Goal: Task Accomplishment & Management: Manage account settings

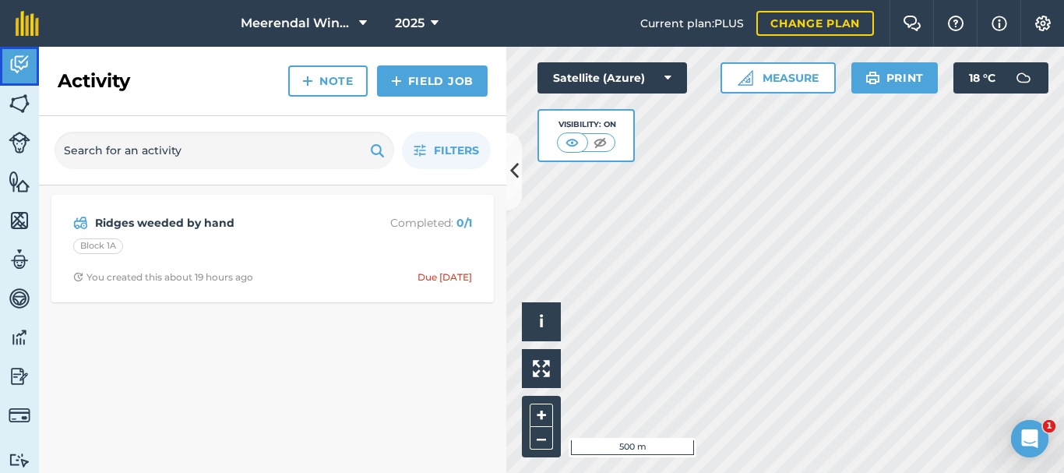
click at [26, 58] on img at bounding box center [20, 64] width 22 height 23
click at [27, 96] on img at bounding box center [20, 103] width 22 height 23
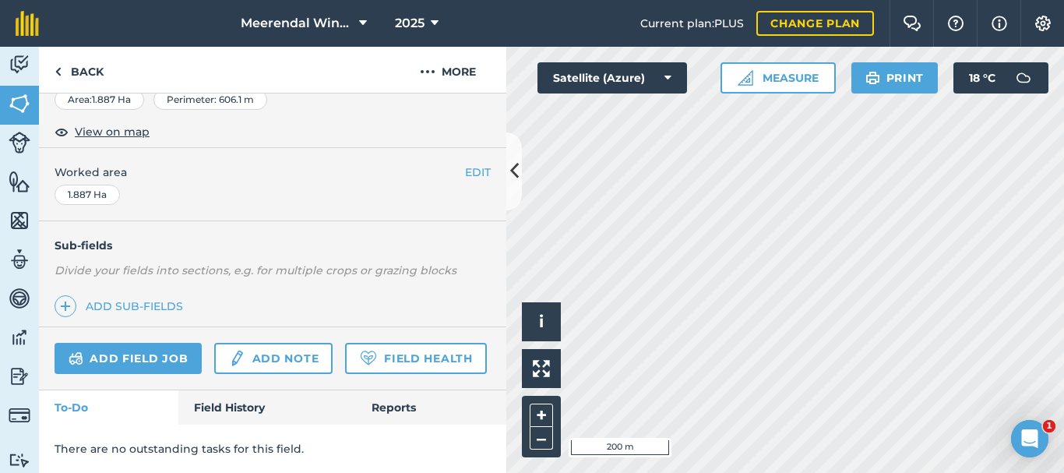
scroll to position [322, 0]
click at [143, 343] on link "Add field job" at bounding box center [128, 358] width 147 height 31
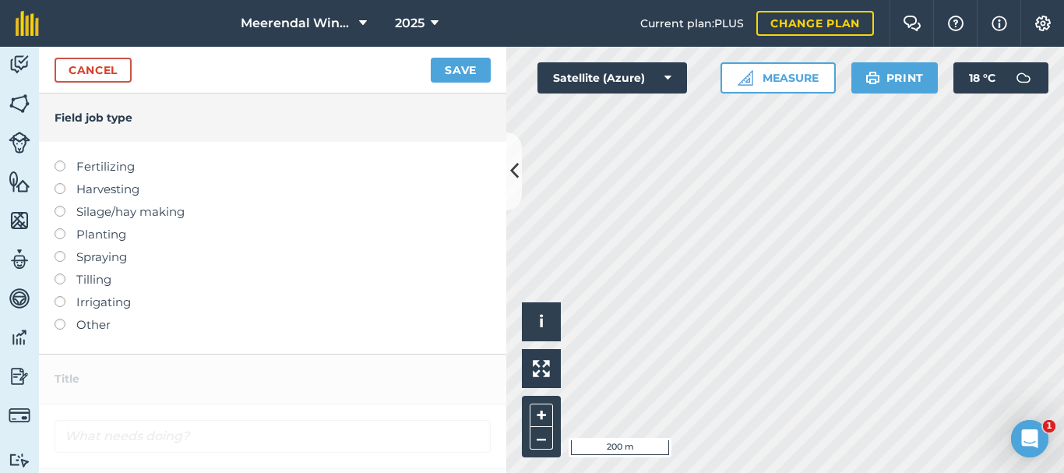
click at [62, 319] on label at bounding box center [66, 319] width 22 height 0
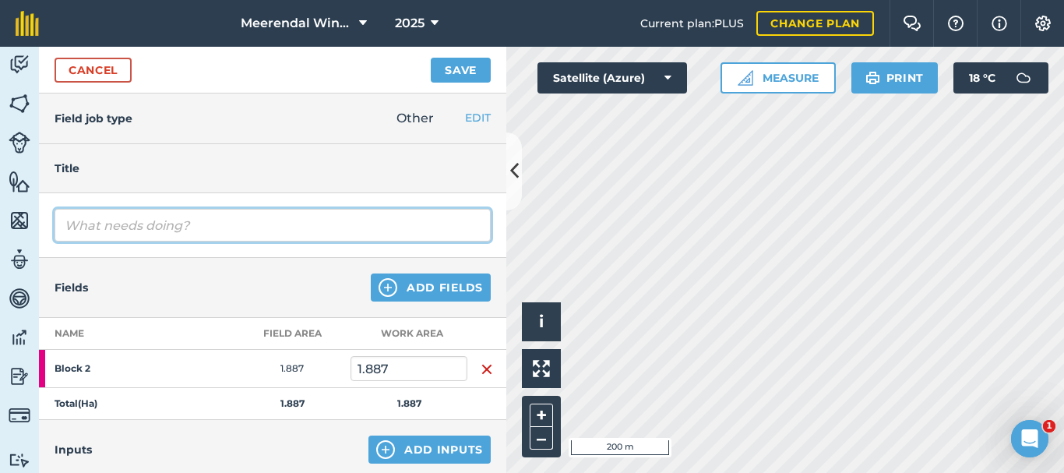
click at [116, 232] on input "text" at bounding box center [273, 225] width 436 height 33
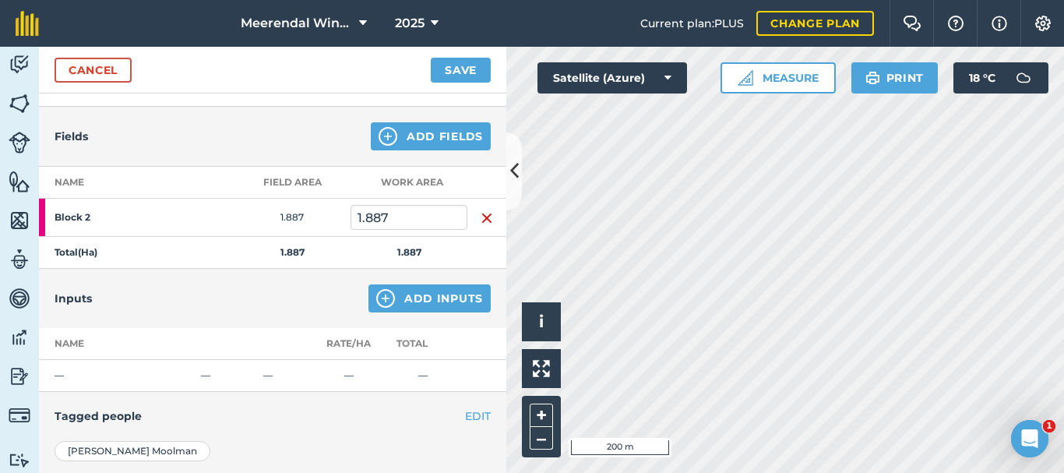
scroll to position [156, 0]
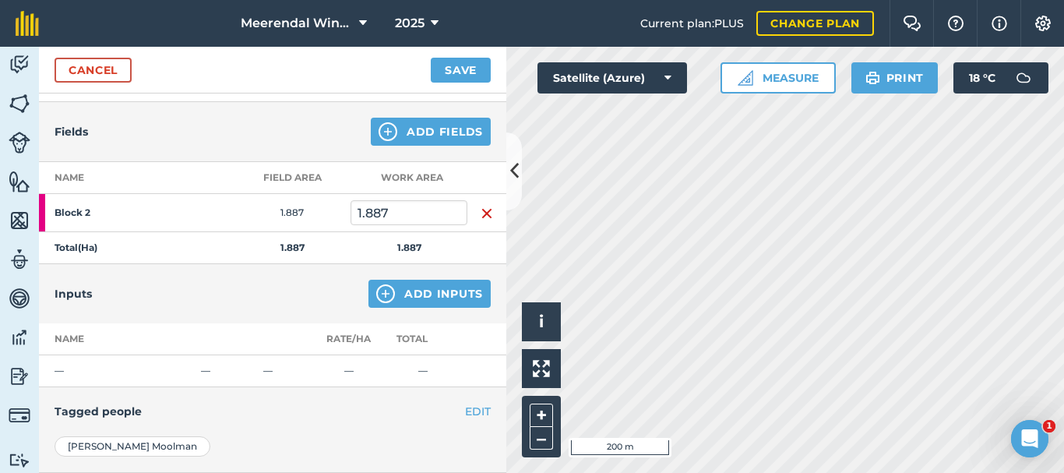
type input "Final Pruning"
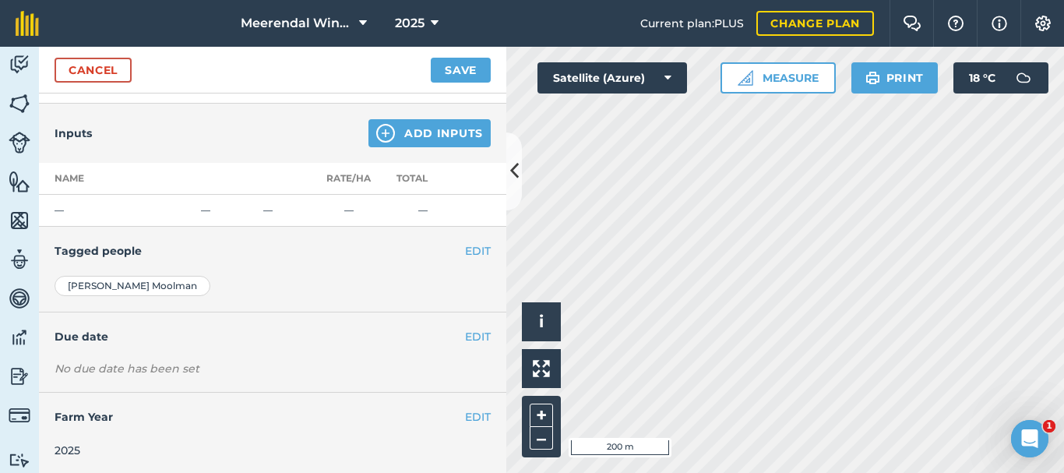
scroll to position [319, 0]
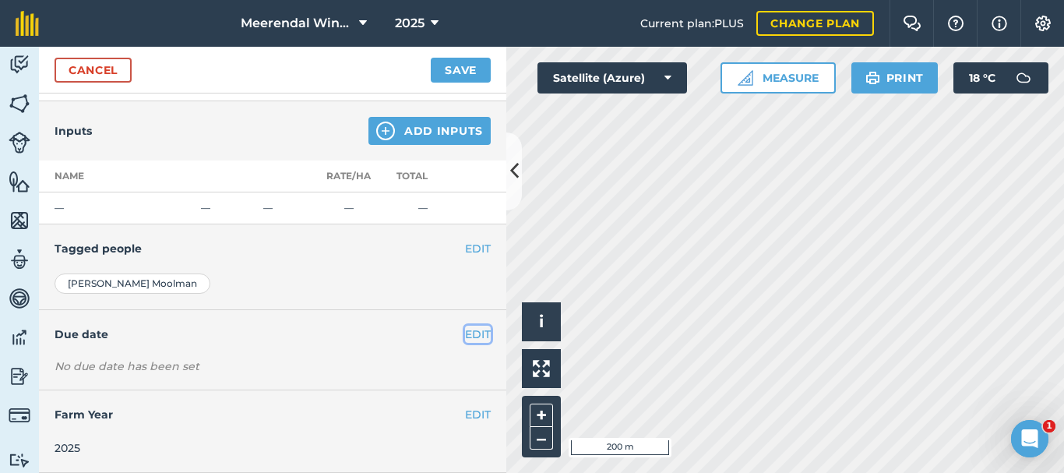
click at [468, 331] on button "EDIT" at bounding box center [478, 334] width 26 height 17
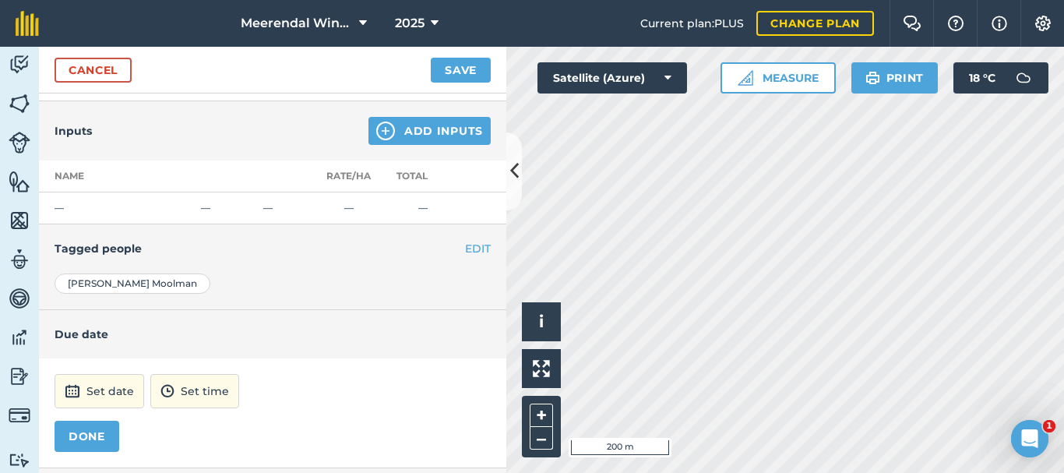
scroll to position [396, 0]
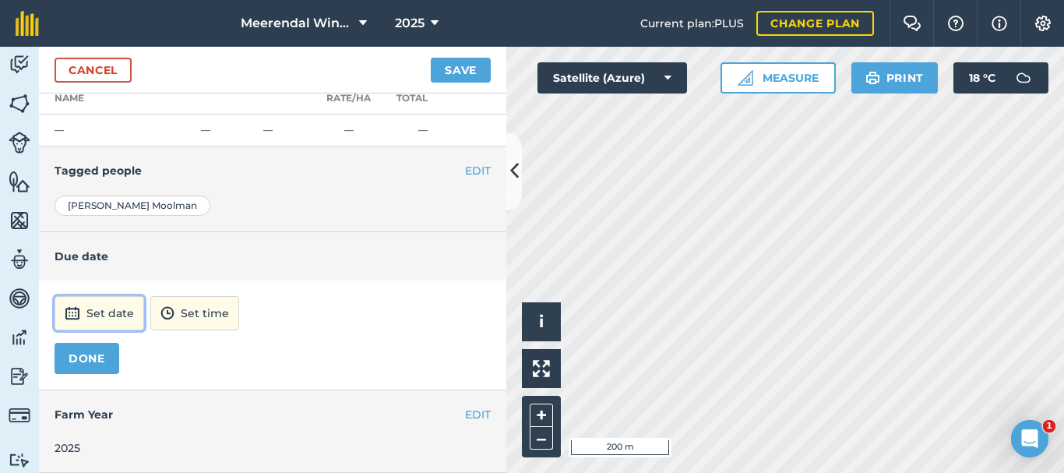
click at [86, 312] on button "Set date" at bounding box center [100, 313] width 90 height 34
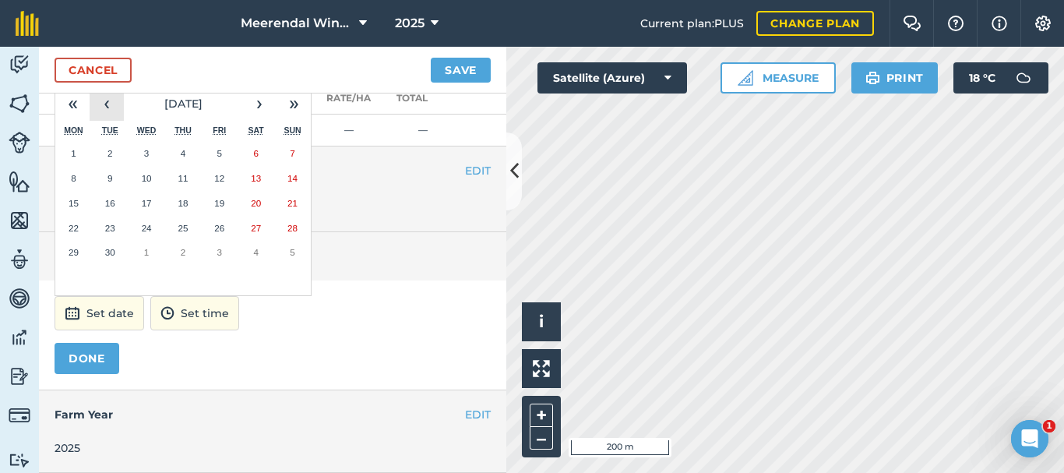
click at [105, 103] on button "‹" at bounding box center [107, 103] width 34 height 34
click at [76, 201] on abbr "11" at bounding box center [74, 203] width 10 height 10
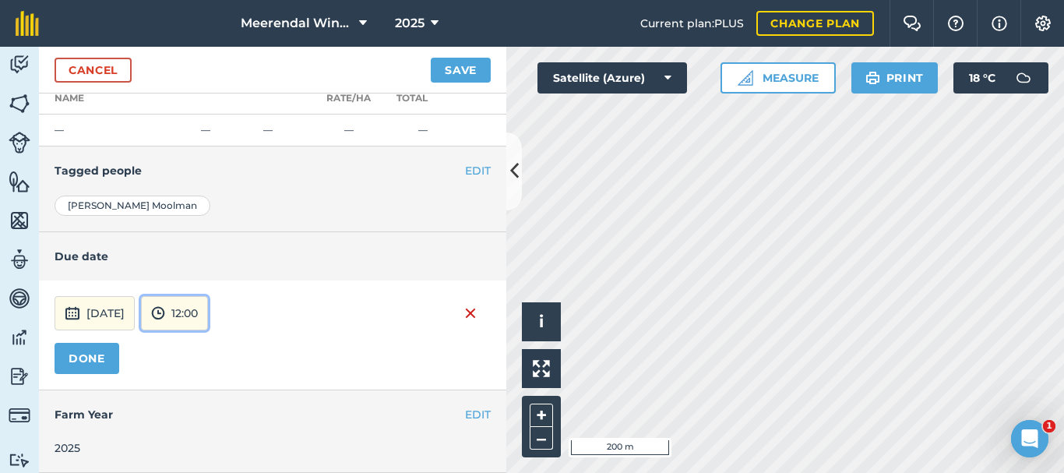
click at [208, 312] on button "12:00" at bounding box center [174, 313] width 67 height 34
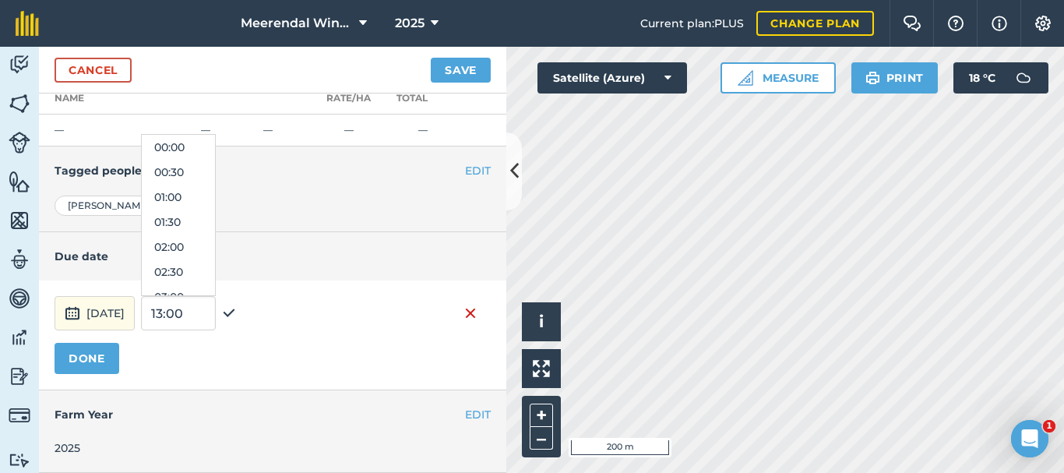
scroll to position [523, 0]
click at [214, 271] on button "13:00" at bounding box center [178, 271] width 73 height 25
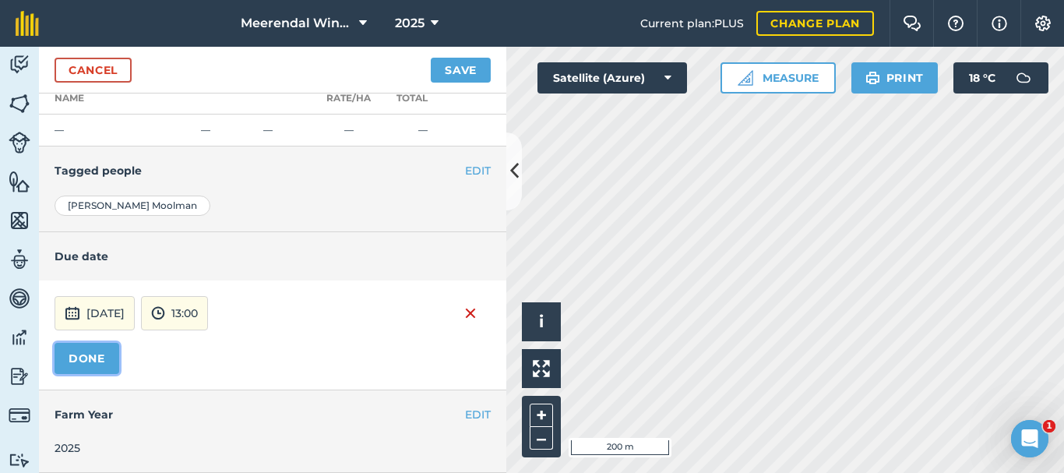
click at [94, 353] on button "DONE" at bounding box center [87, 358] width 65 height 31
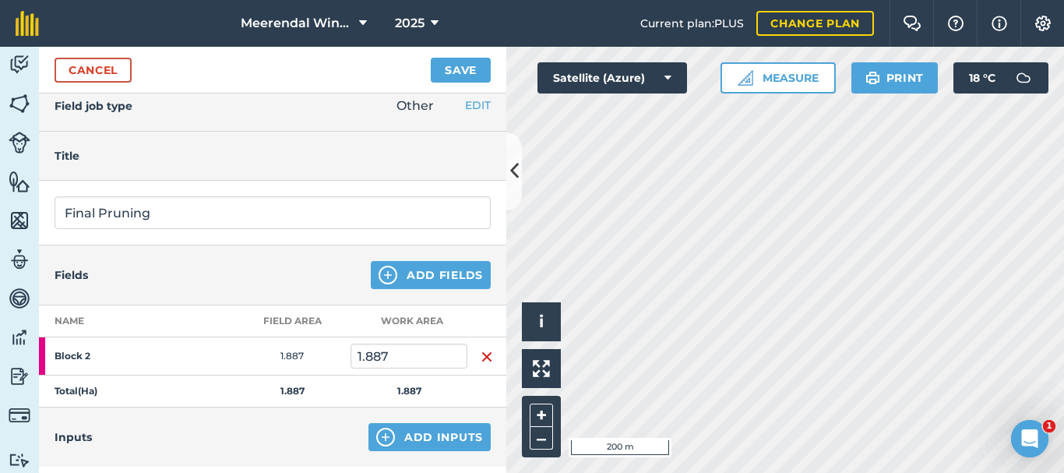
scroll to position [0, 0]
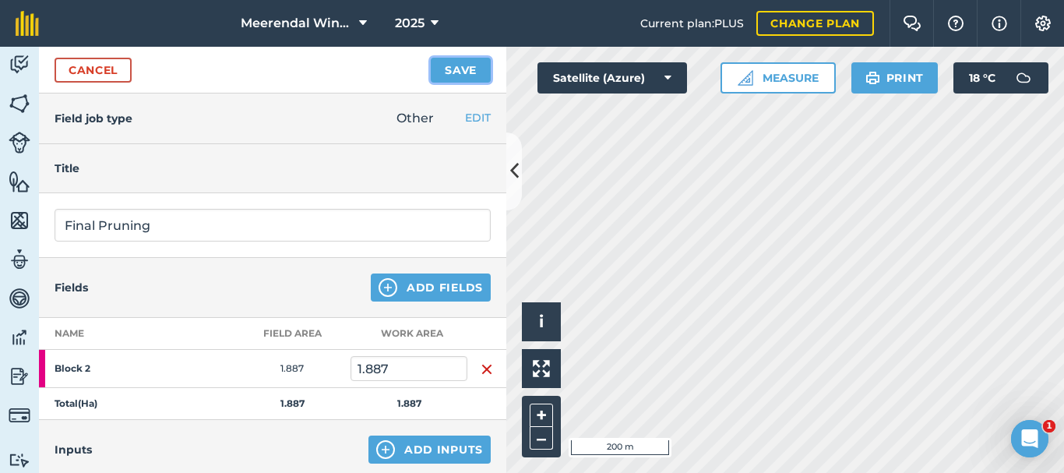
click at [470, 69] on button "Save" at bounding box center [461, 70] width 60 height 25
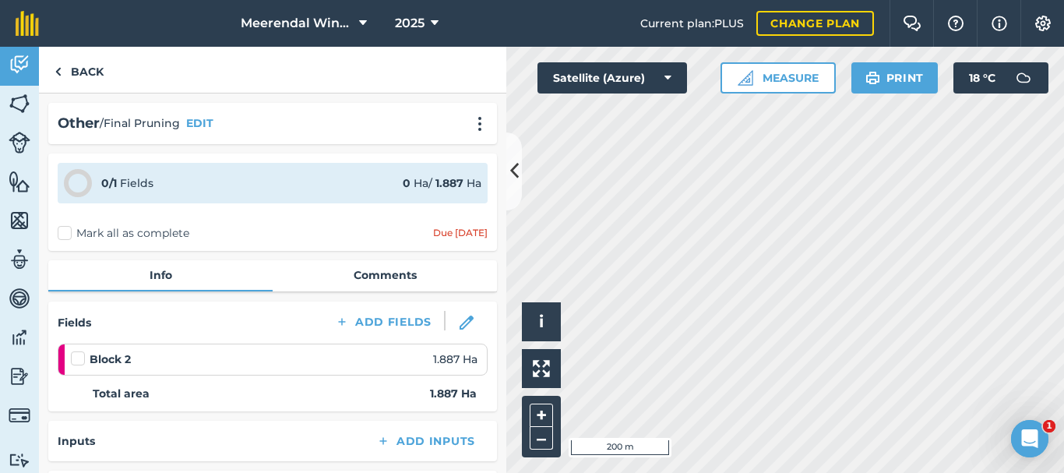
click at [69, 230] on label "Mark all as complete" at bounding box center [124, 233] width 132 height 16
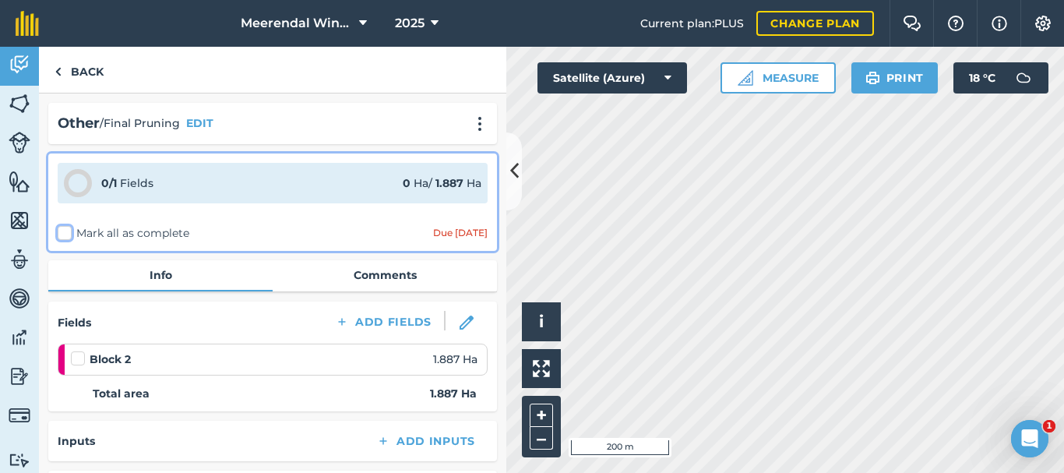
click at [68, 230] on input "Mark all as complete" at bounding box center [63, 230] width 10 height 10
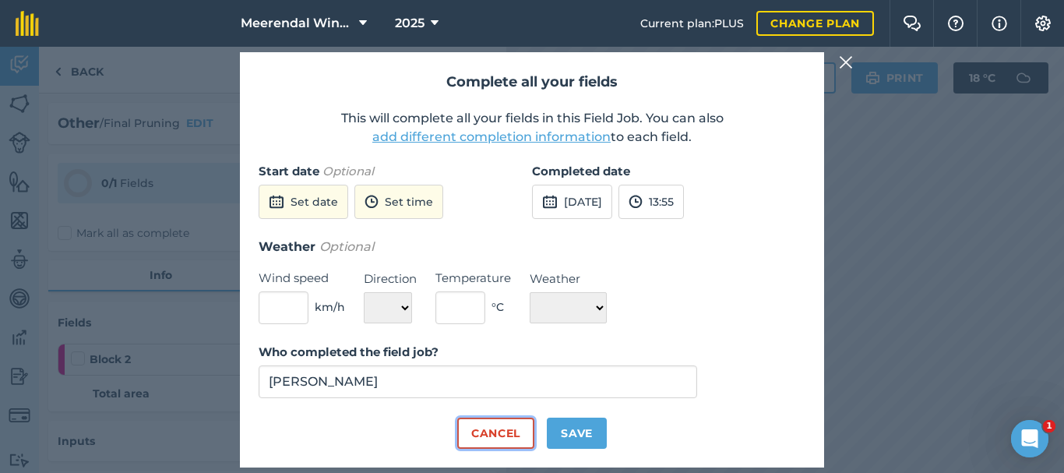
click at [516, 428] on button "Cancel" at bounding box center [495, 432] width 77 height 31
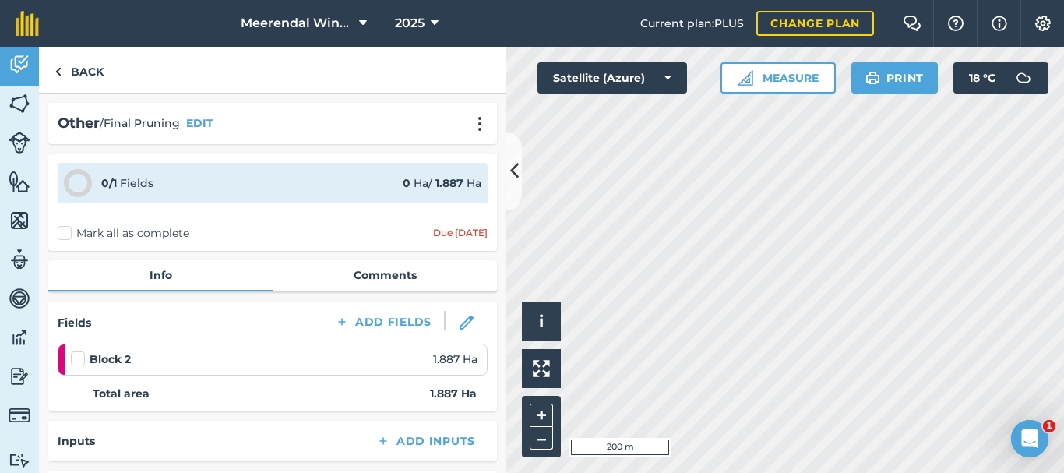
click at [64, 231] on label "Mark all as complete" at bounding box center [124, 233] width 132 height 16
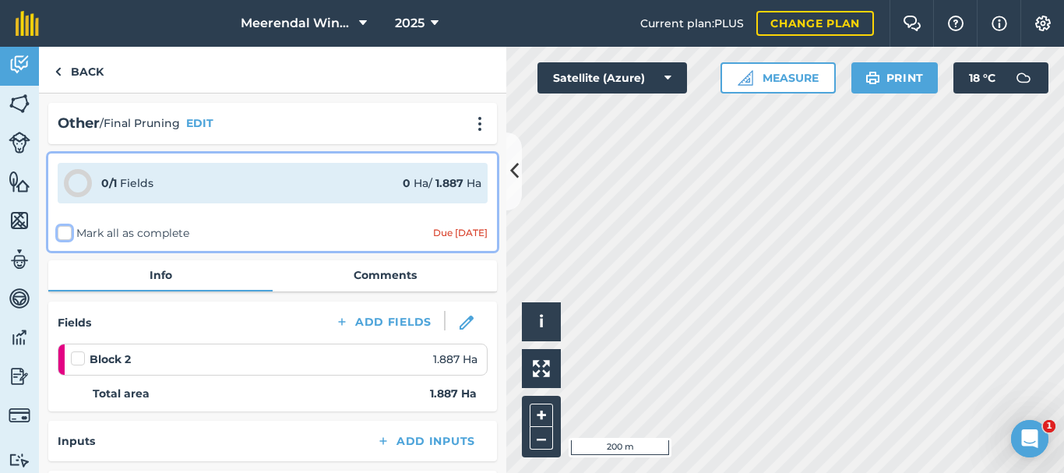
click at [64, 231] on input "Mark all as complete" at bounding box center [63, 230] width 10 height 10
checkbox input "false"
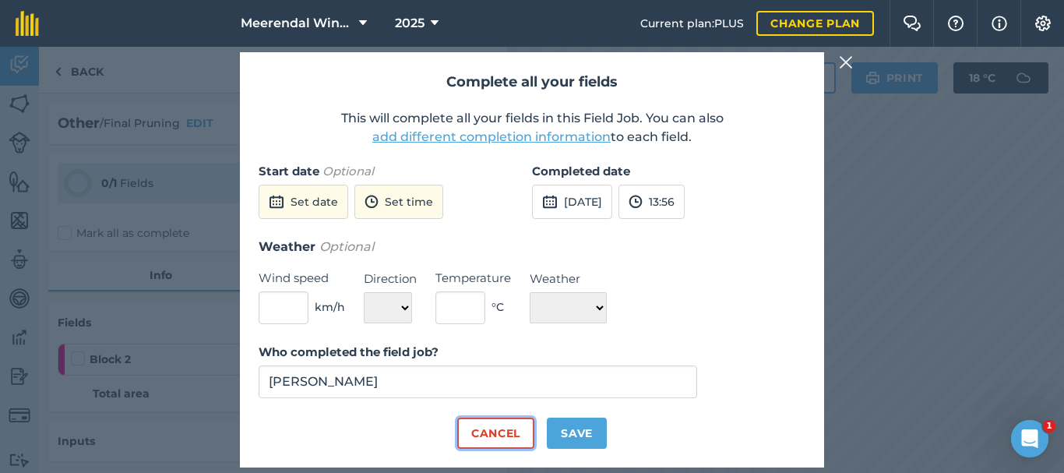
click at [476, 432] on button "Cancel" at bounding box center [495, 432] width 77 height 31
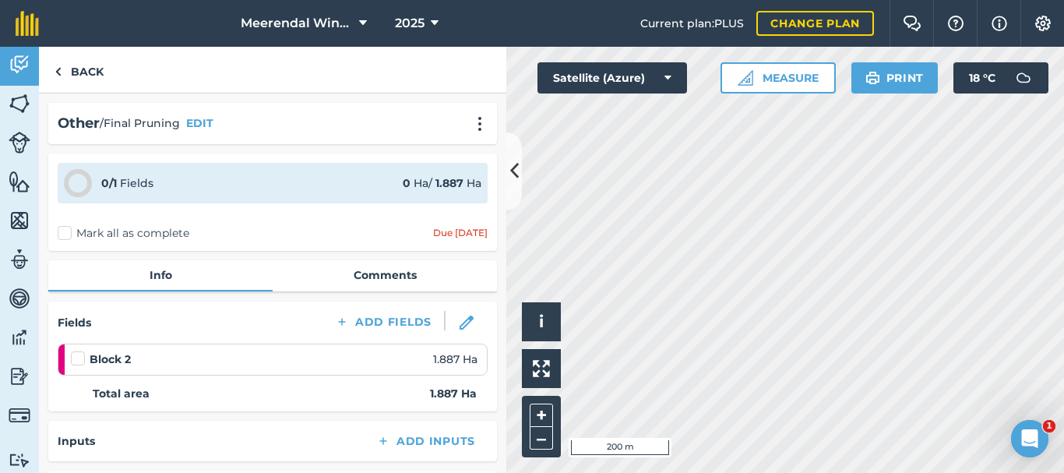
click at [393, 118] on div "Other / Final Pruning EDIT" at bounding box center [273, 123] width 430 height 23
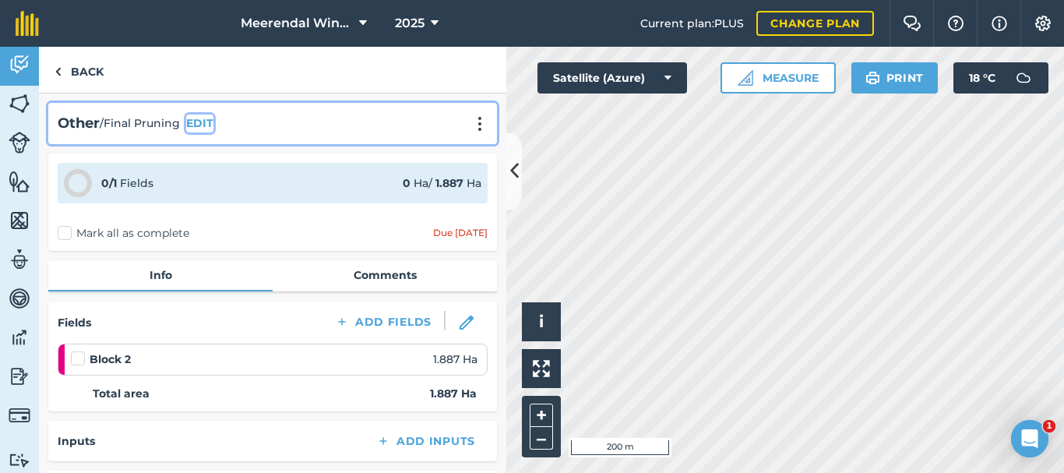
click at [204, 124] on button "EDIT" at bounding box center [199, 122] width 27 height 17
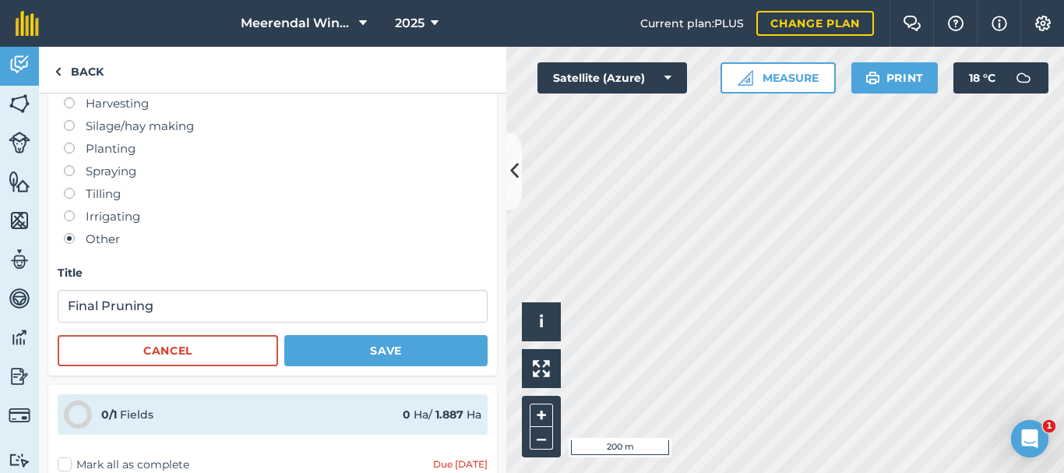
scroll to position [64, 0]
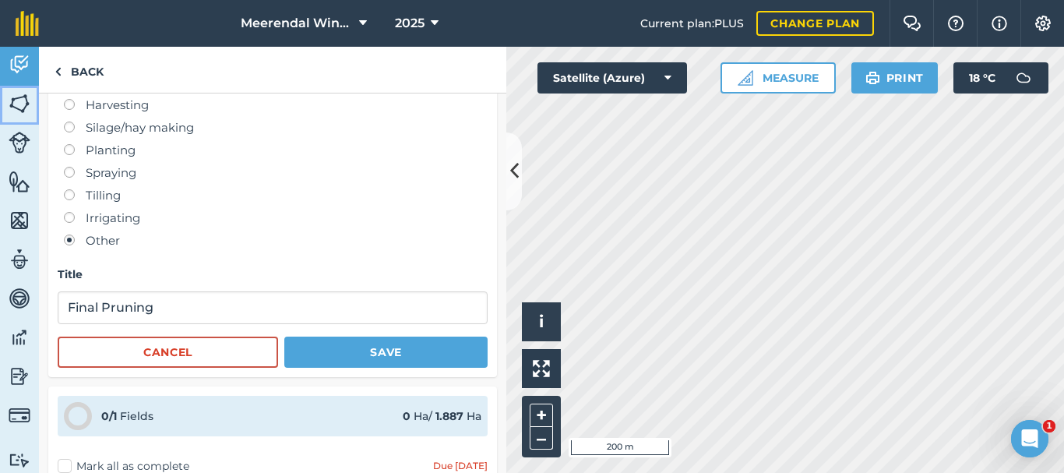
click at [23, 100] on img at bounding box center [20, 103] width 22 height 23
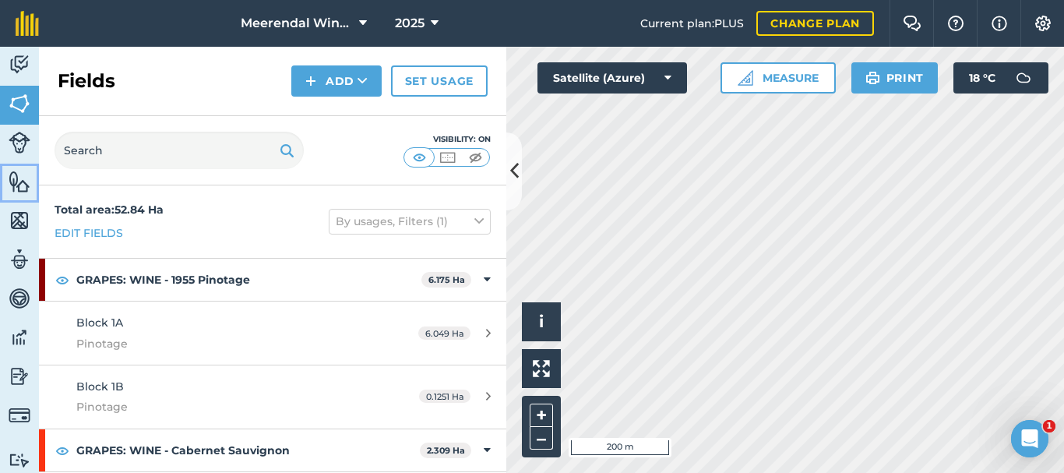
click at [21, 184] on img at bounding box center [20, 181] width 22 height 23
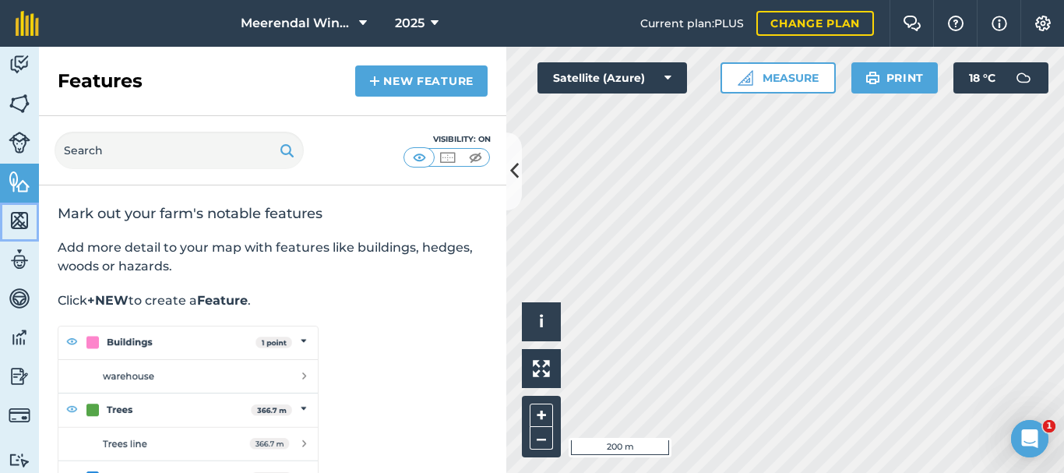
click at [19, 218] on img at bounding box center [20, 220] width 22 height 23
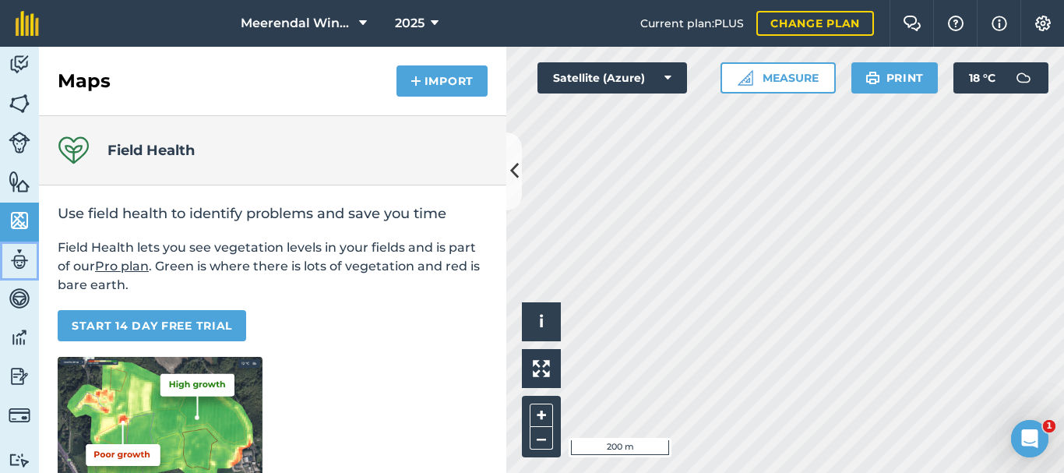
click at [20, 259] on img at bounding box center [20, 259] width 22 height 23
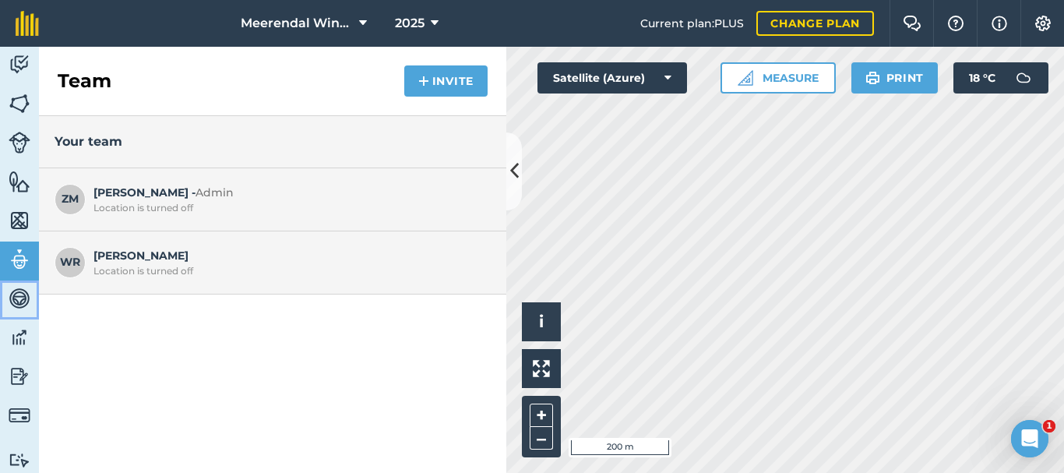
click at [21, 298] on img at bounding box center [20, 298] width 22 height 23
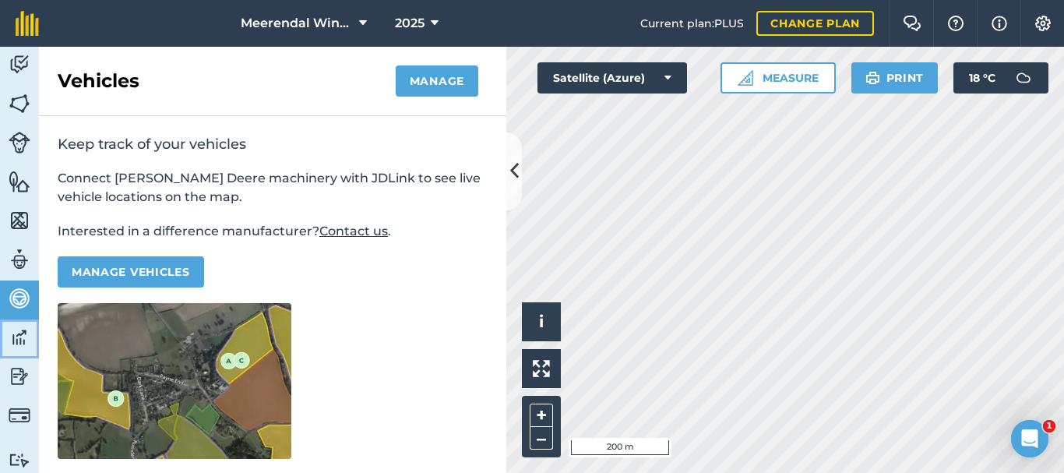
click at [19, 336] on img at bounding box center [20, 337] width 22 height 23
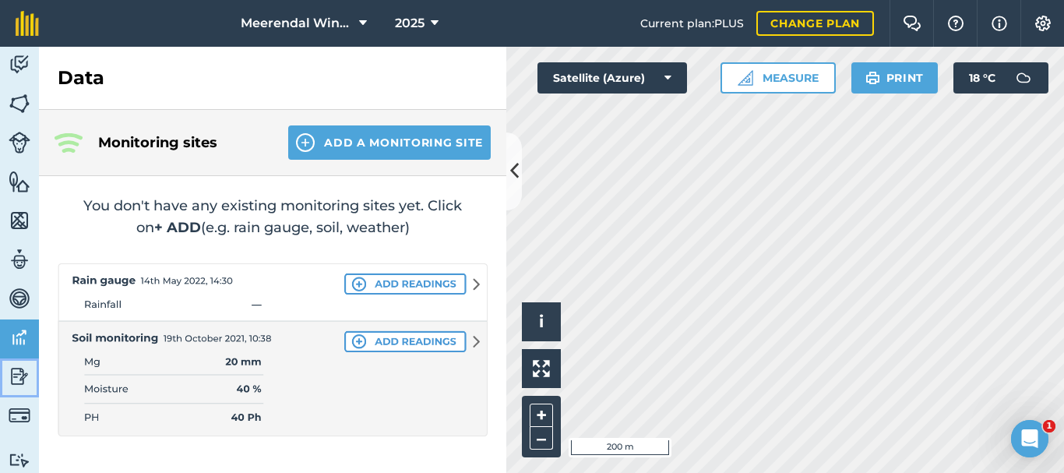
click at [12, 377] on img at bounding box center [20, 376] width 22 height 23
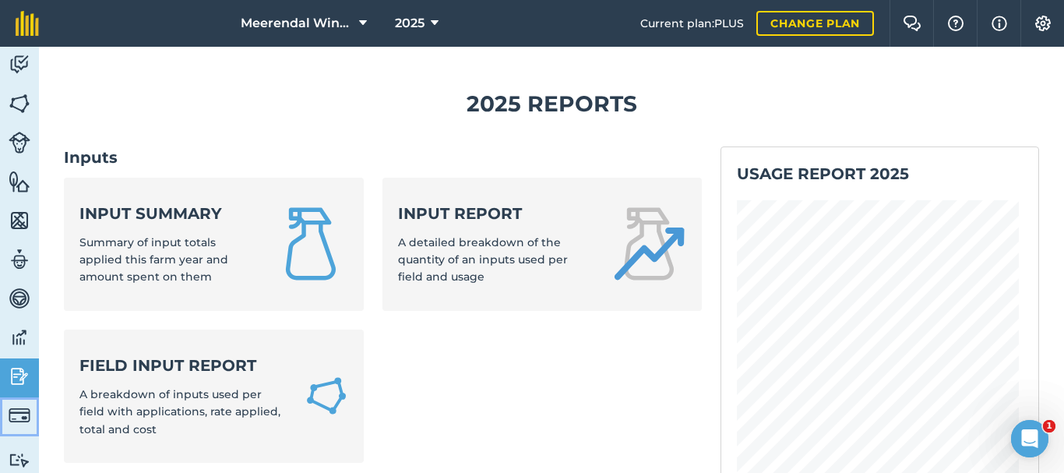
click at [19, 414] on img at bounding box center [20, 415] width 22 height 22
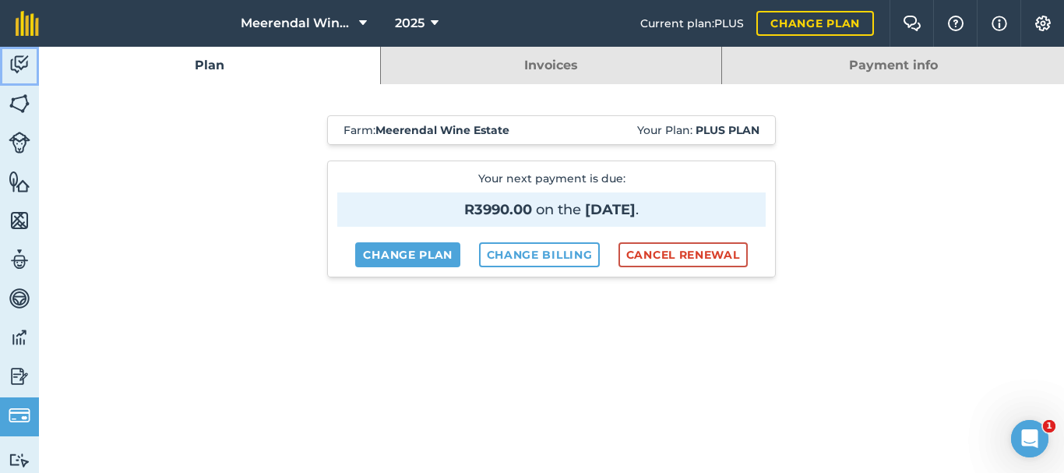
click at [24, 65] on img at bounding box center [20, 64] width 22 height 23
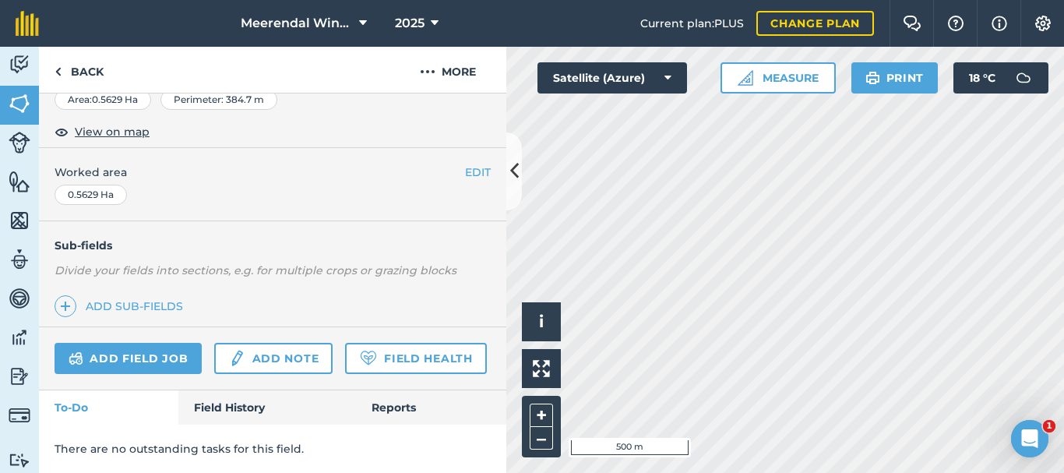
scroll to position [322, 0]
click at [287, 343] on link "Add note" at bounding box center [273, 358] width 118 height 31
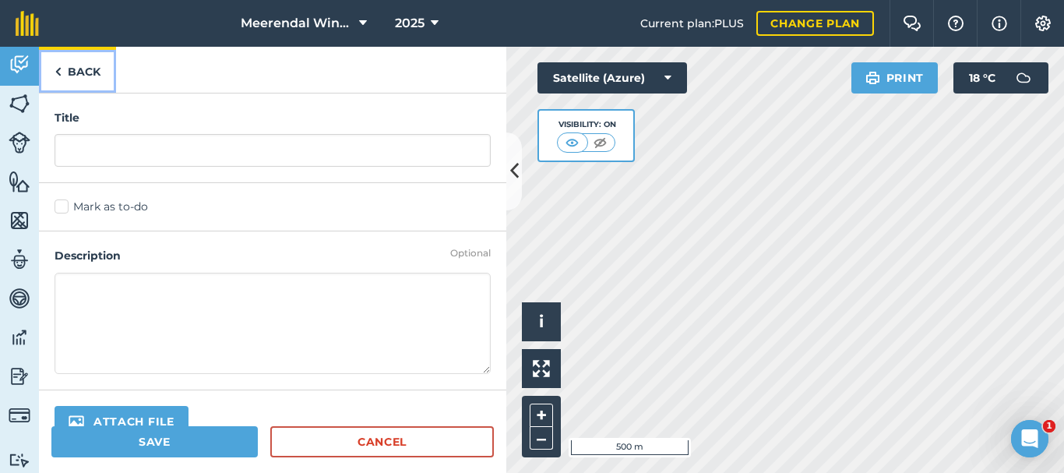
click at [86, 69] on link "Back" at bounding box center [77, 70] width 77 height 46
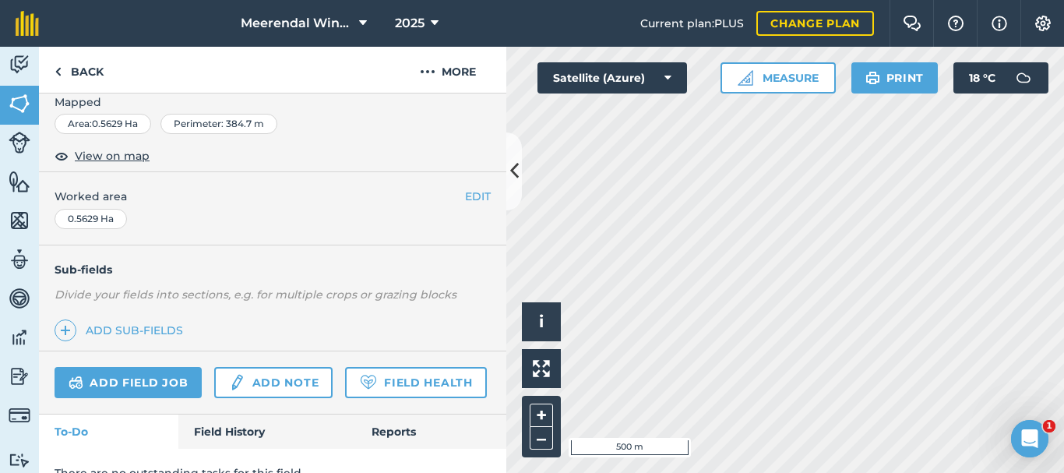
scroll to position [322, 0]
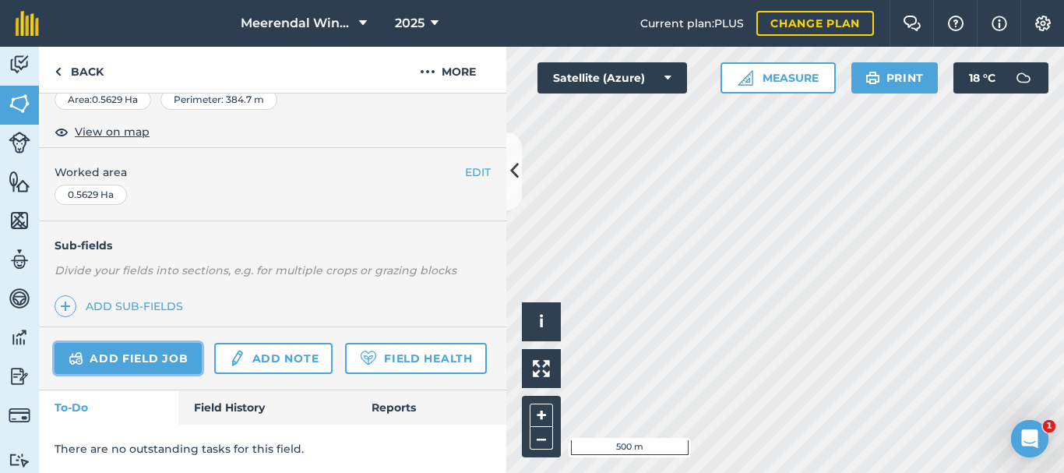
click at [157, 343] on link "Add field job" at bounding box center [128, 358] width 147 height 31
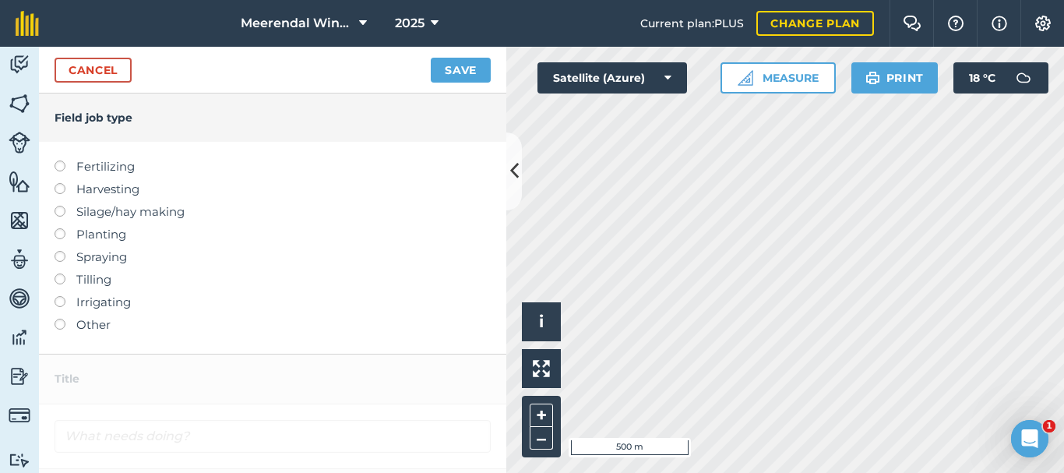
click at [62, 319] on label at bounding box center [66, 319] width 22 height 0
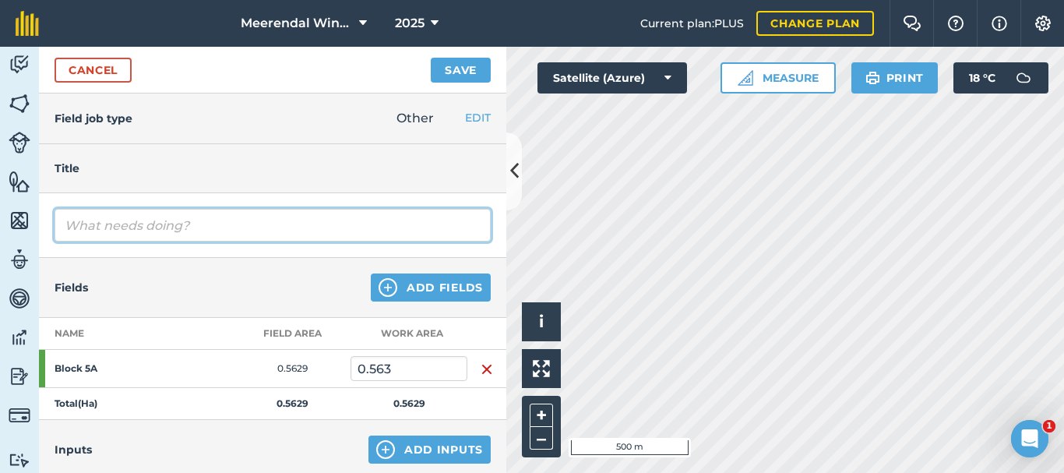
click at [118, 224] on input "text" at bounding box center [273, 225] width 436 height 33
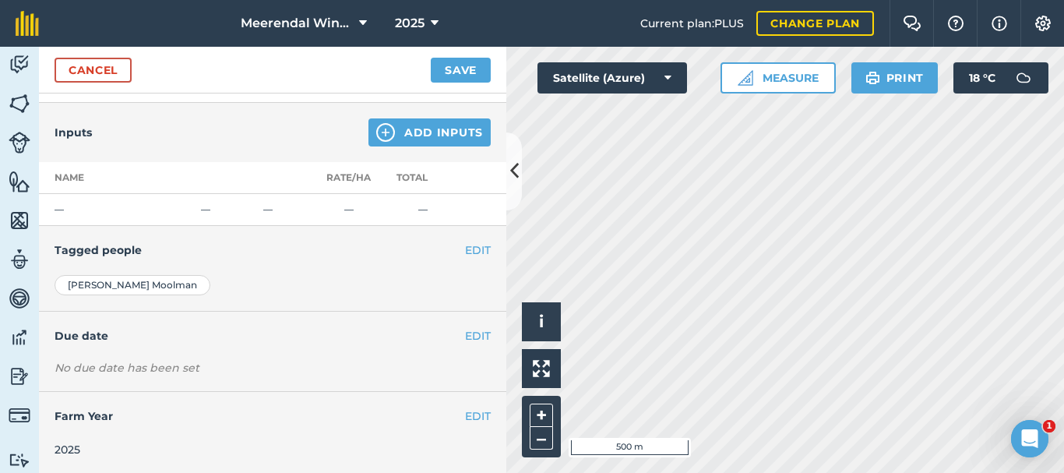
scroll to position [319, 0]
type input "Final Pruning"
click at [469, 333] on button "EDIT" at bounding box center [478, 334] width 26 height 17
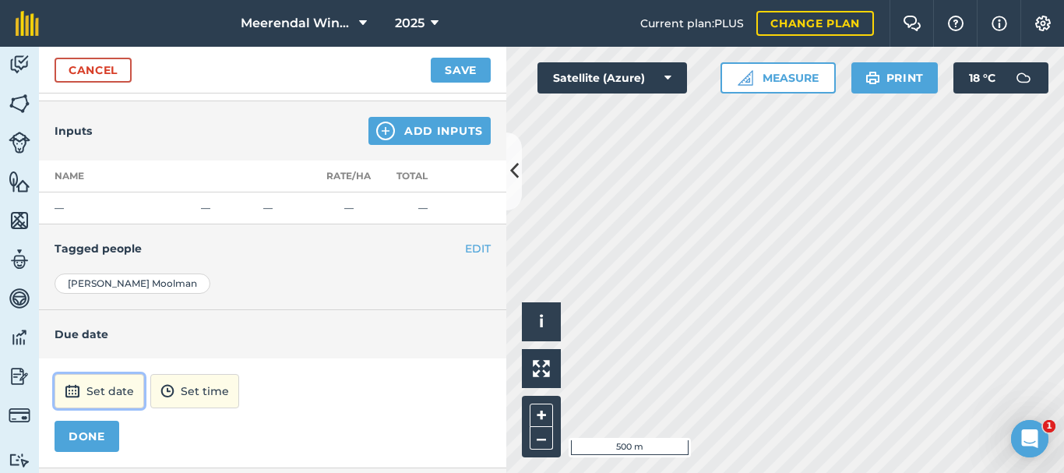
click at [98, 380] on button "Set date" at bounding box center [100, 391] width 90 height 34
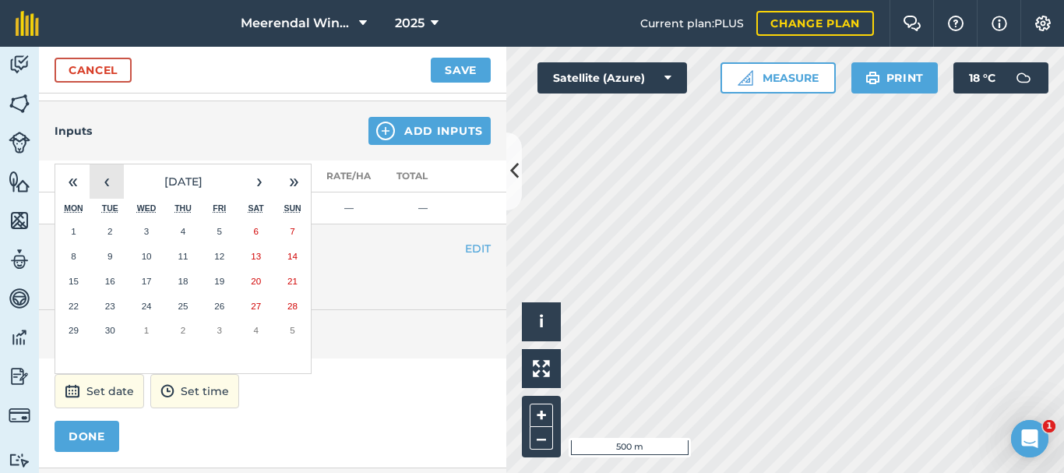
click at [108, 178] on button "‹" at bounding box center [107, 181] width 34 height 34
click at [76, 277] on abbr "11" at bounding box center [74, 281] width 10 height 10
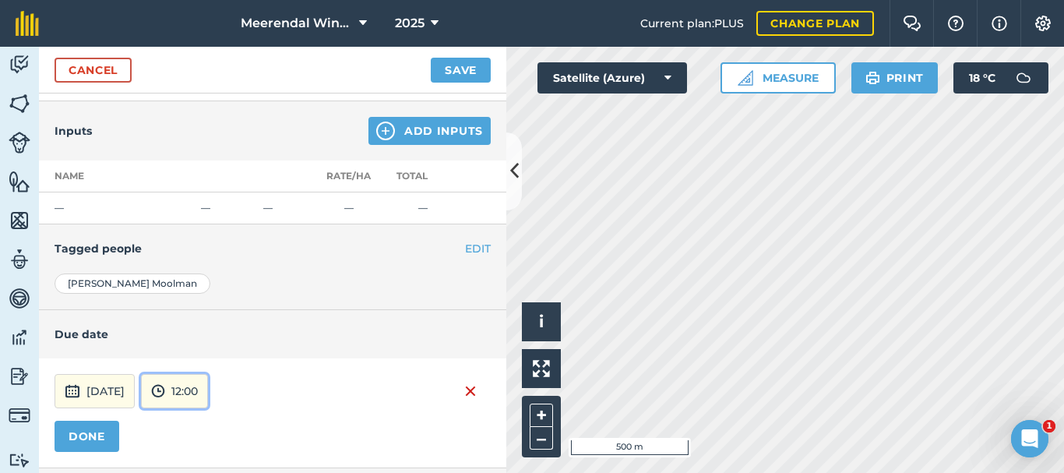
click at [208, 399] on button "12:00" at bounding box center [174, 391] width 67 height 34
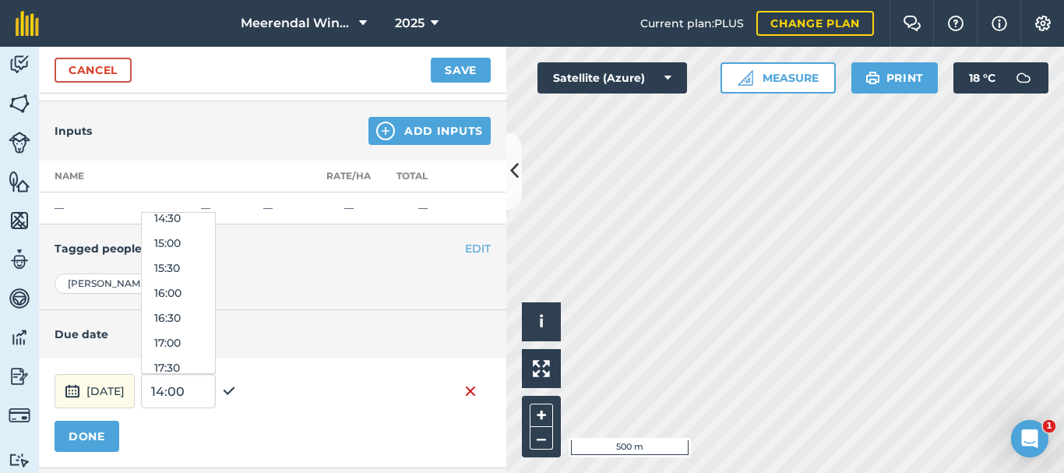
scroll to position [757, 0]
click at [208, 286] on button "16:30" at bounding box center [178, 290] width 73 height 25
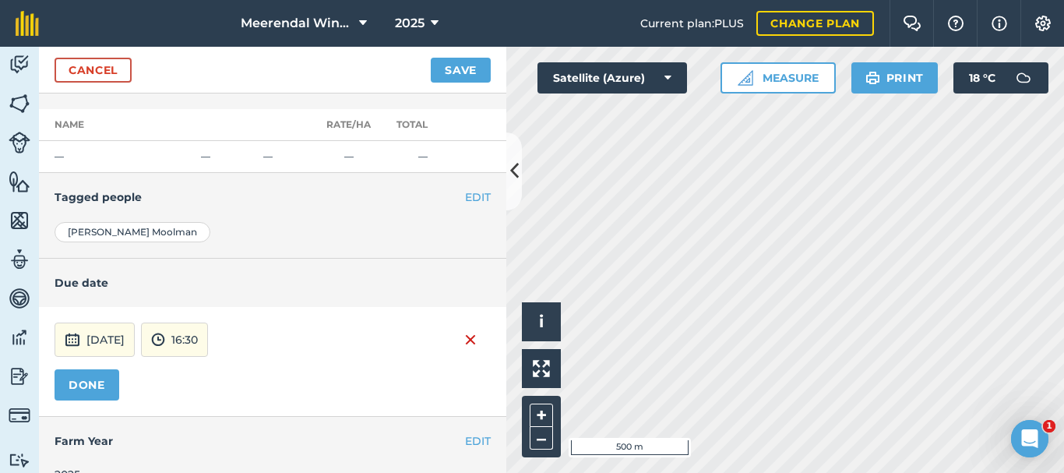
scroll to position [396, 0]
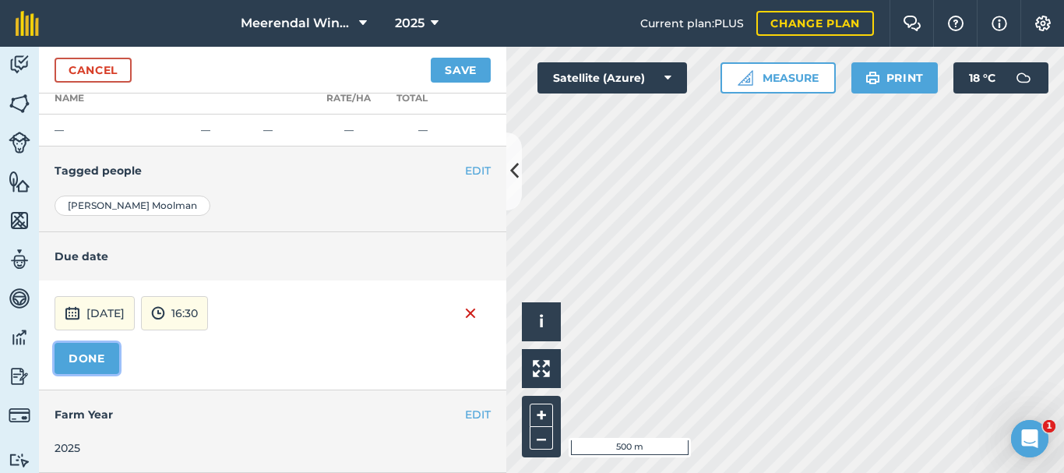
click at [94, 355] on button "DONE" at bounding box center [87, 358] width 65 height 31
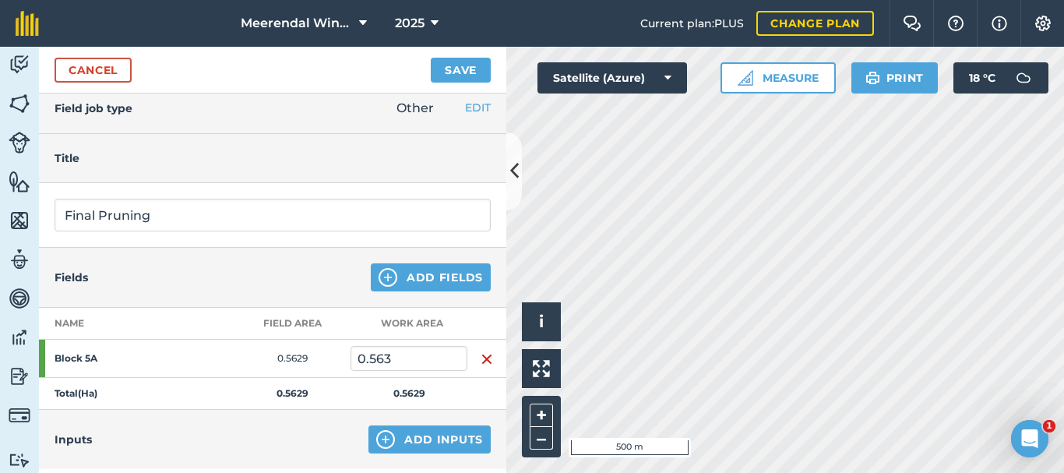
scroll to position [0, 0]
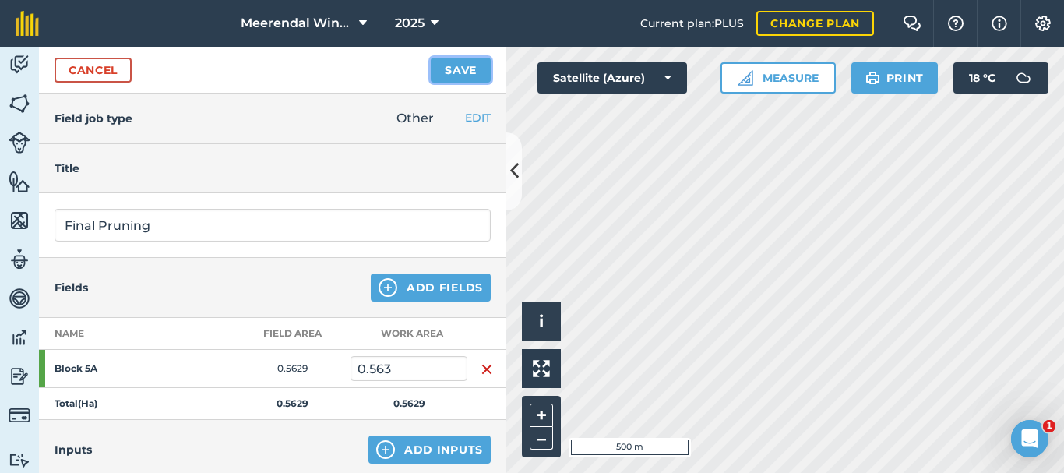
click at [463, 69] on button "Save" at bounding box center [461, 70] width 60 height 25
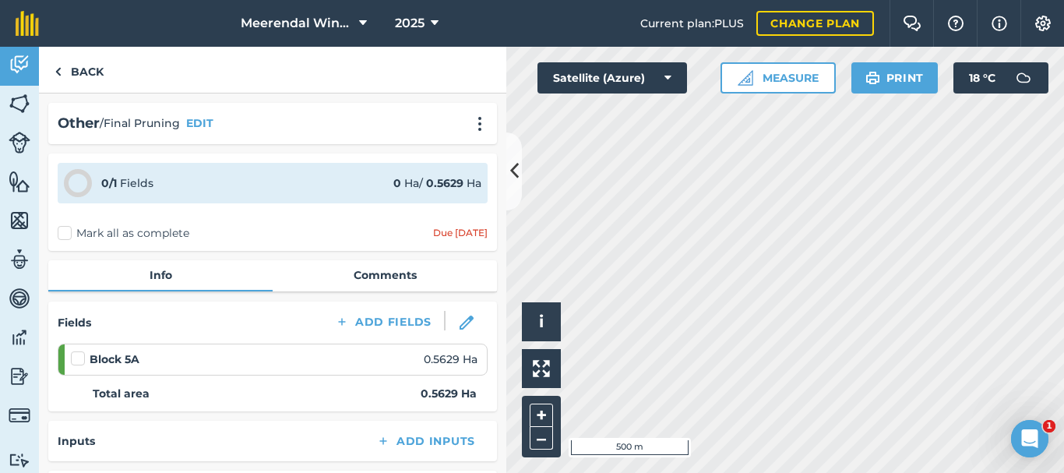
click at [64, 228] on label "Mark all as complete" at bounding box center [124, 233] width 132 height 16
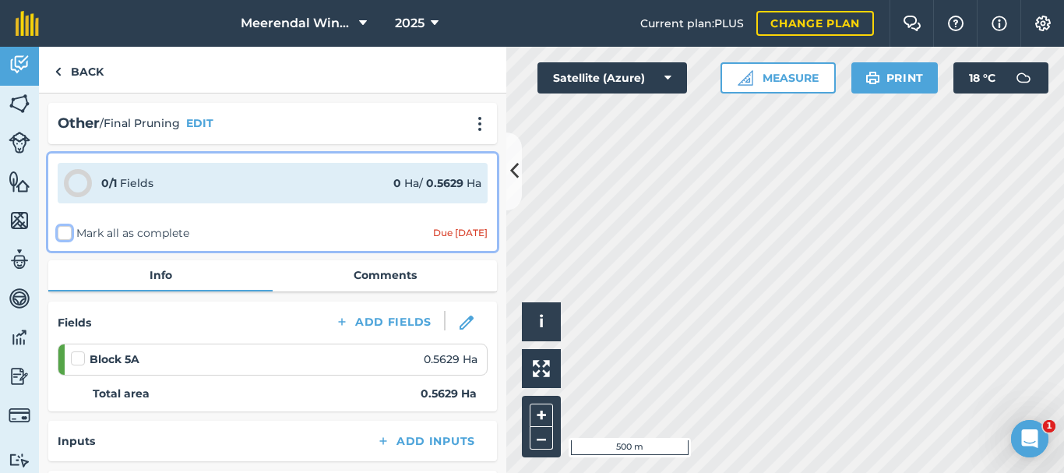
click at [64, 228] on input "Mark all as complete" at bounding box center [63, 230] width 10 height 10
checkbox input "false"
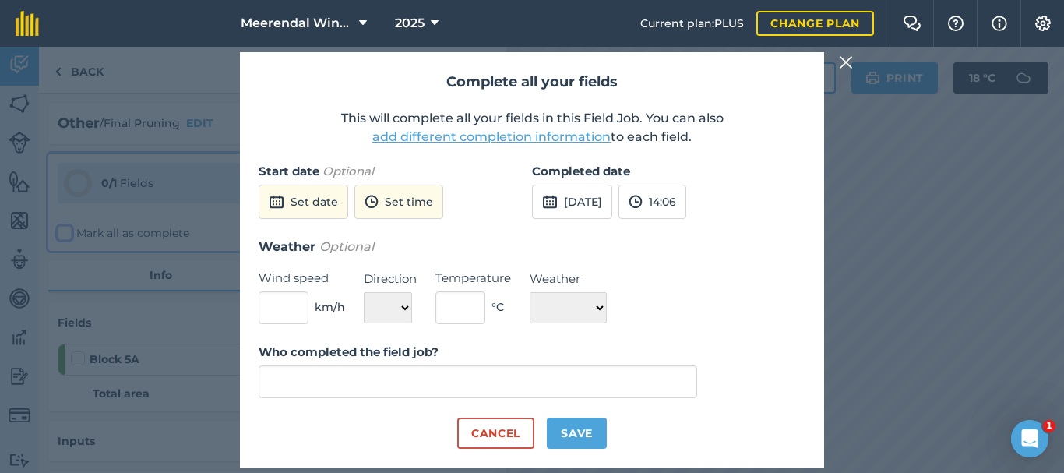
type input "[PERSON_NAME]"
click at [888, 209] on div "Complete all your fields This will complete all your fields in this Field Job. …" at bounding box center [532, 260] width 1064 height 426
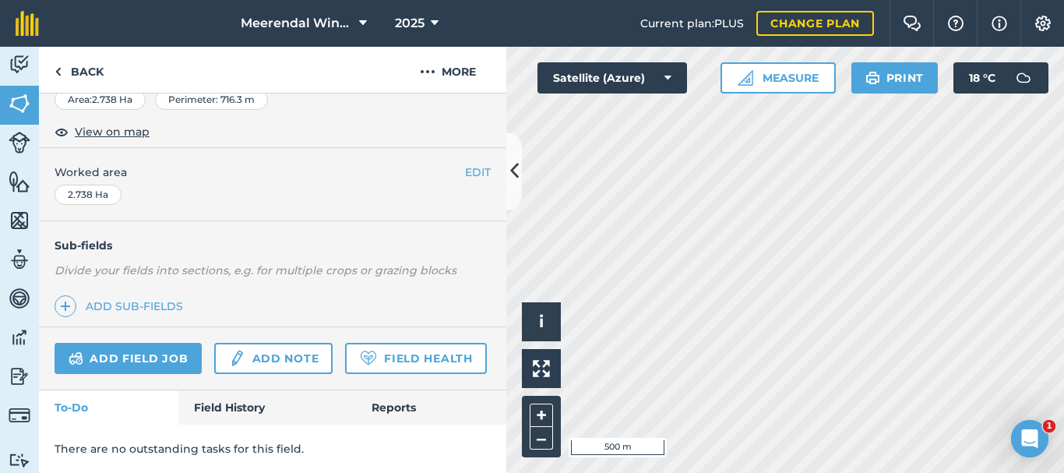
scroll to position [322, 0]
click at [153, 343] on link "Add field job" at bounding box center [128, 358] width 147 height 31
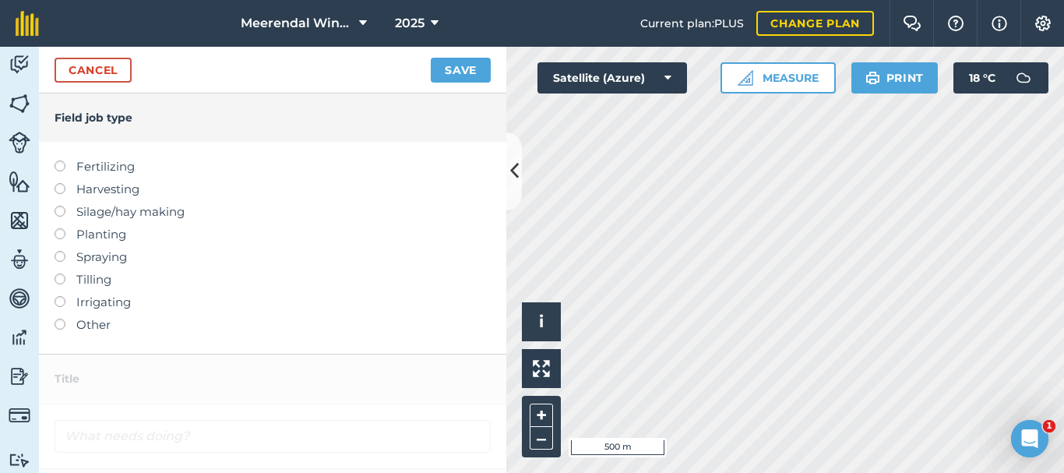
click at [62, 319] on label at bounding box center [66, 319] width 22 height 0
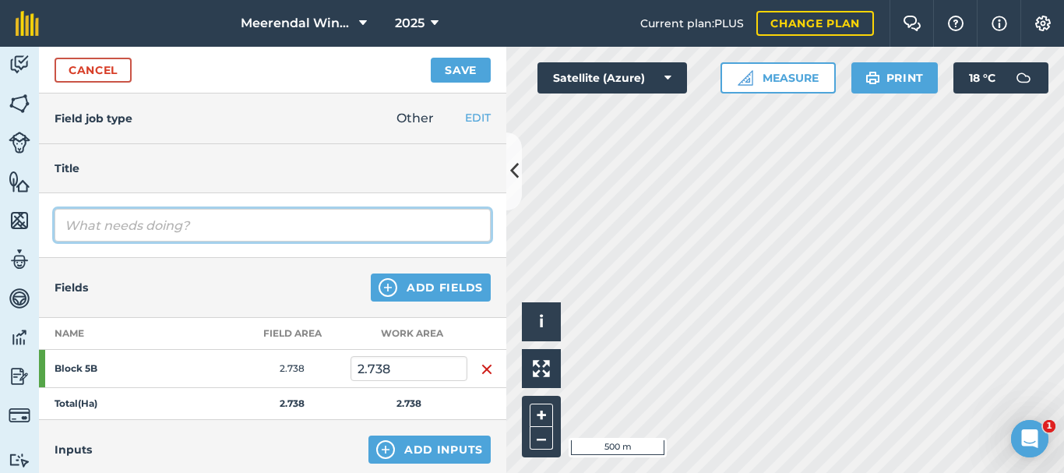
click at [161, 224] on input "text" at bounding box center [273, 225] width 436 height 33
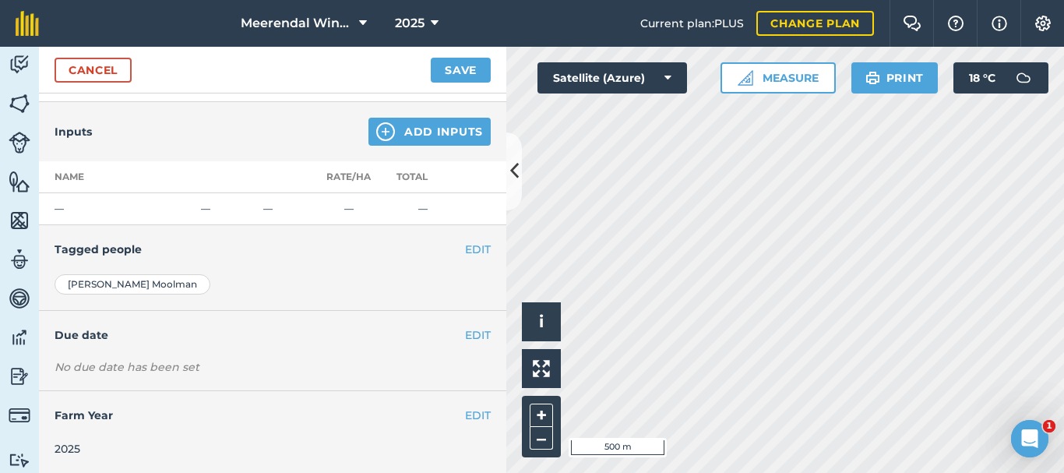
scroll to position [319, 0]
type input "Final Pruning"
click at [468, 332] on button "EDIT" at bounding box center [478, 334] width 26 height 17
click at [468, 332] on h4 "Due date" at bounding box center [273, 334] width 436 height 17
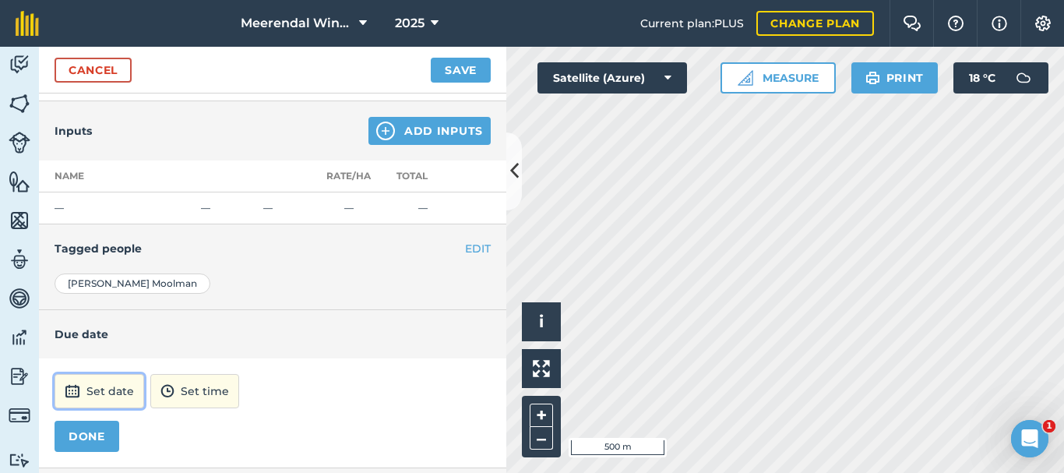
click at [105, 387] on button "Set date" at bounding box center [100, 391] width 90 height 34
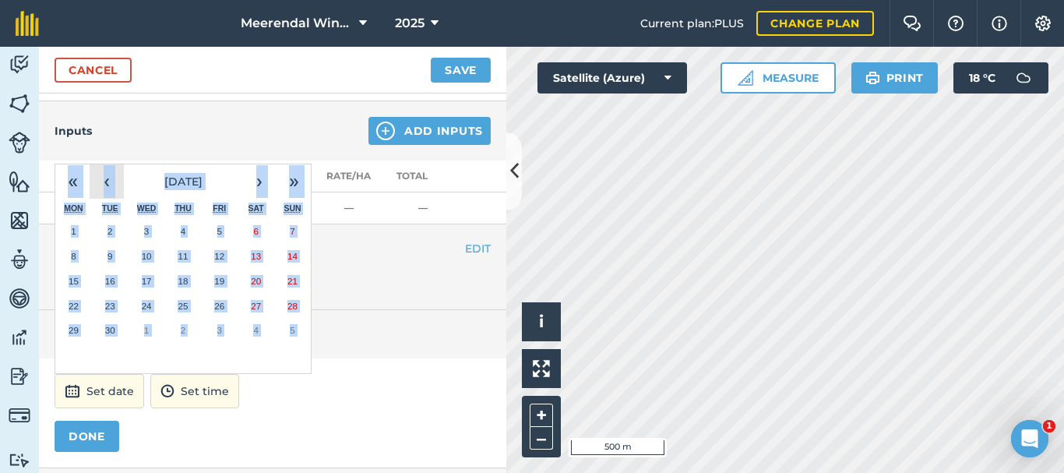
click at [110, 182] on button "‹" at bounding box center [107, 181] width 34 height 34
click at [110, 279] on abbr "12" at bounding box center [110, 281] width 10 height 10
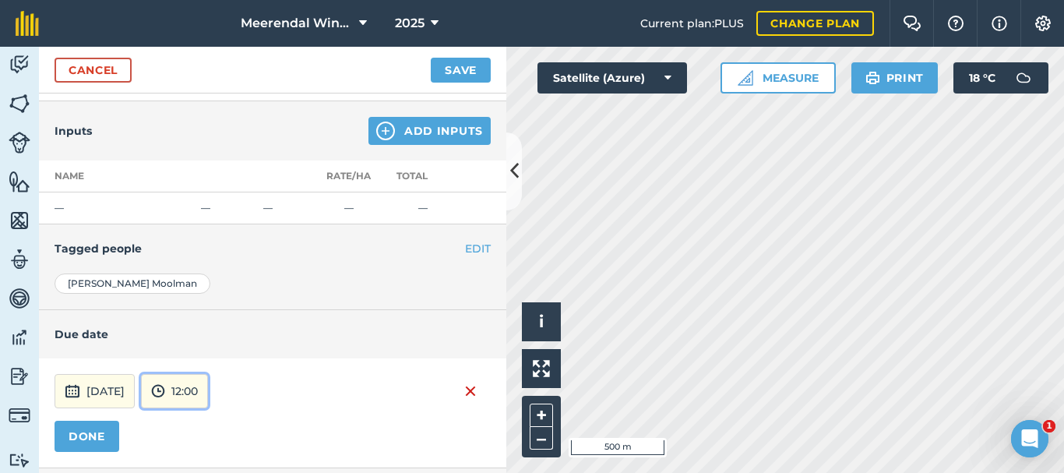
click at [208, 392] on button "12:00" at bounding box center [174, 391] width 67 height 34
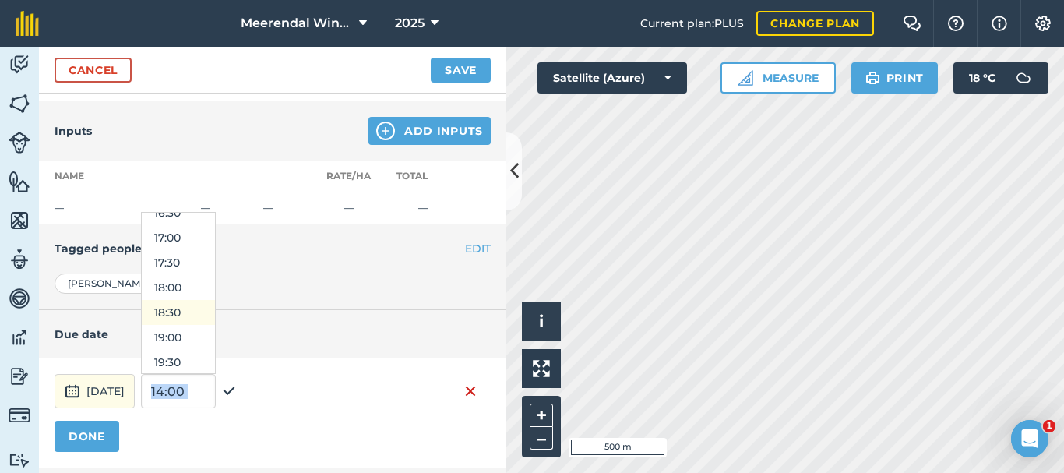
scroll to position [757, 0]
click at [215, 289] on button "16:30" at bounding box center [178, 290] width 73 height 25
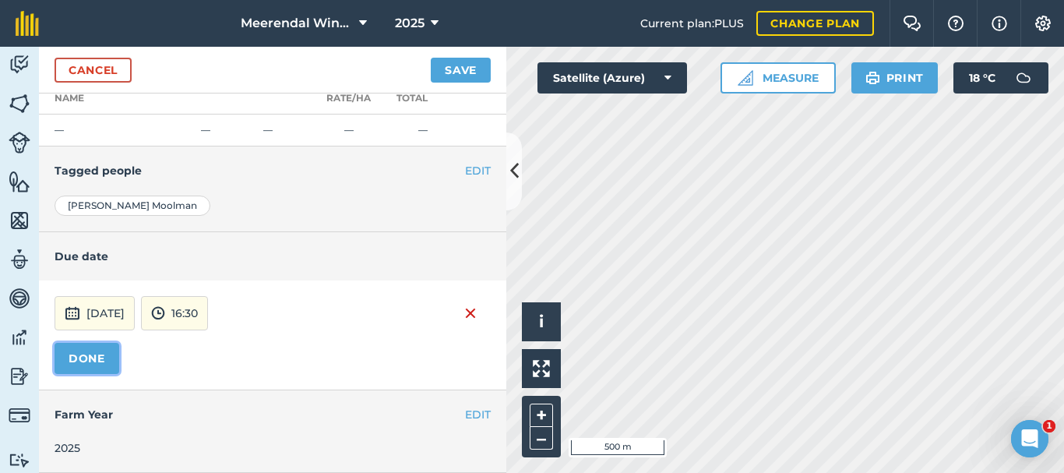
click at [100, 354] on button "DONE" at bounding box center [87, 358] width 65 height 31
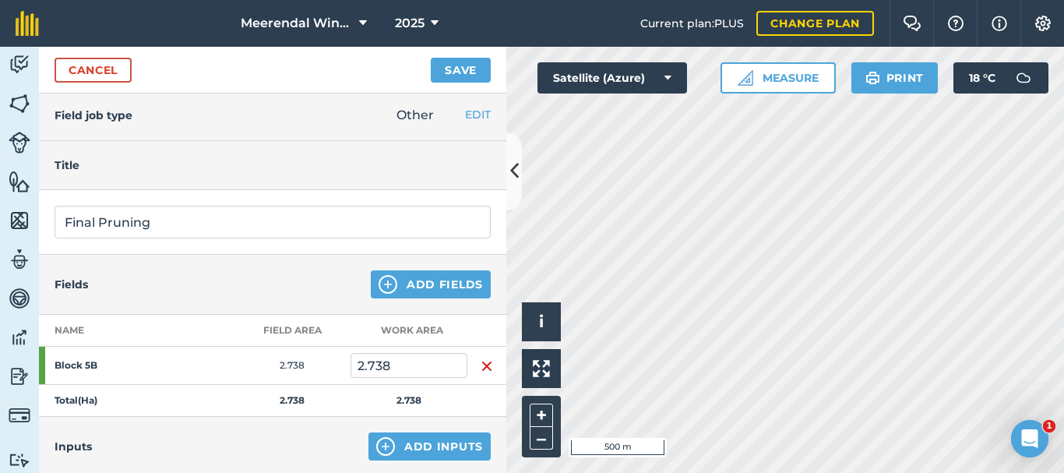
scroll to position [0, 0]
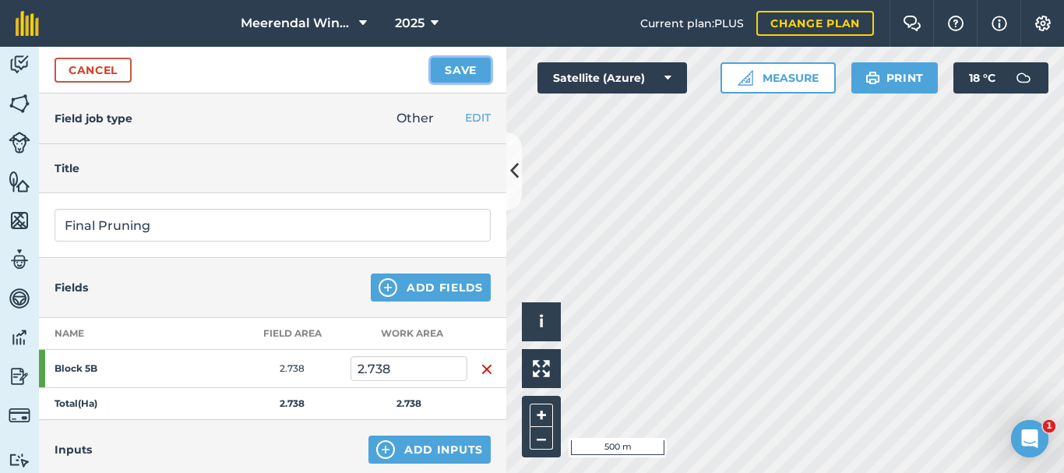
click at [451, 69] on button "Save" at bounding box center [461, 70] width 60 height 25
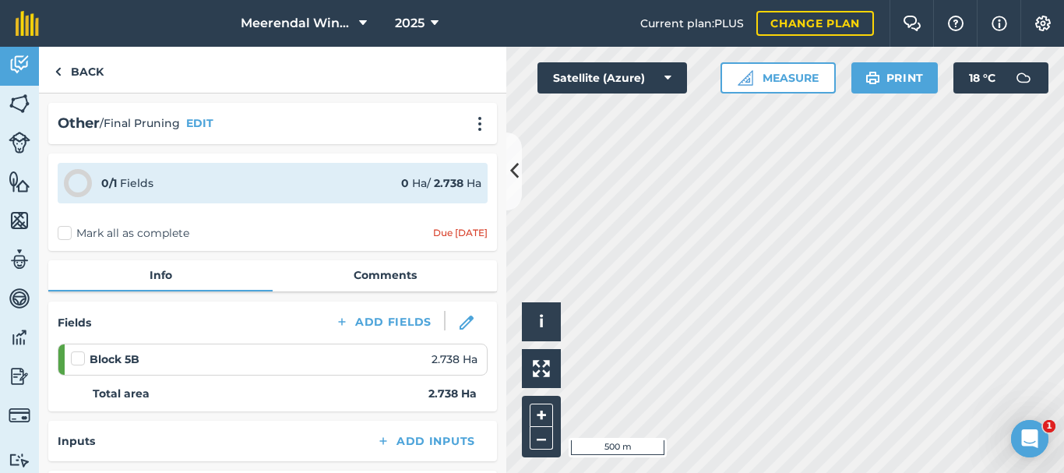
click at [442, 122] on div "Other / Final Pruning EDIT" at bounding box center [273, 123] width 430 height 23
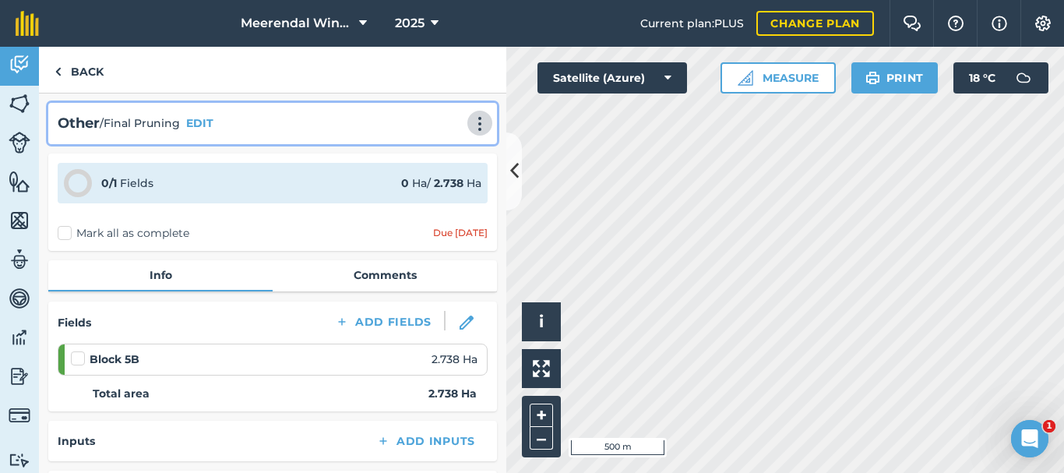
click at [470, 125] on img at bounding box center [479, 124] width 19 height 16
click at [206, 121] on button "EDIT" at bounding box center [199, 122] width 27 height 17
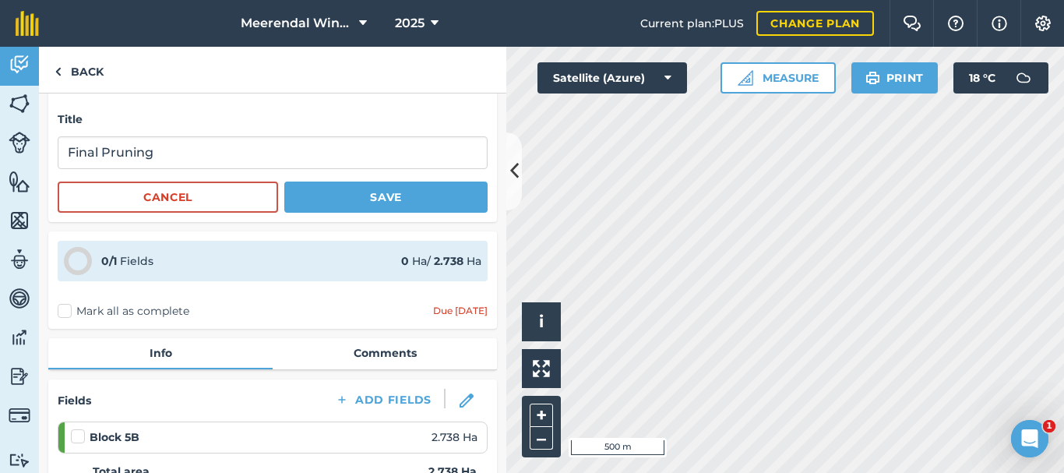
scroll to position [234, 0]
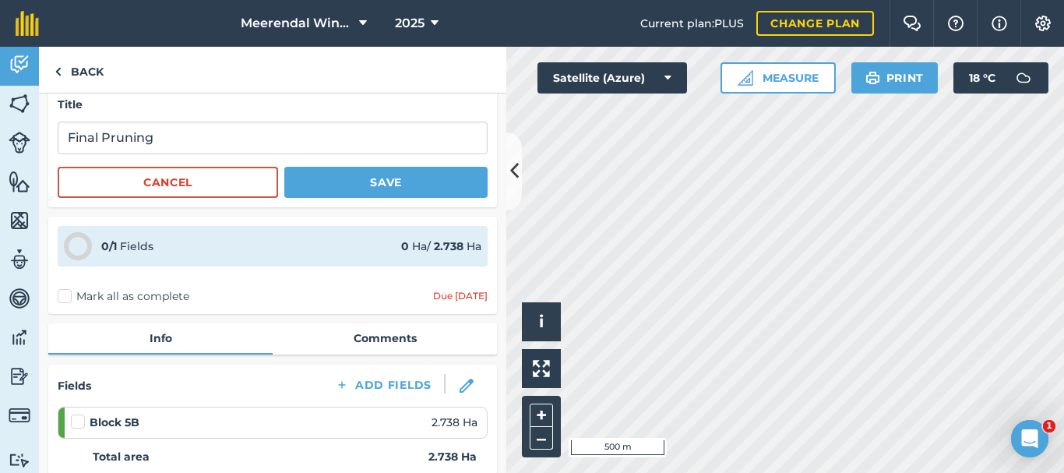
click at [83, 245] on icon at bounding box center [78, 246] width 28 height 28
click at [139, 245] on div "0 / 1 Fields" at bounding box center [127, 246] width 52 height 17
click at [108, 246] on strong "0 / 1" at bounding box center [109, 246] width 16 height 14
click at [462, 245] on div "0 Ha / 2.738 Ha" at bounding box center [441, 246] width 80 height 17
click at [410, 234] on div "0 / 1 Fields 0 Ha / 2.738 Ha" at bounding box center [273, 246] width 430 height 41
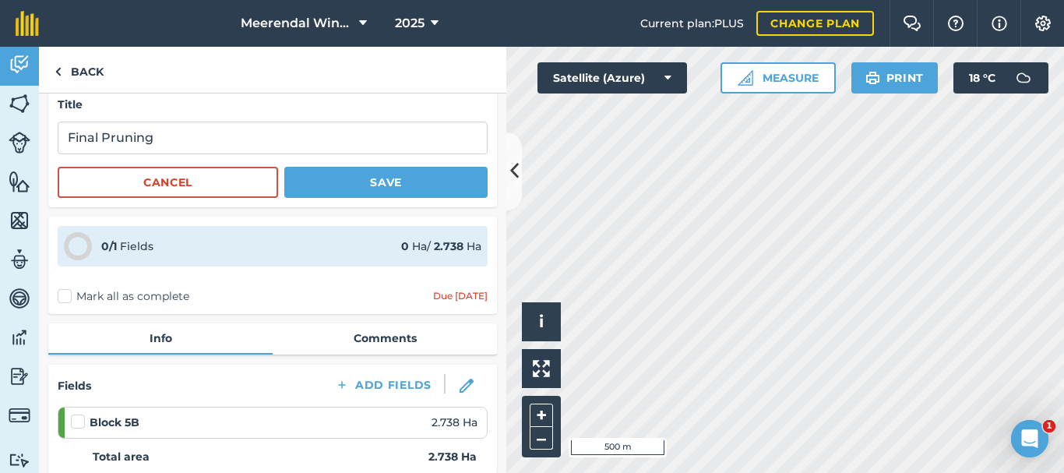
click at [404, 253] on div "0 Ha / 2.738 Ha" at bounding box center [441, 246] width 80 height 17
click at [76, 298] on label "Mark all as complete" at bounding box center [124, 296] width 132 height 16
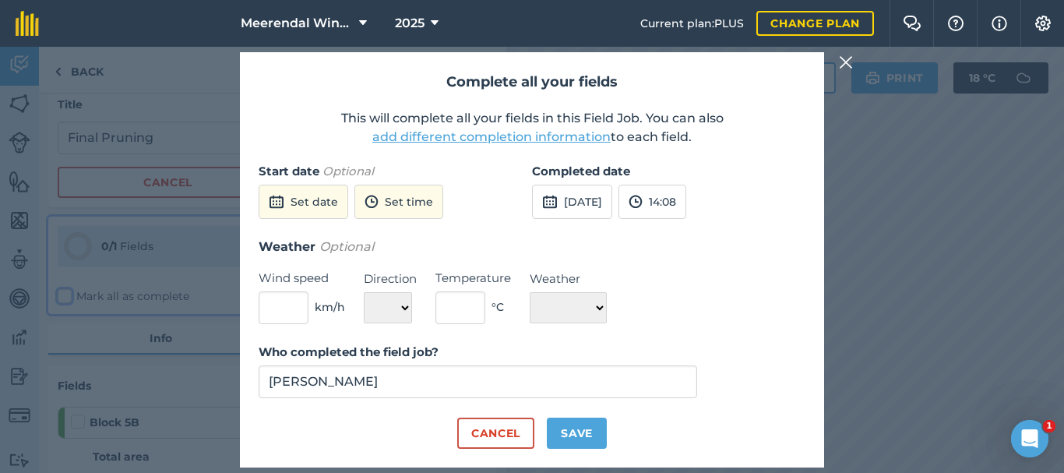
scroll to position [59, 0]
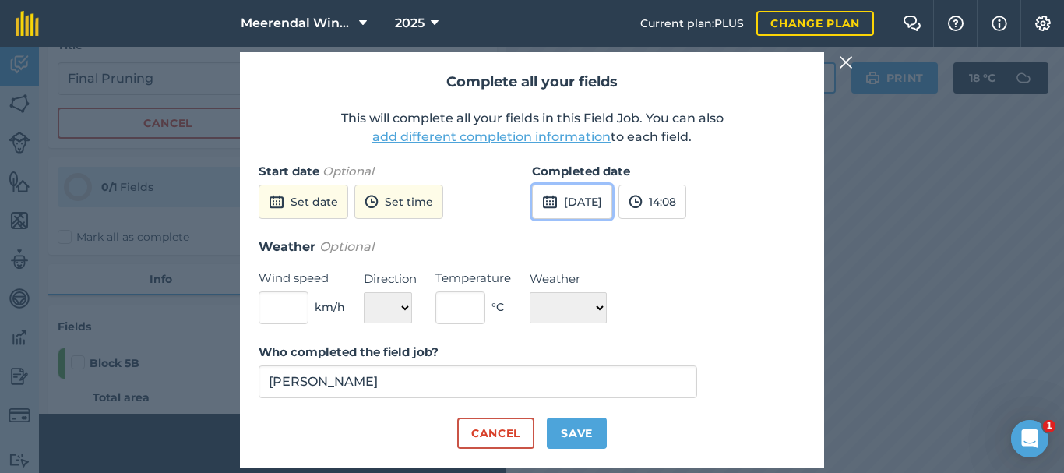
click at [608, 203] on button "[DATE]" at bounding box center [572, 202] width 80 height 34
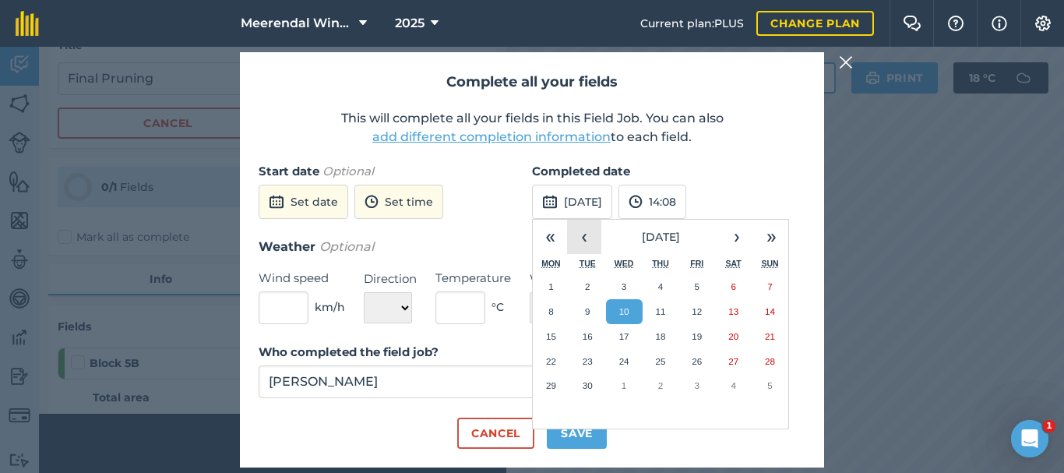
click at [583, 240] on button "‹" at bounding box center [584, 237] width 34 height 34
click at [588, 333] on abbr "12" at bounding box center [588, 336] width 10 height 10
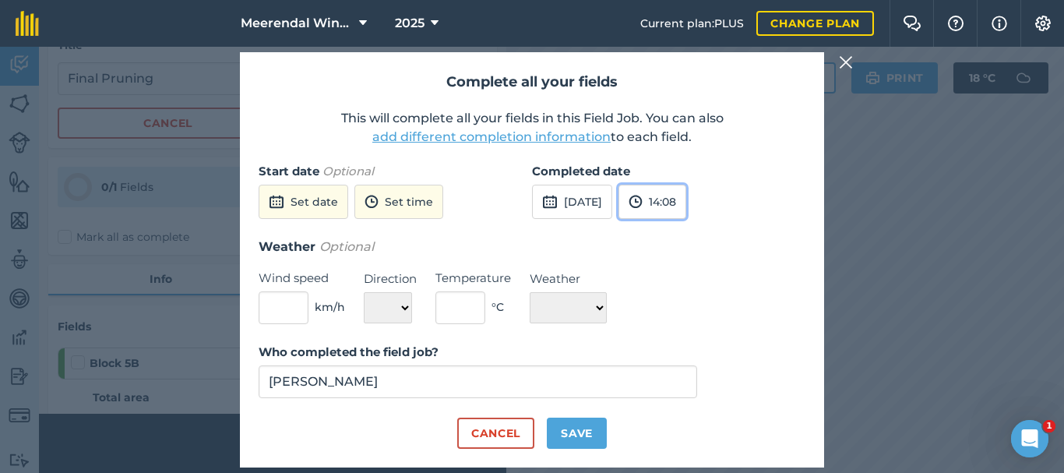
click at [686, 202] on button "14:08" at bounding box center [652, 202] width 68 height 34
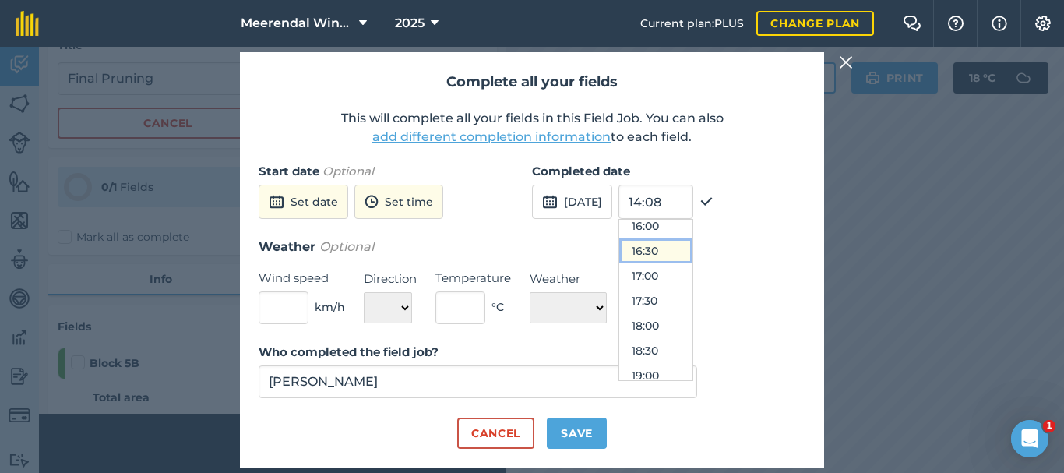
click at [692, 248] on button "16:30" at bounding box center [655, 250] width 73 height 25
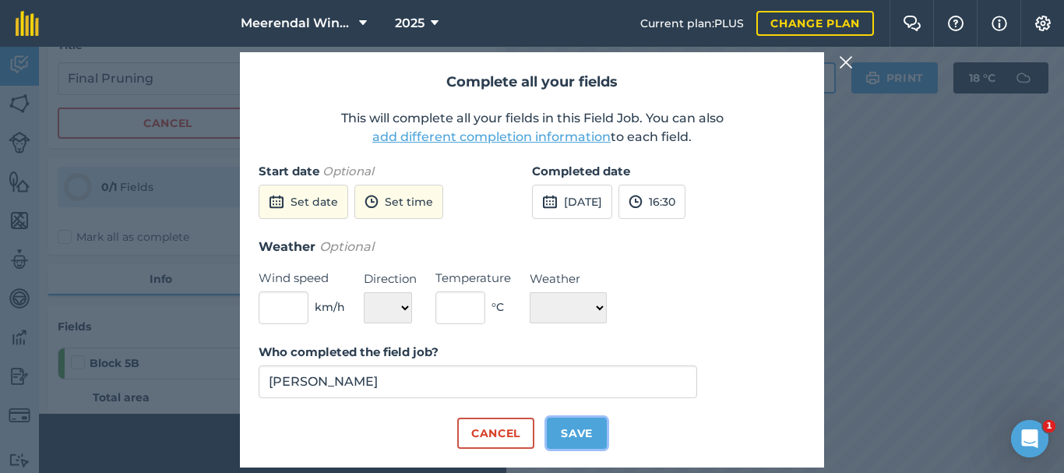
click at [568, 427] on button "Save" at bounding box center [577, 432] width 60 height 31
checkbox input "true"
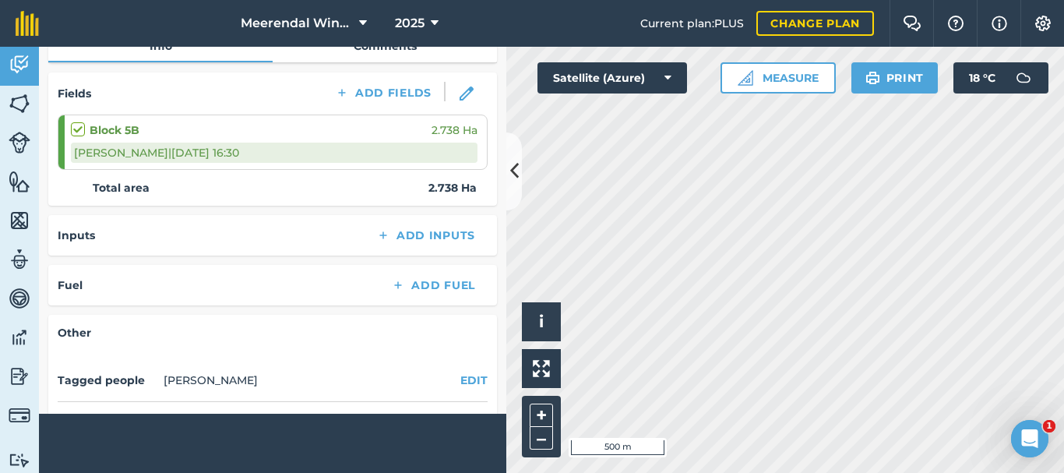
scroll to position [467, 0]
click at [338, 132] on div "Block 5B 2.738 Ha" at bounding box center [274, 129] width 407 height 17
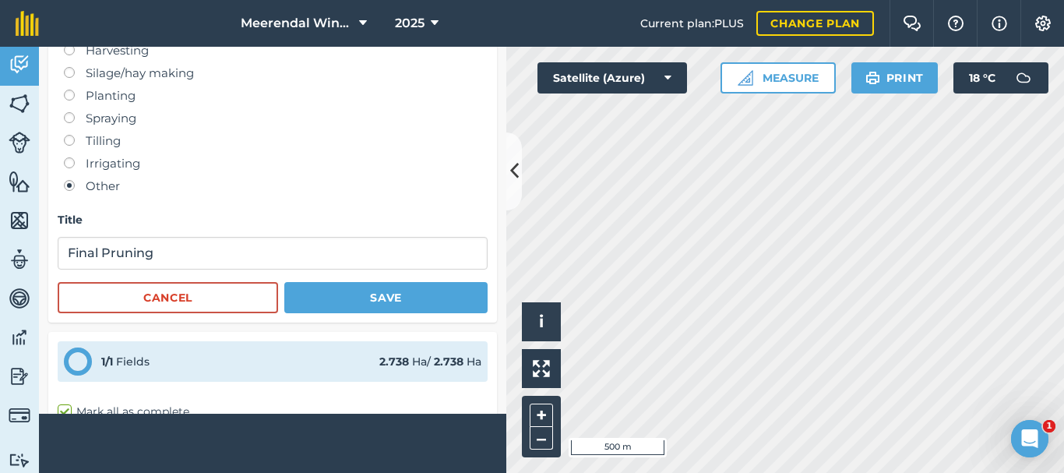
scroll to position [0, 0]
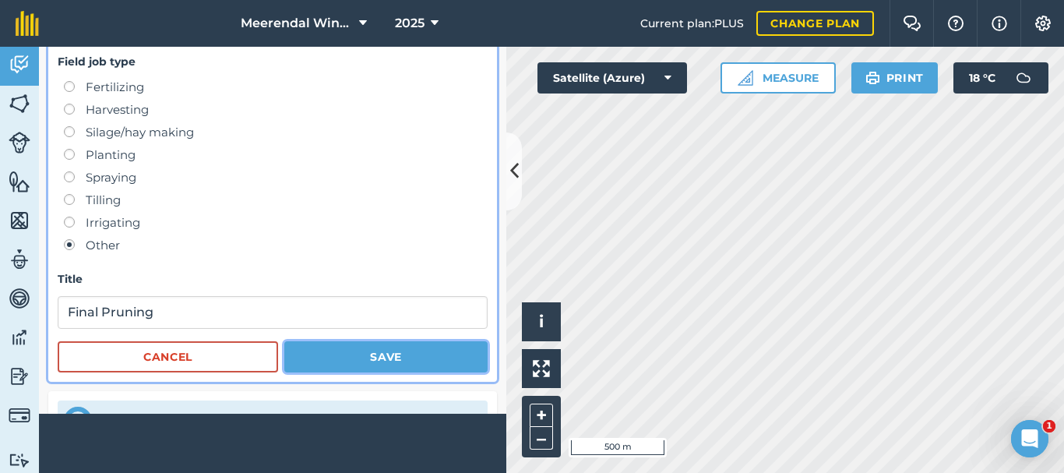
click at [391, 362] on button "Save" at bounding box center [385, 356] width 203 height 31
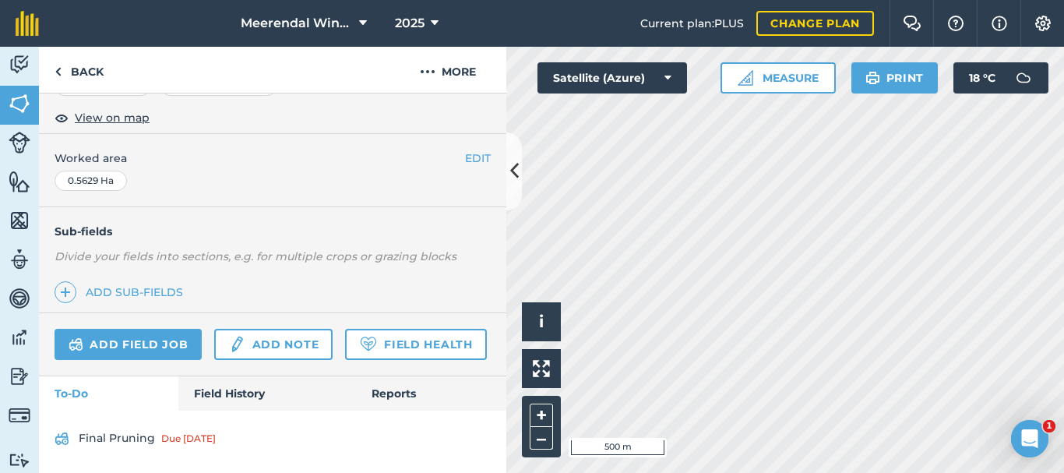
scroll to position [336, 0]
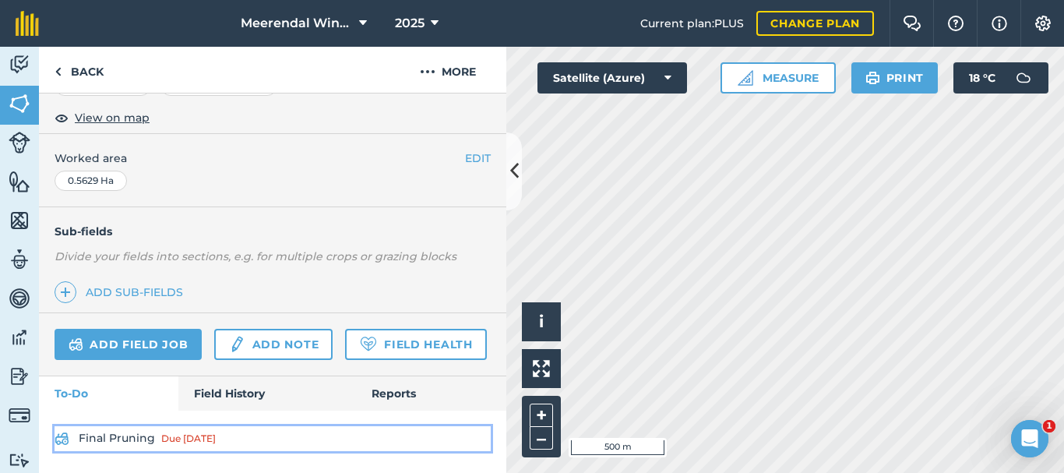
click at [122, 435] on link "Final Pruning Due [DATE]" at bounding box center [273, 438] width 436 height 25
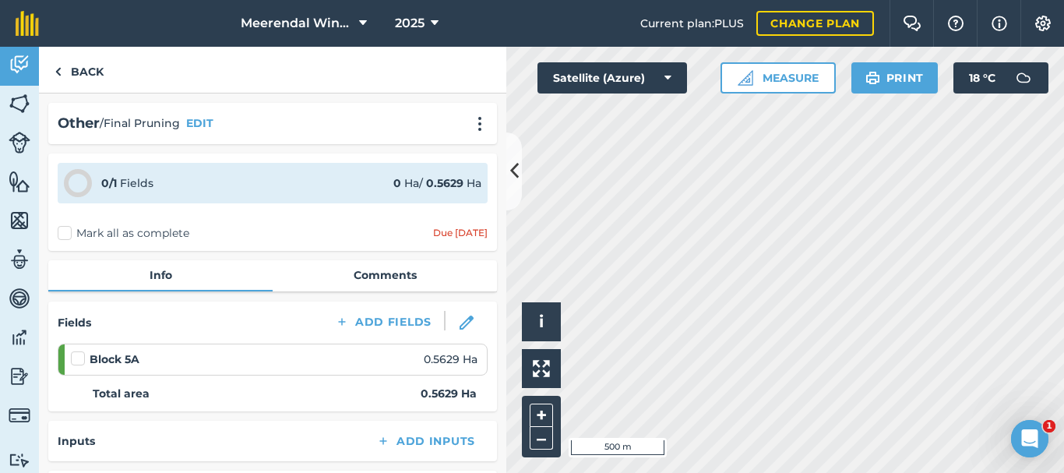
click at [65, 234] on label "Mark all as complete" at bounding box center [124, 233] width 132 height 16
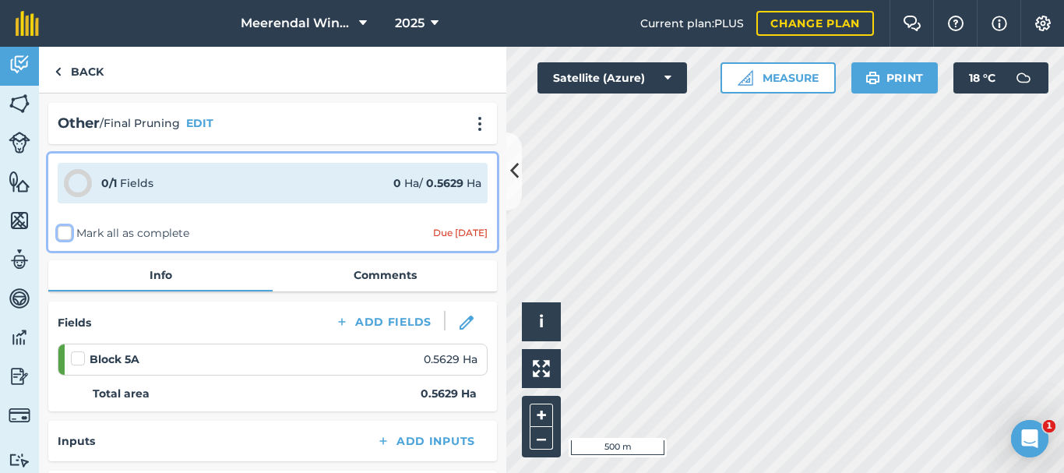
click at [65, 234] on input "Mark all as complete" at bounding box center [63, 230] width 10 height 10
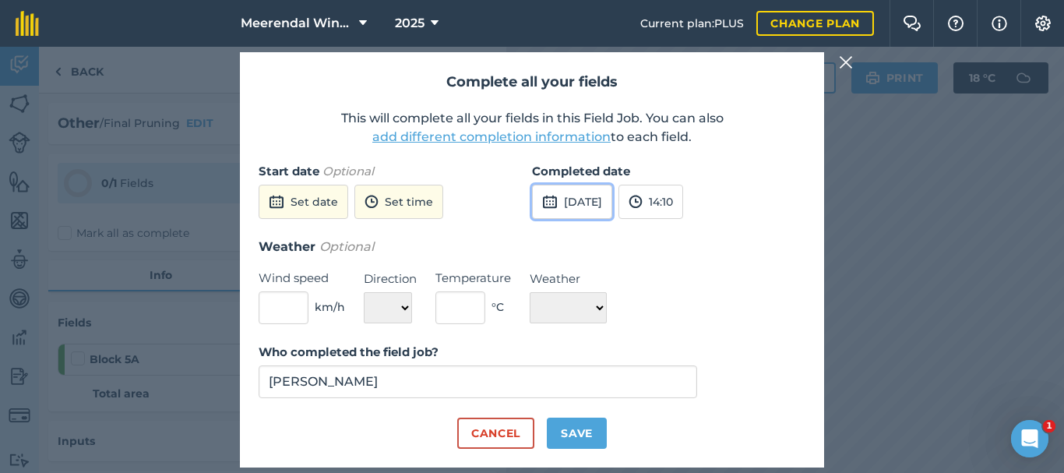
click at [604, 194] on button "[DATE]" at bounding box center [572, 202] width 80 height 34
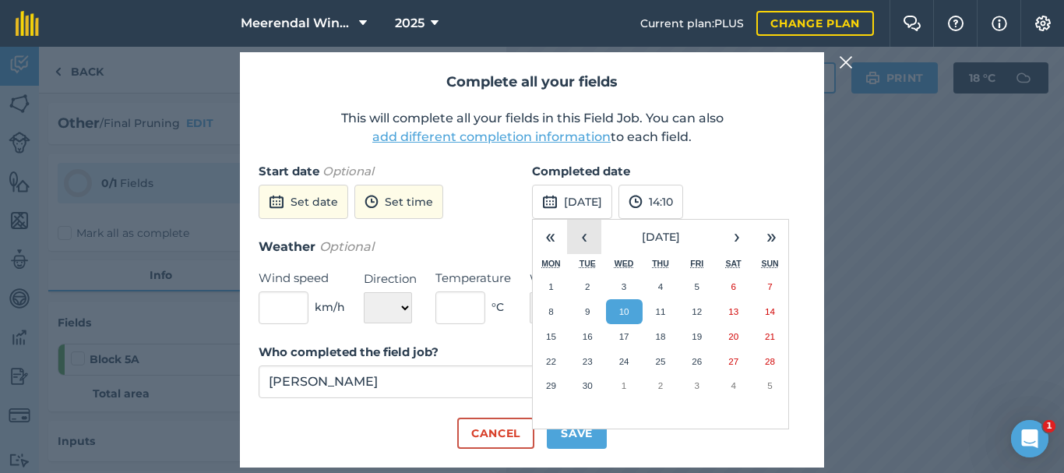
click at [587, 236] on button "‹" at bounding box center [584, 237] width 34 height 34
click at [553, 336] on abbr "11" at bounding box center [551, 336] width 10 height 10
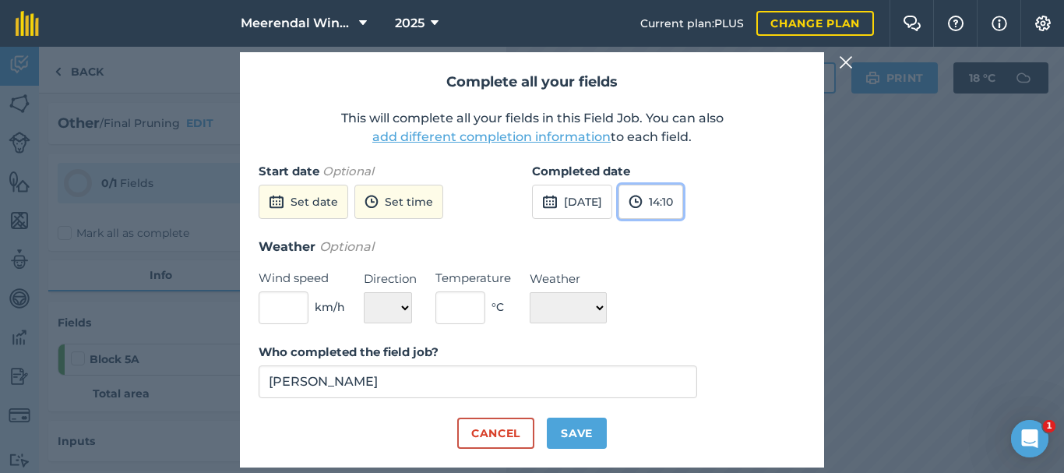
click at [683, 203] on button "14:10" at bounding box center [650, 202] width 65 height 34
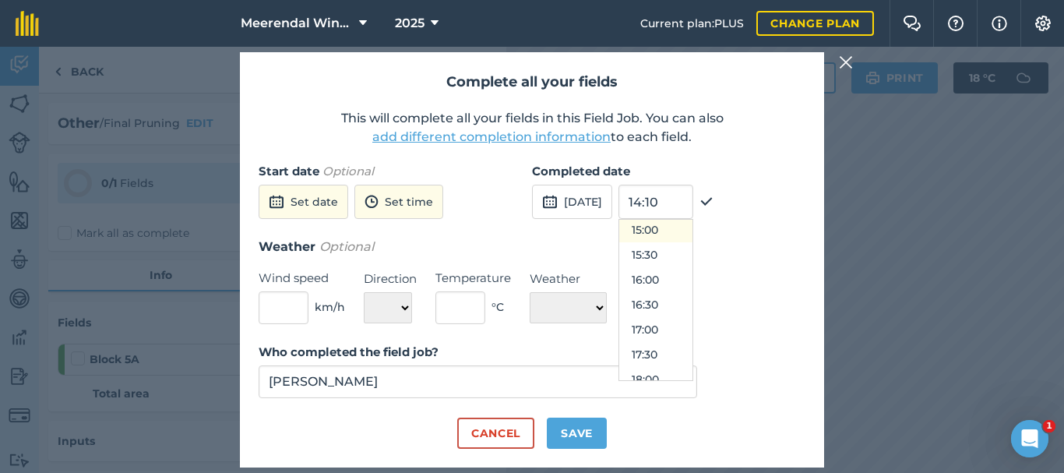
scroll to position [726, 0]
click at [685, 329] on button "16:30" at bounding box center [655, 328] width 73 height 25
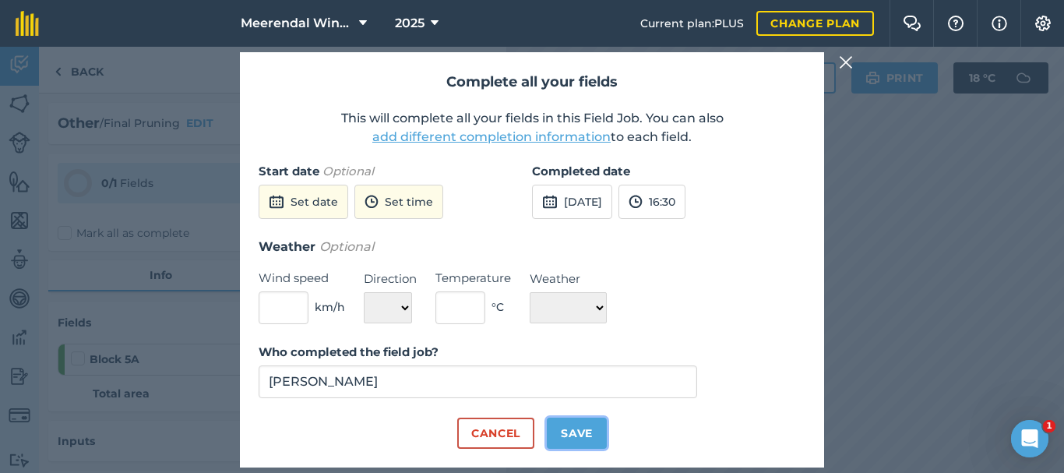
click at [578, 432] on button "Save" at bounding box center [577, 432] width 60 height 31
checkbox input "true"
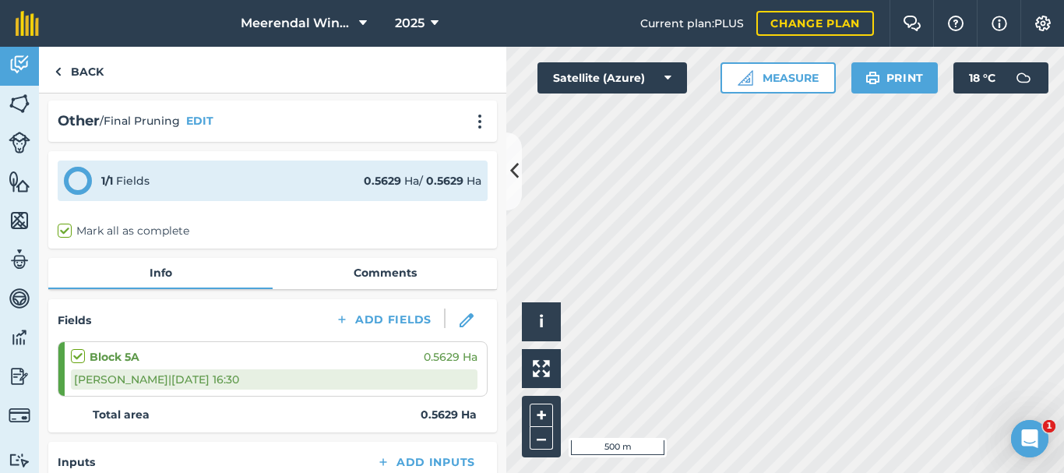
scroll to position [0, 0]
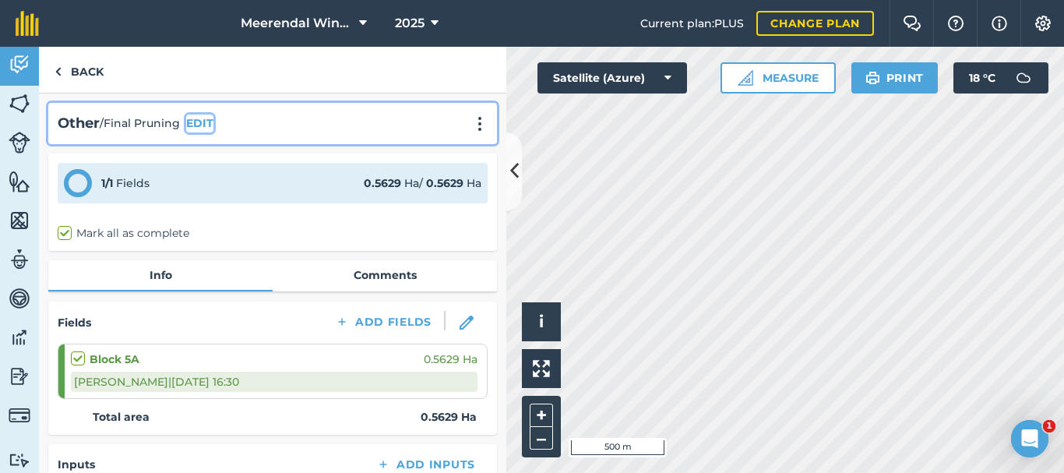
click at [203, 122] on button "EDIT" at bounding box center [199, 122] width 27 height 17
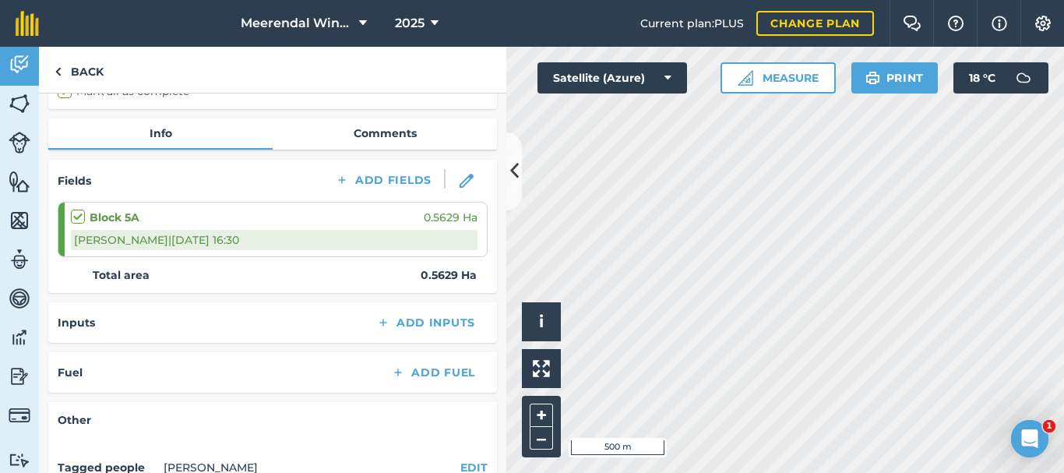
scroll to position [467, 0]
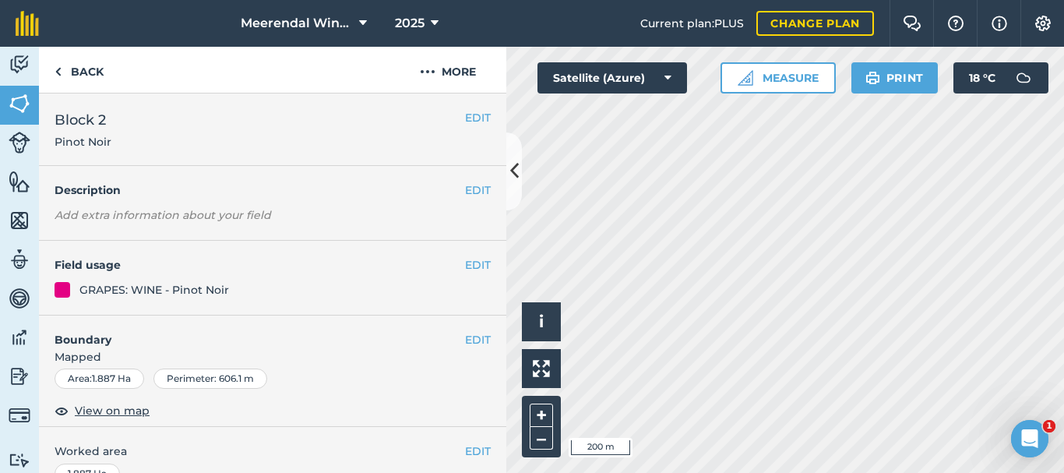
scroll to position [336, 0]
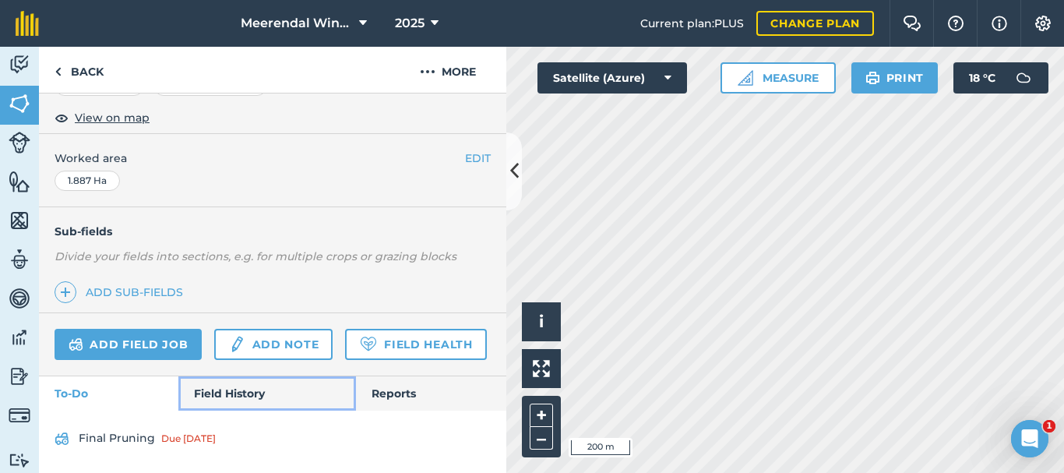
click at [215, 391] on link "Field History" at bounding box center [266, 393] width 177 height 34
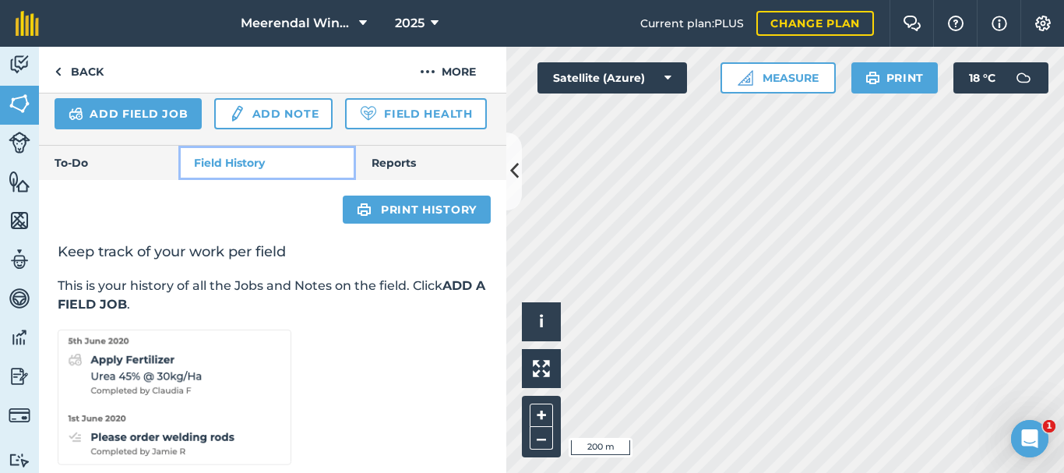
scroll to position [594, 0]
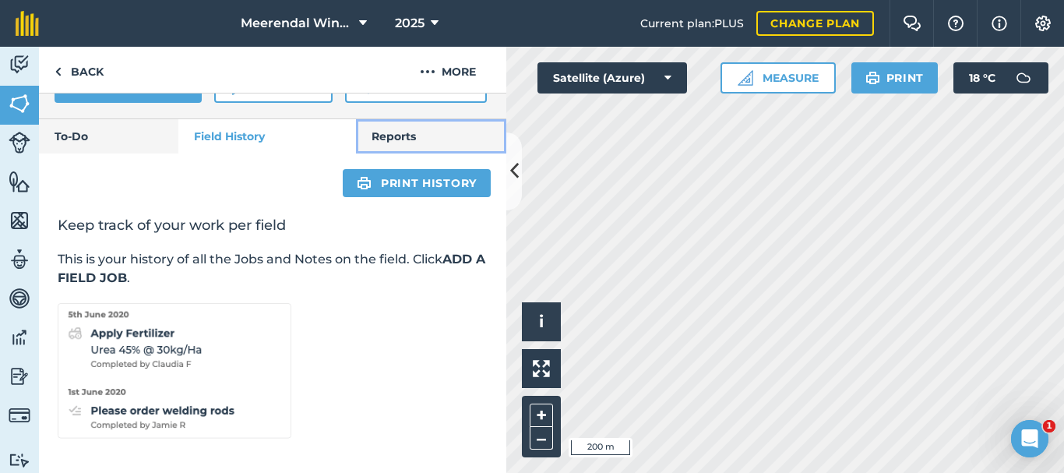
click at [407, 135] on link "Reports" at bounding box center [431, 136] width 150 height 34
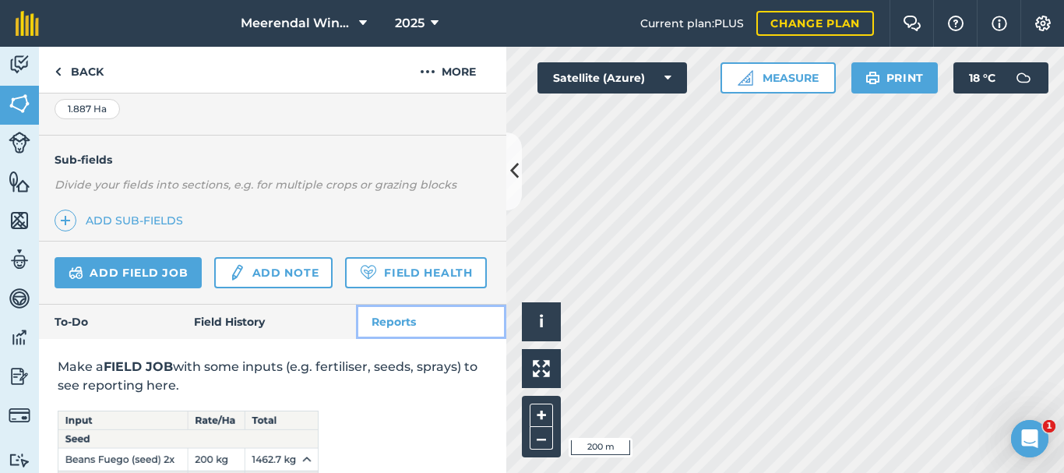
scroll to position [547, 0]
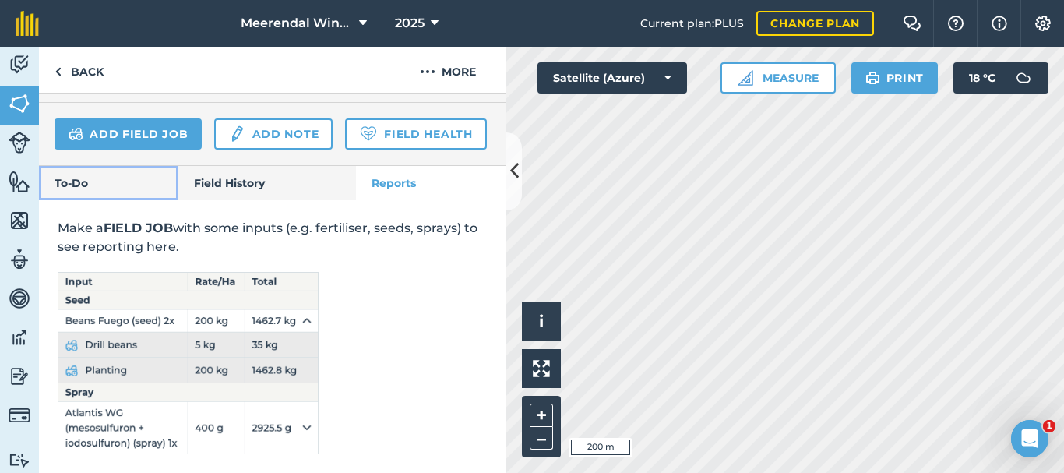
click at [76, 173] on link "To-Do" at bounding box center [108, 183] width 139 height 34
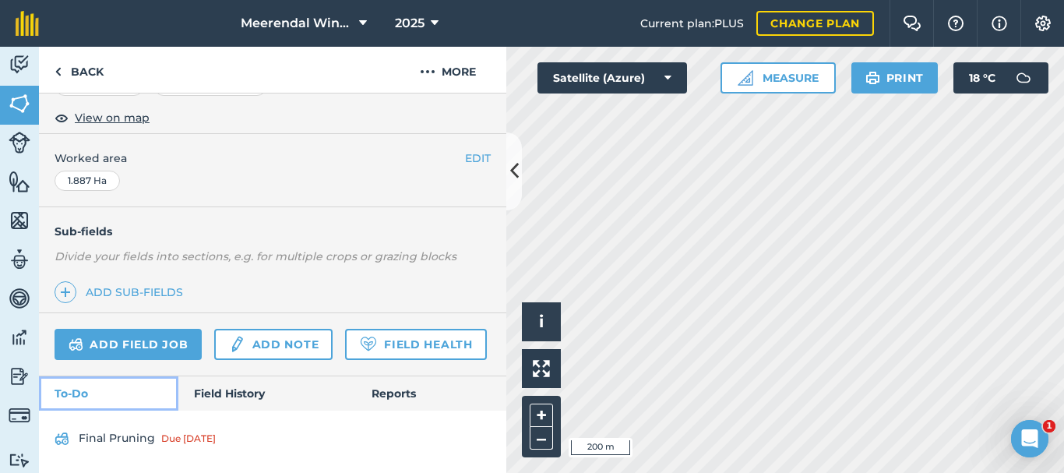
scroll to position [336, 0]
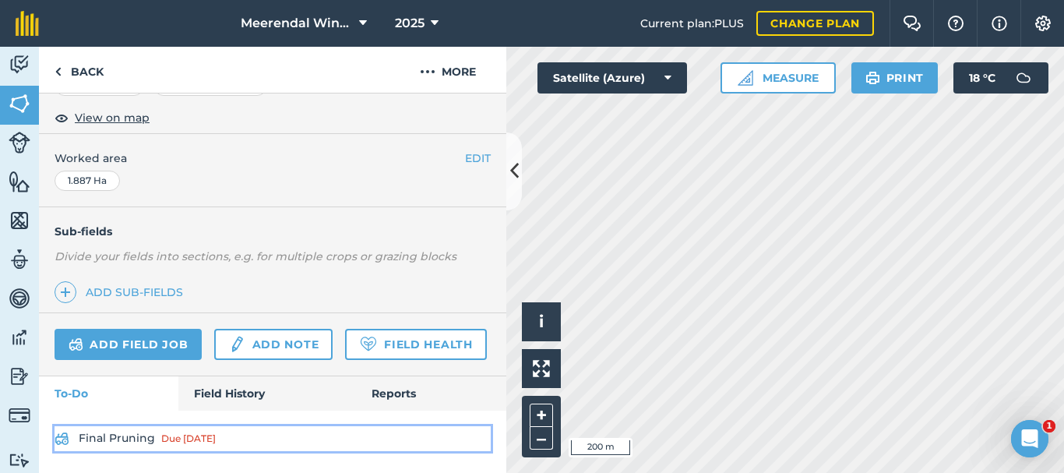
click at [124, 439] on link "Final Pruning Due [DATE]" at bounding box center [273, 438] width 436 height 25
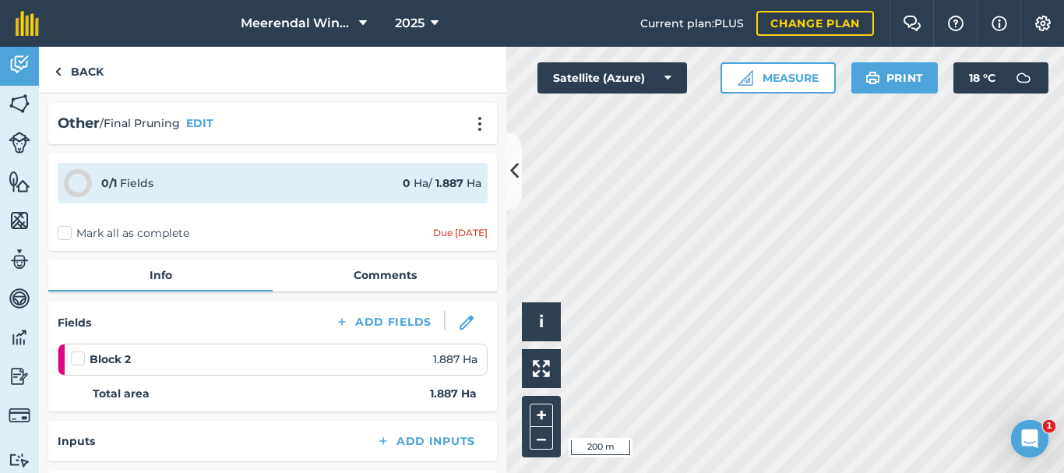
click at [67, 232] on label "Mark all as complete" at bounding box center [124, 233] width 132 height 16
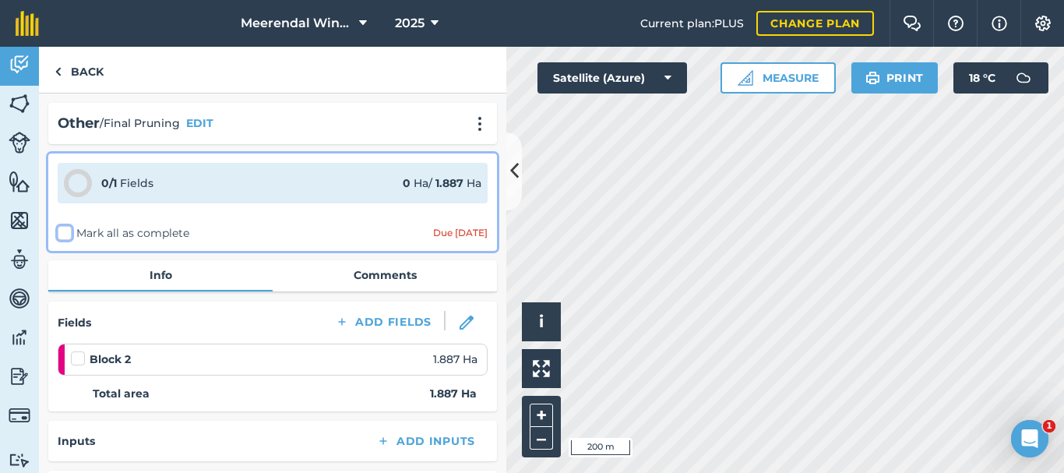
click at [67, 232] on input "Mark all as complete" at bounding box center [63, 230] width 10 height 10
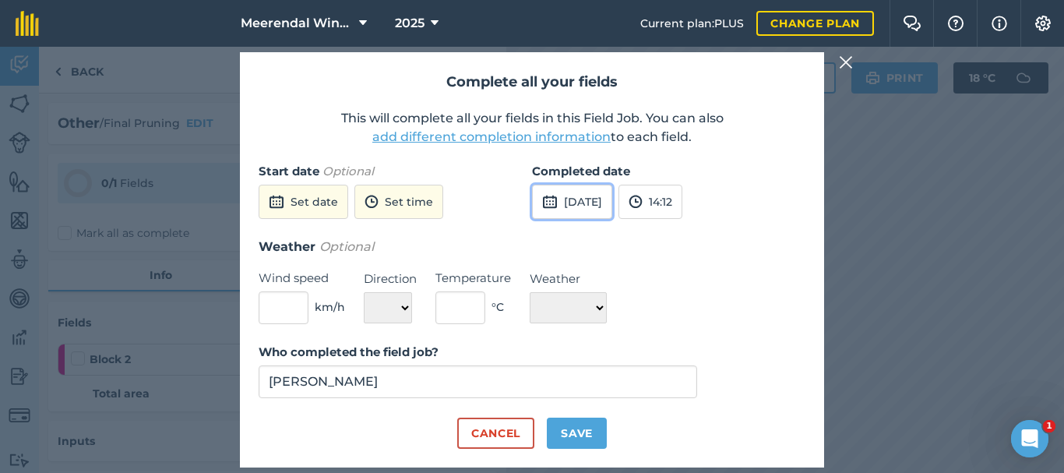
click at [607, 198] on button "[DATE]" at bounding box center [572, 202] width 80 height 34
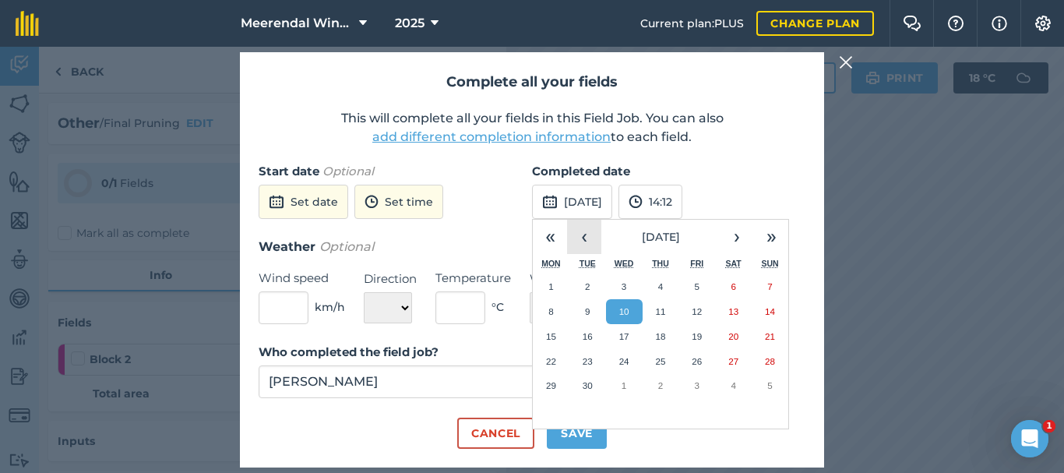
click at [587, 238] on button "‹" at bounding box center [584, 237] width 34 height 34
click at [555, 336] on abbr "11" at bounding box center [551, 336] width 10 height 10
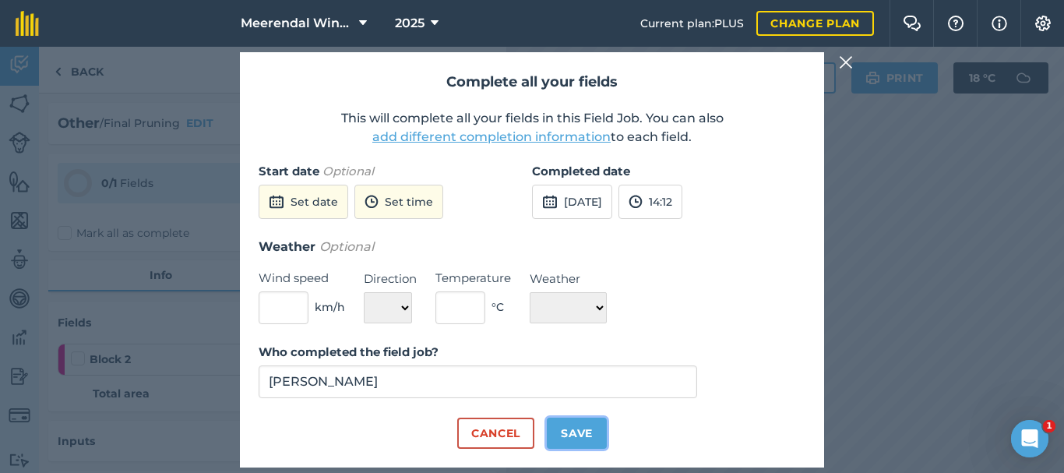
click at [580, 432] on button "Save" at bounding box center [577, 432] width 60 height 31
checkbox input "true"
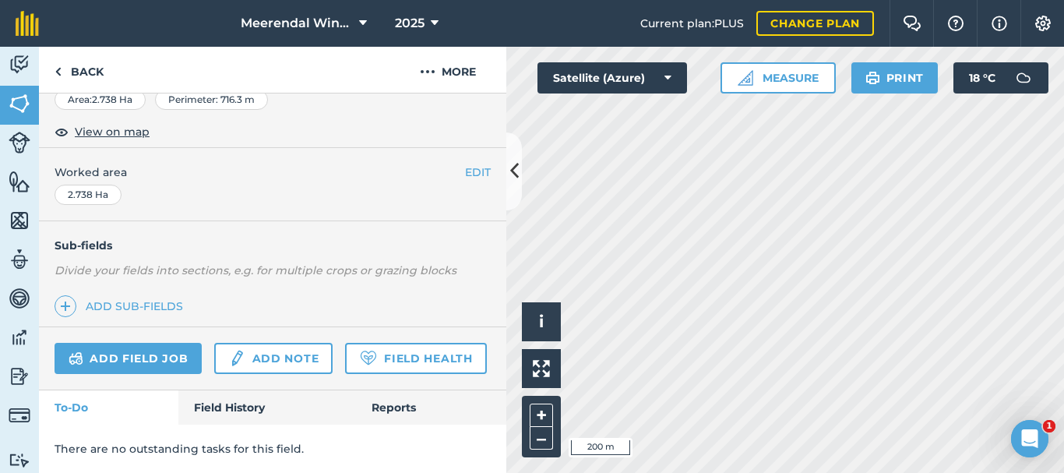
scroll to position [322, 0]
click at [234, 402] on link "Field History" at bounding box center [266, 407] width 177 height 34
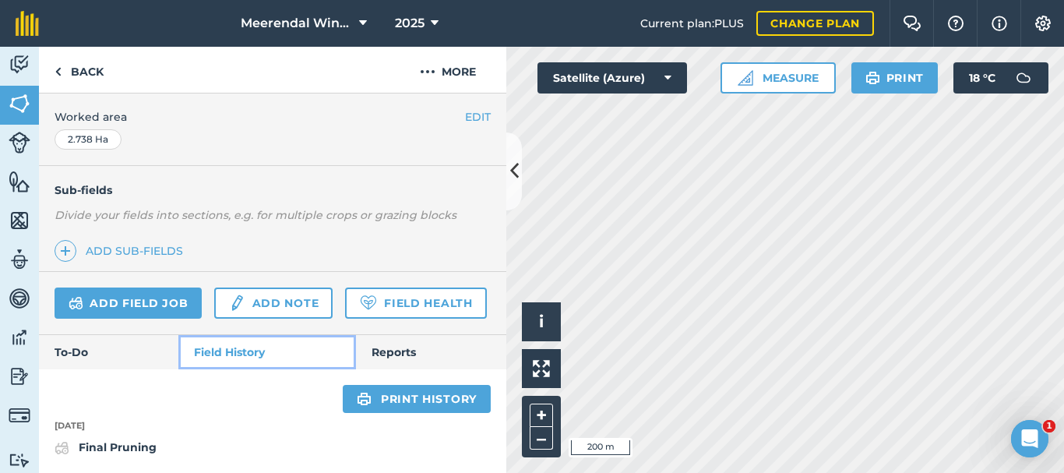
scroll to position [144, 0]
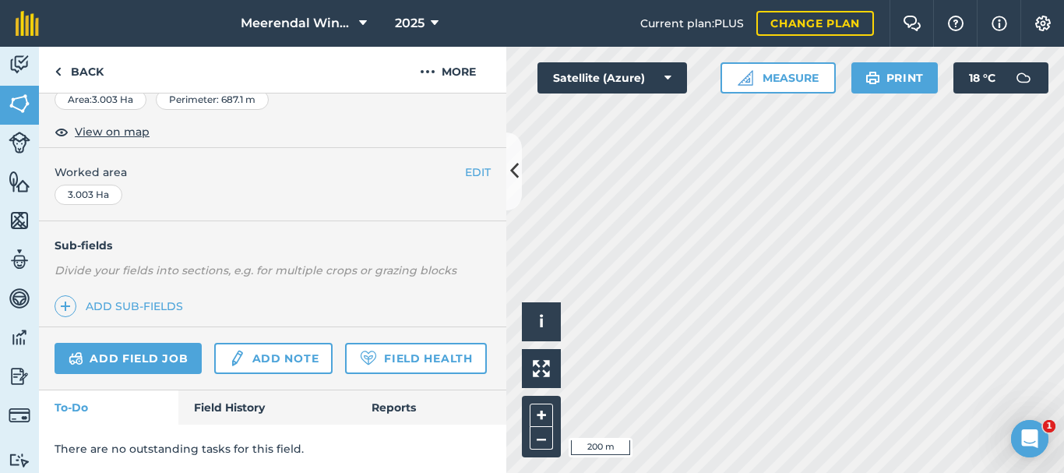
scroll to position [322, 0]
click at [160, 343] on link "Add field job" at bounding box center [128, 358] width 147 height 31
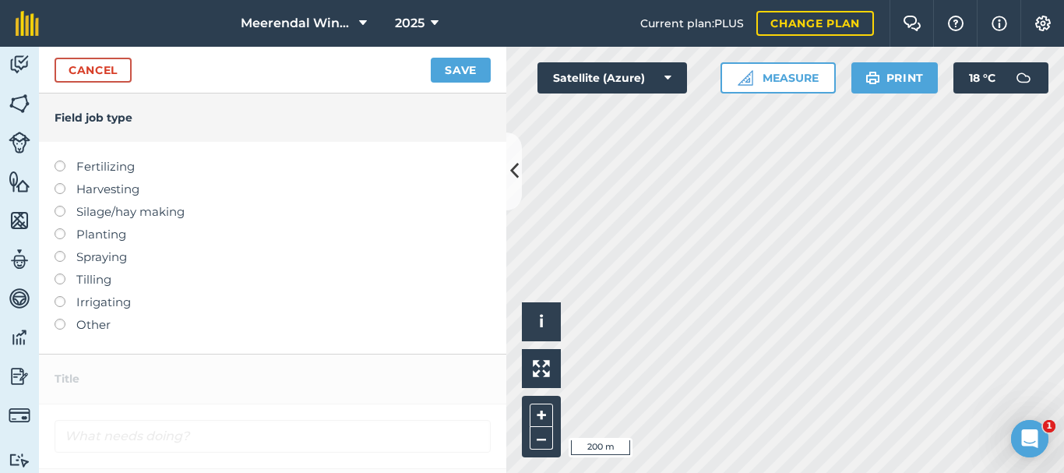
click at [59, 319] on label at bounding box center [66, 319] width 22 height 0
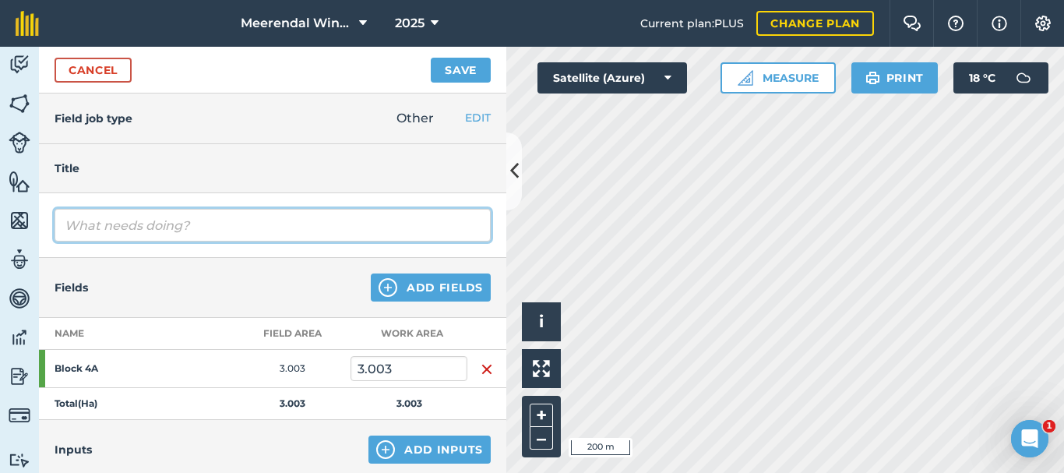
click at [97, 231] on input "text" at bounding box center [273, 225] width 436 height 33
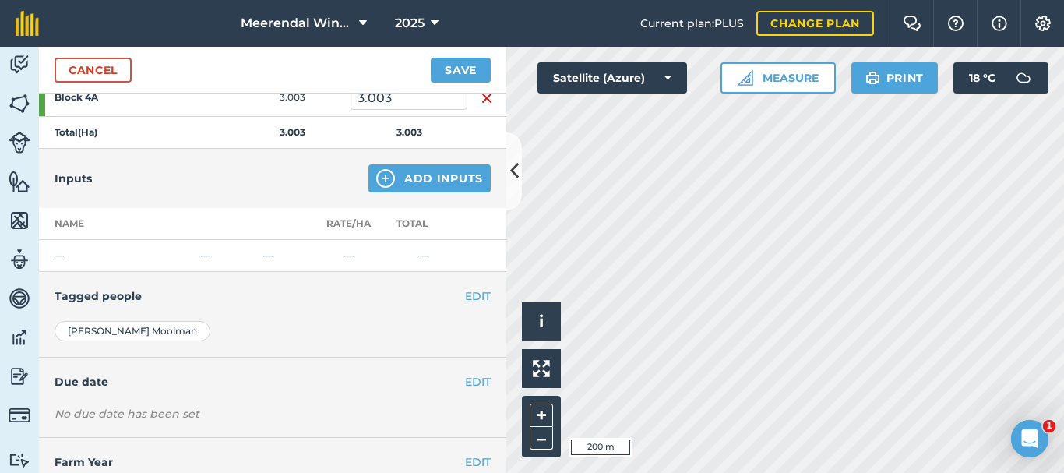
scroll to position [319, 0]
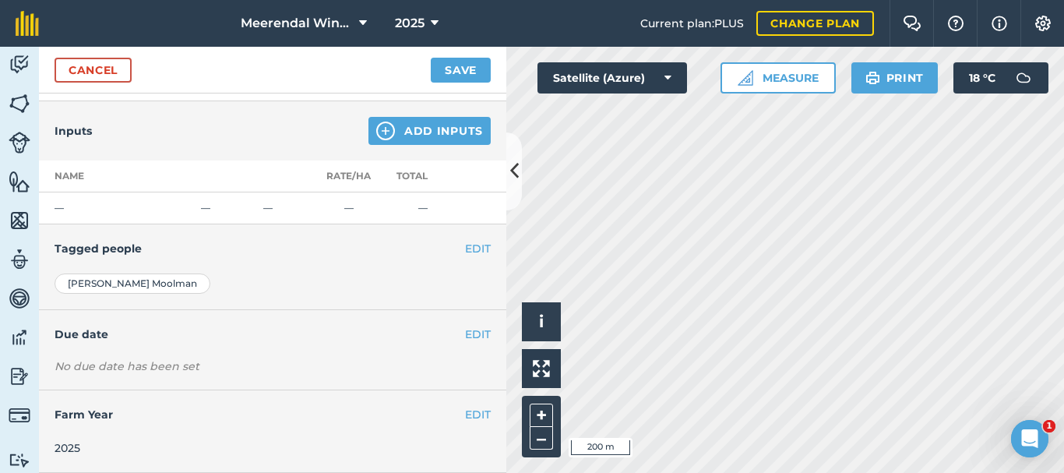
type input "Final Pruning"
click at [477, 329] on button "EDIT" at bounding box center [478, 334] width 26 height 17
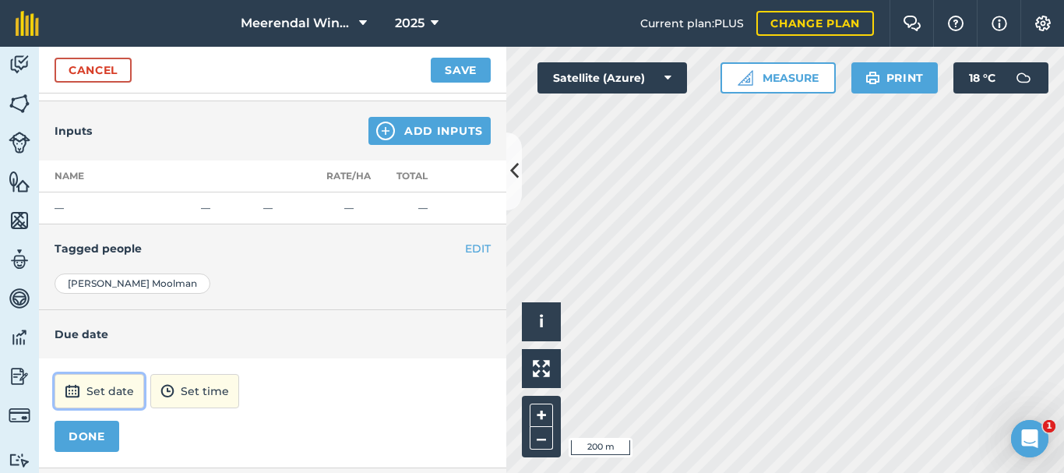
click at [114, 385] on button "Set date" at bounding box center [100, 391] width 90 height 34
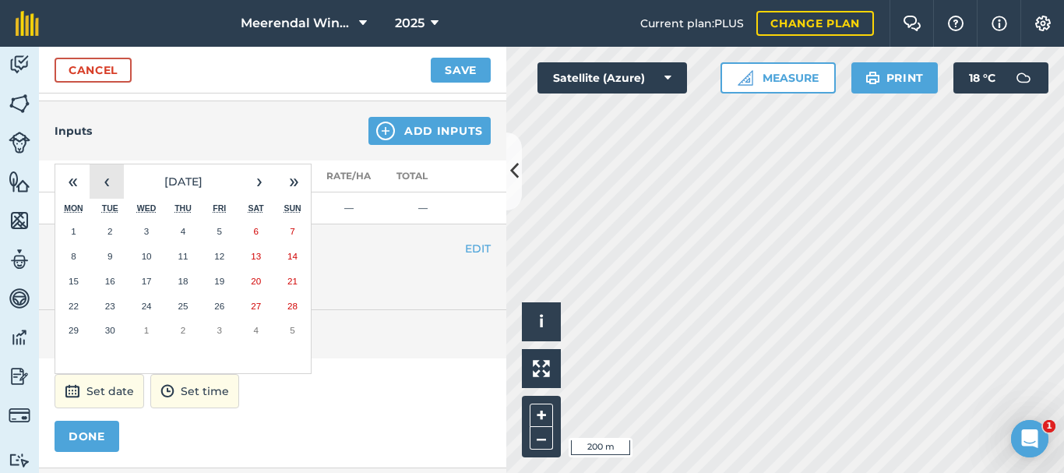
click at [111, 183] on button "‹" at bounding box center [107, 181] width 34 height 34
click at [217, 278] on abbr "15" at bounding box center [219, 281] width 10 height 10
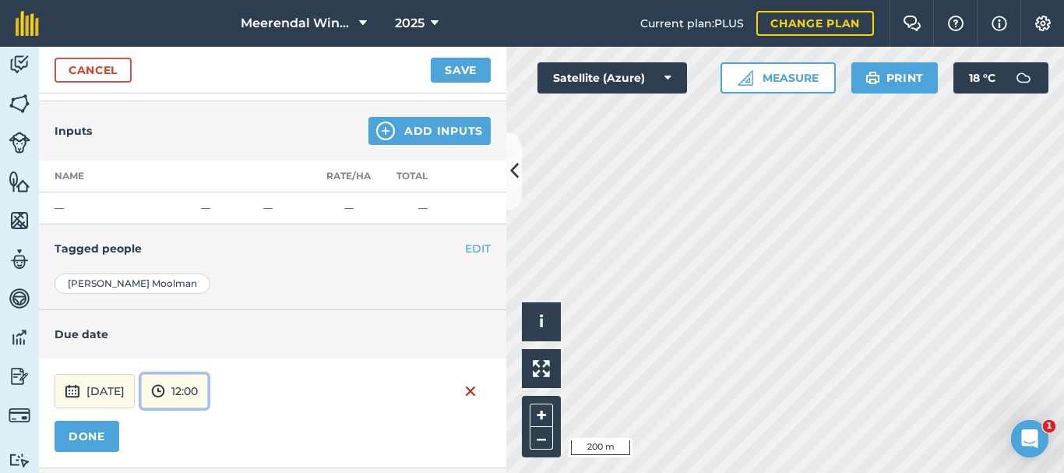
click at [208, 386] on button "12:00" at bounding box center [174, 391] width 67 height 34
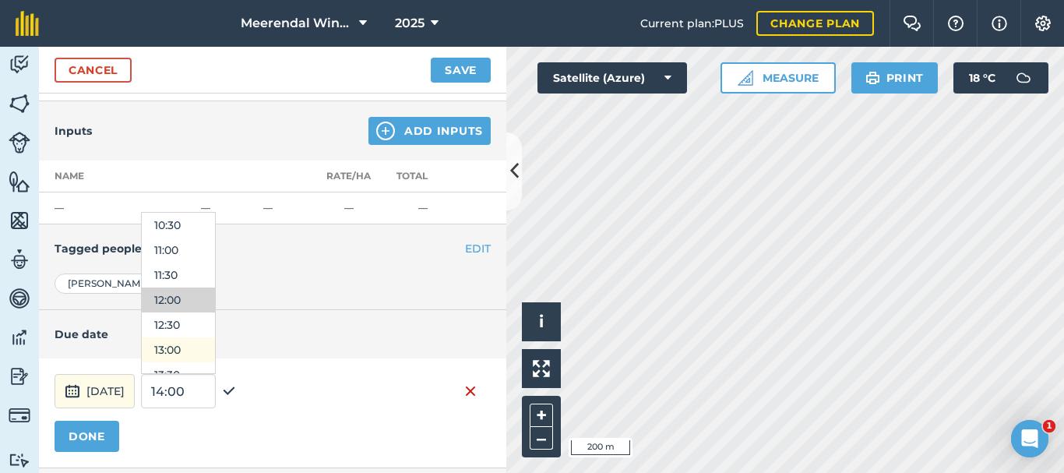
scroll to position [601, 0]
click at [215, 294] on button "13:30" at bounding box center [178, 296] width 73 height 25
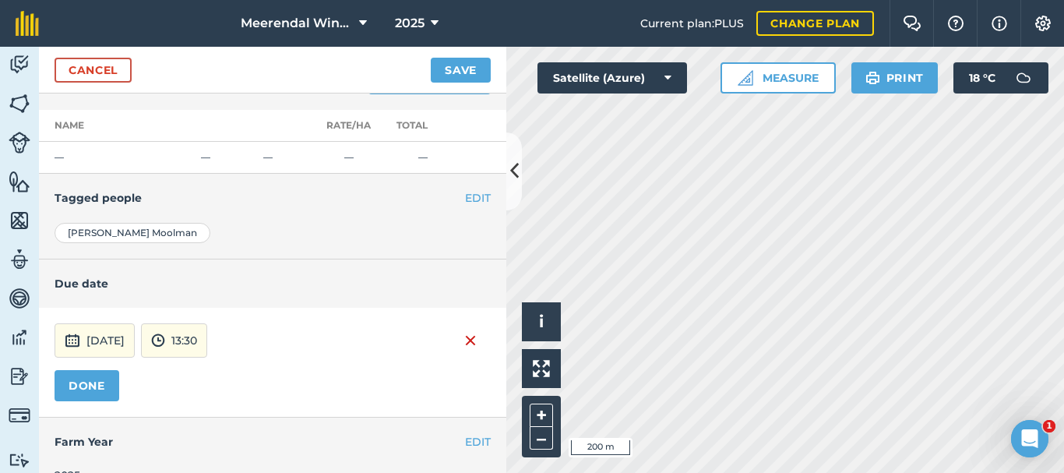
scroll to position [396, 0]
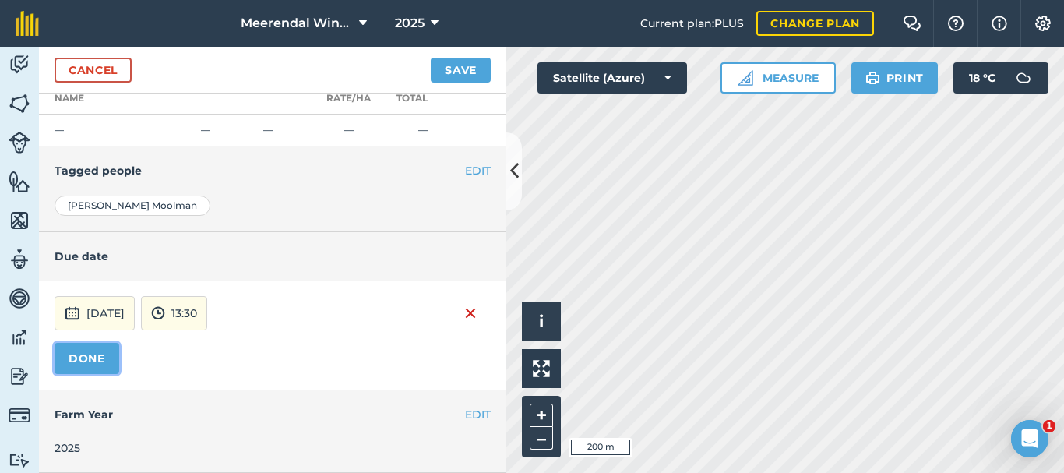
click at [85, 355] on button "DONE" at bounding box center [87, 358] width 65 height 31
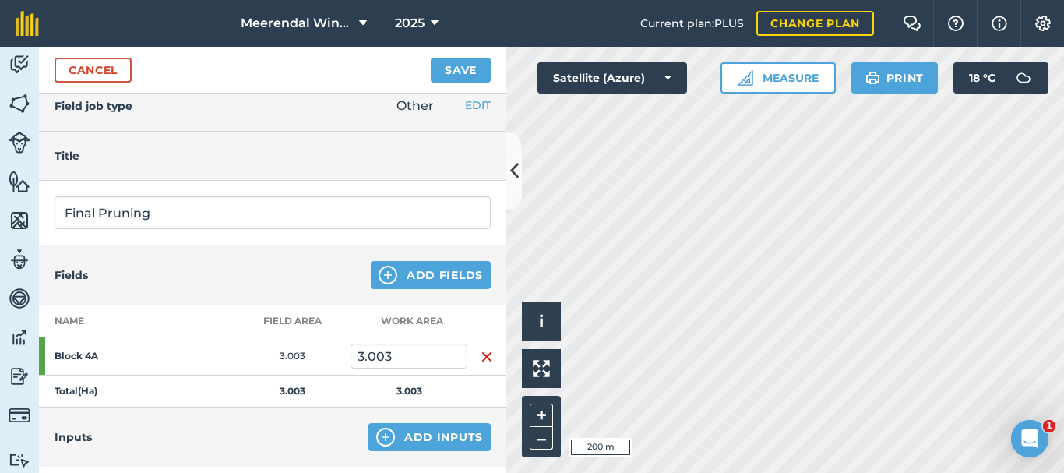
scroll to position [0, 0]
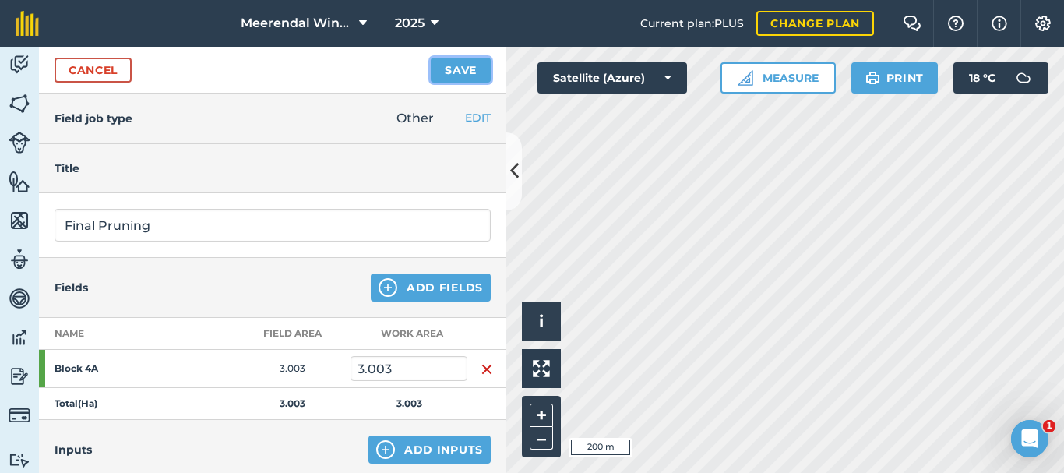
click at [456, 63] on button "Save" at bounding box center [461, 70] width 60 height 25
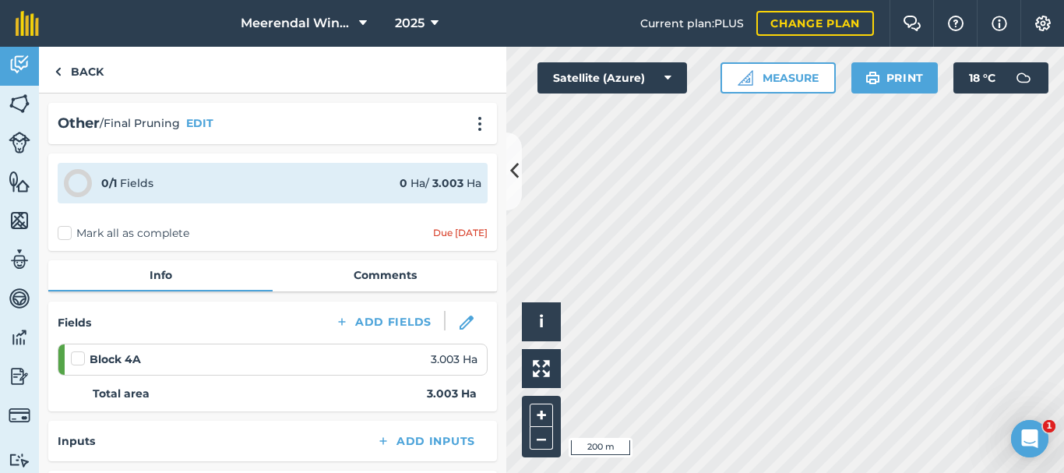
click at [79, 351] on label at bounding box center [80, 351] width 19 height 0
click at [79, 358] on input "checkbox" at bounding box center [76, 356] width 10 height 10
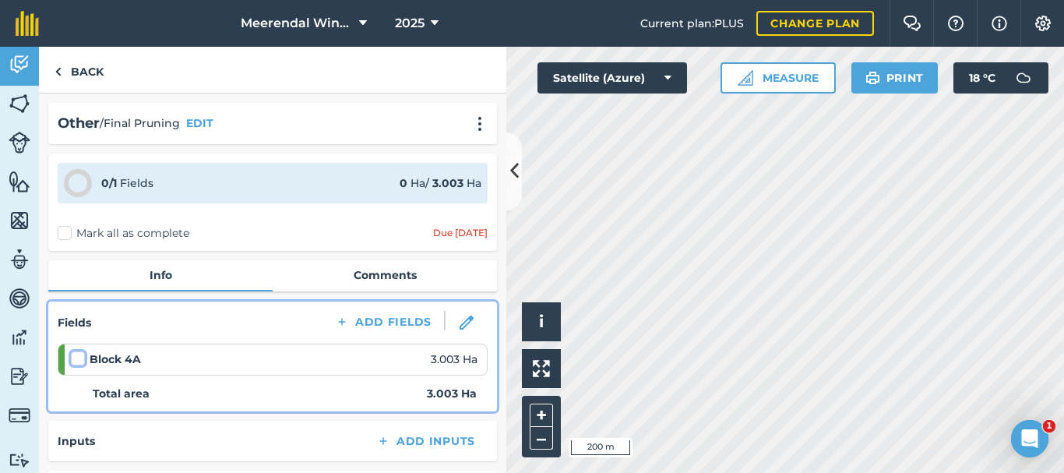
checkbox input "false"
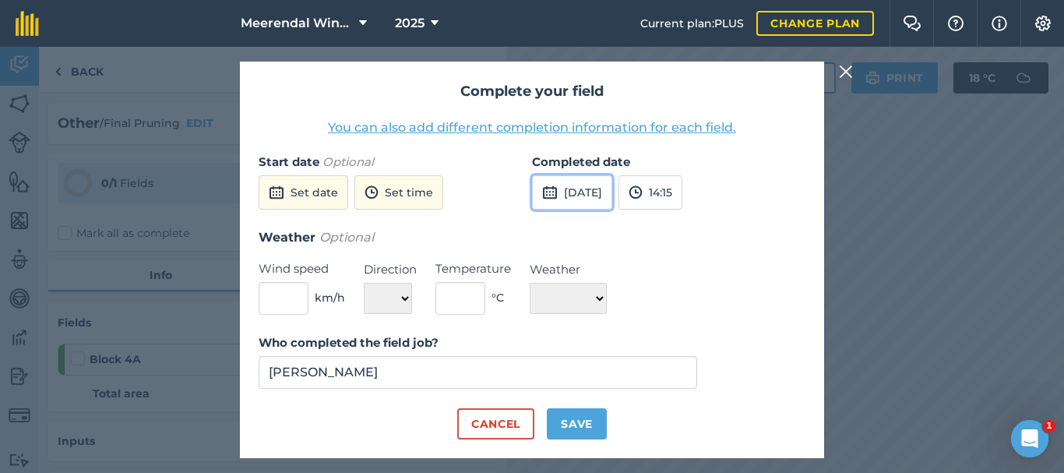
click at [610, 195] on button "[DATE]" at bounding box center [572, 192] width 80 height 34
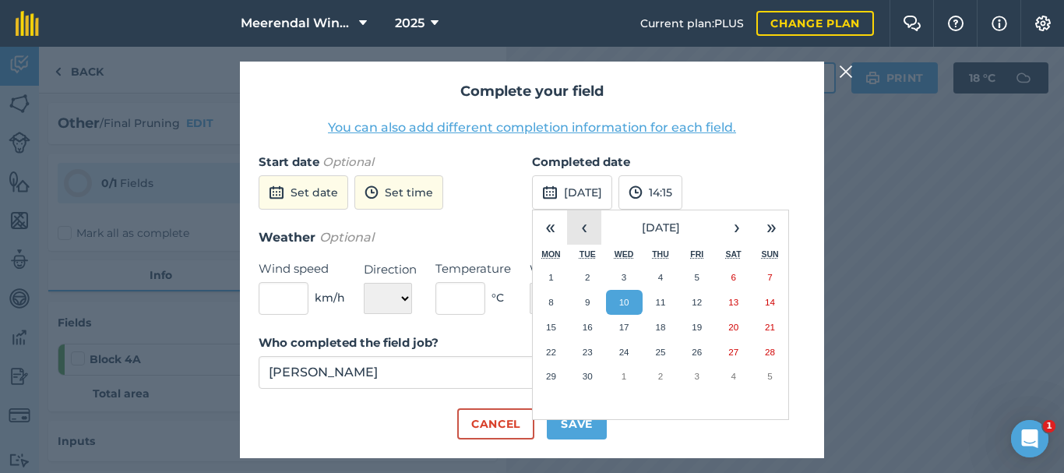
click at [587, 230] on button "‹" at bounding box center [584, 227] width 34 height 34
click at [699, 324] on abbr "15" at bounding box center [697, 327] width 10 height 10
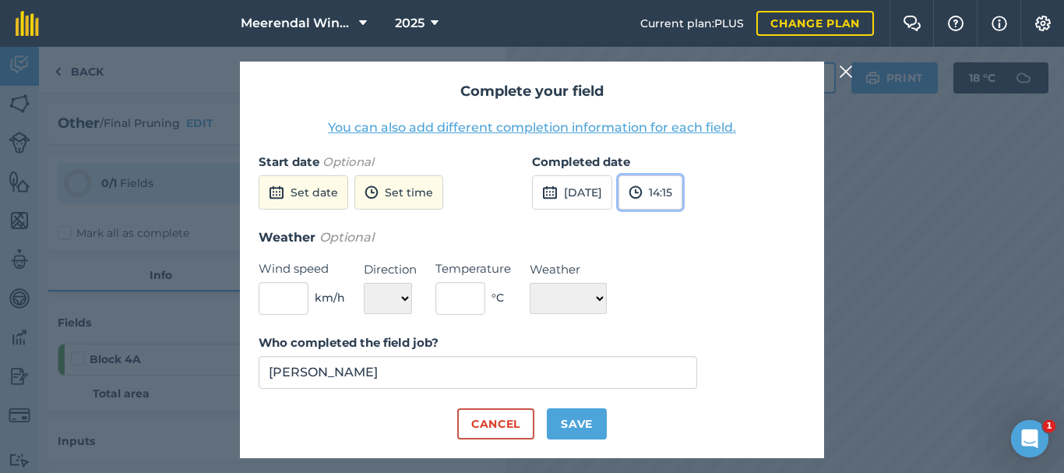
click at [682, 195] on button "14:15" at bounding box center [650, 192] width 64 height 34
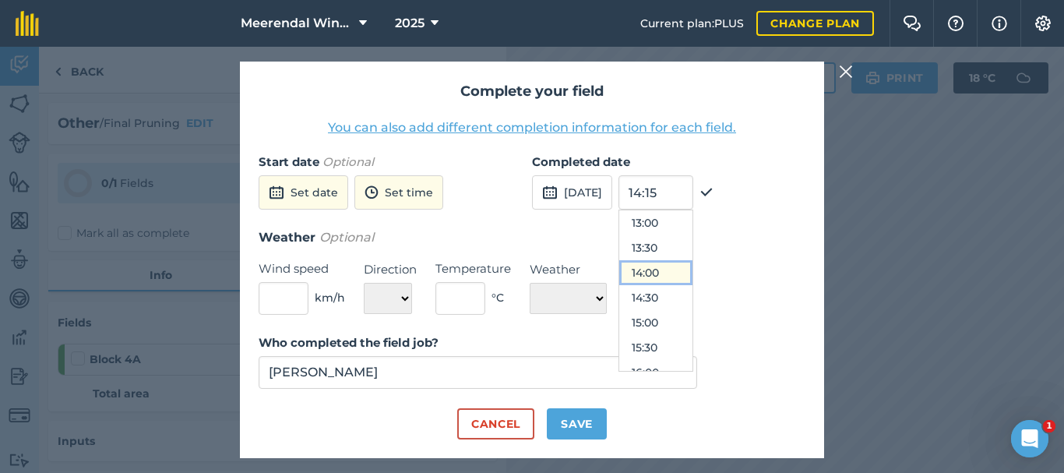
click at [692, 273] on button "14:00" at bounding box center [655, 272] width 73 height 25
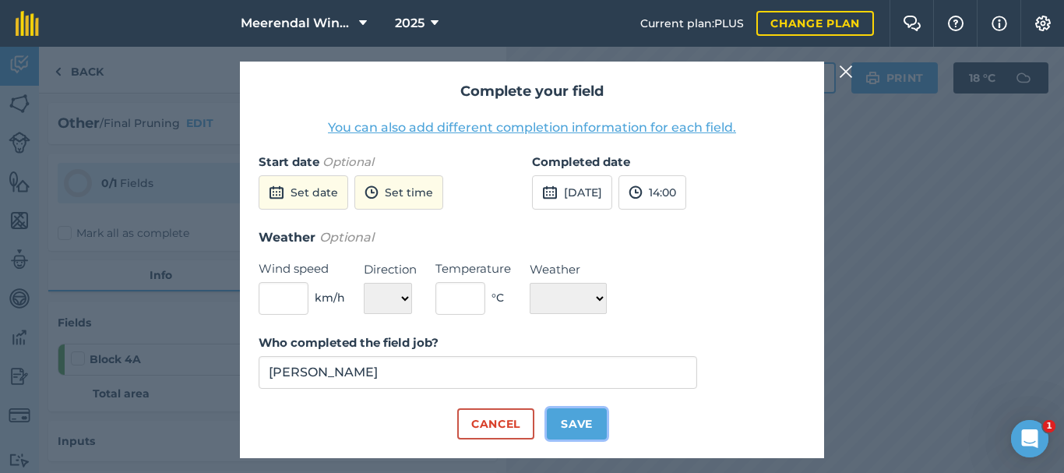
click at [573, 423] on button "Save" at bounding box center [577, 423] width 60 height 31
checkbox input "true"
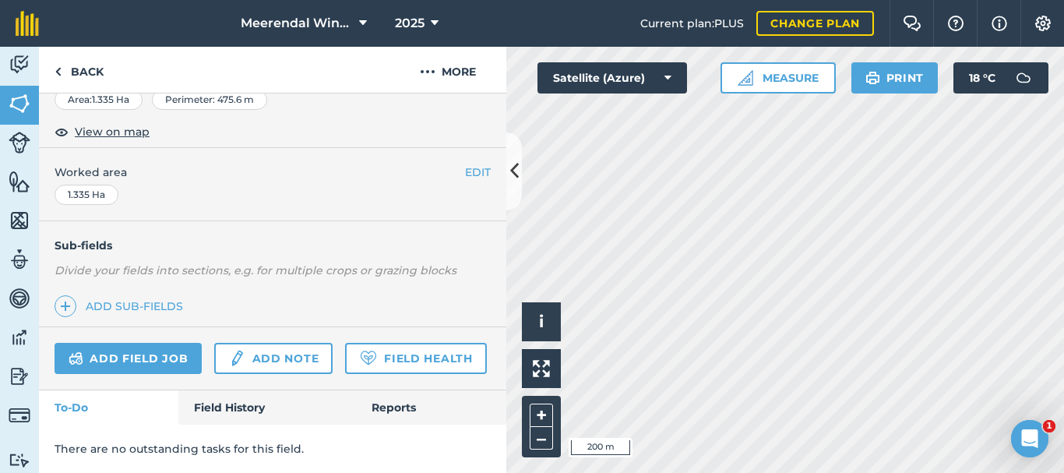
scroll to position [322, 0]
click at [163, 343] on link "Add field job" at bounding box center [128, 358] width 147 height 31
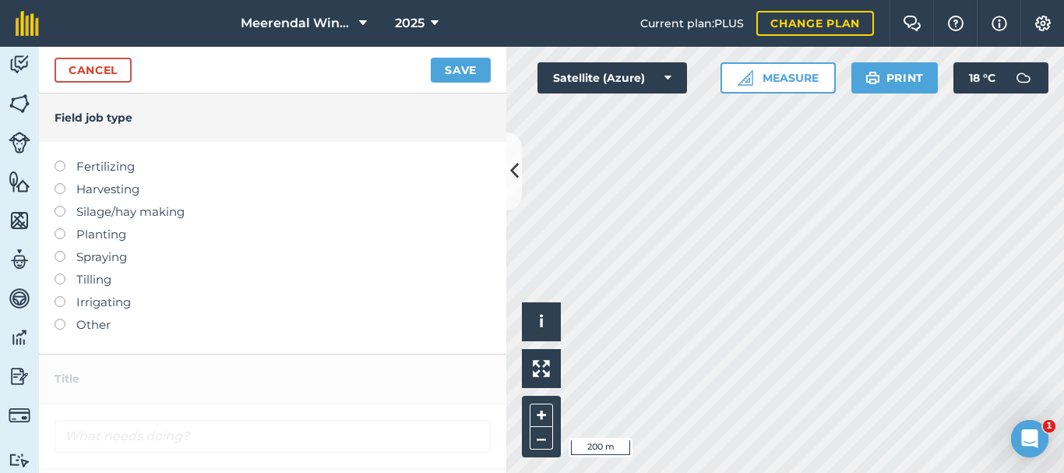
click at [60, 319] on label at bounding box center [66, 319] width 22 height 0
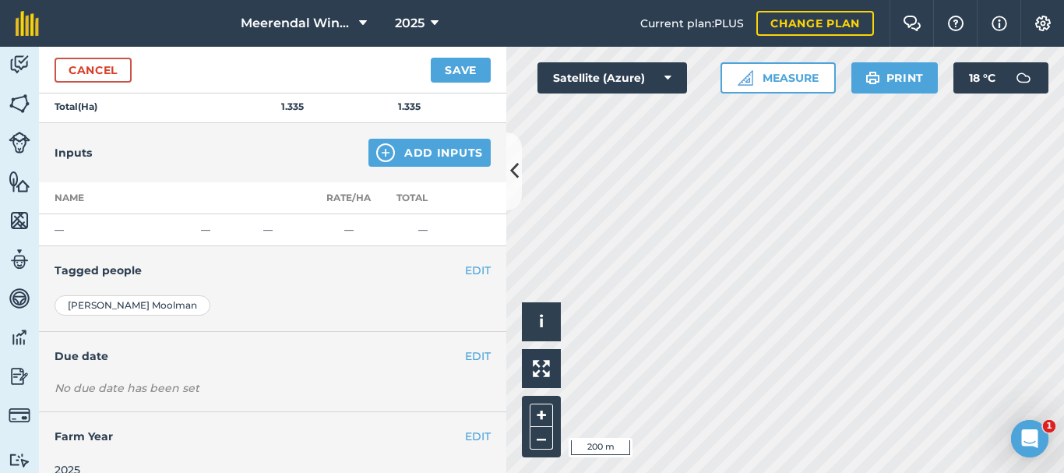
scroll to position [319, 0]
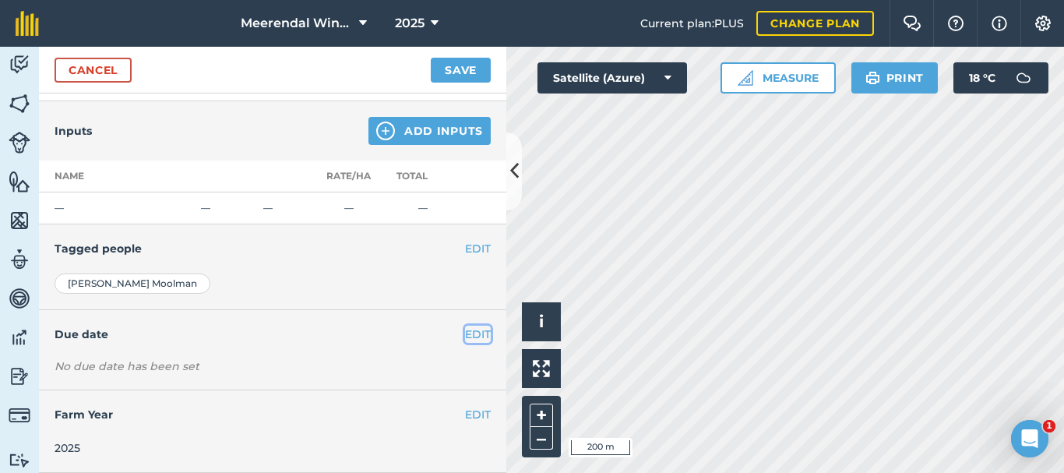
click at [472, 333] on button "EDIT" at bounding box center [478, 334] width 26 height 17
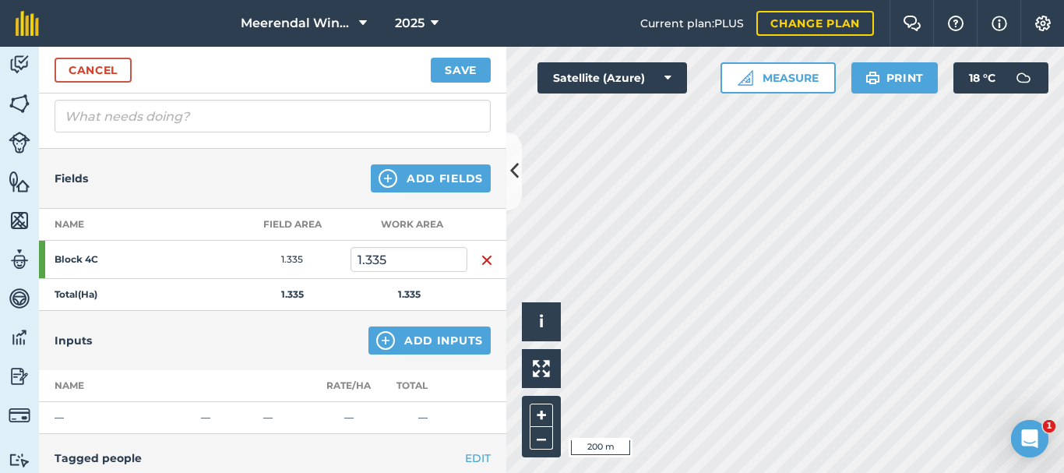
scroll to position [0, 0]
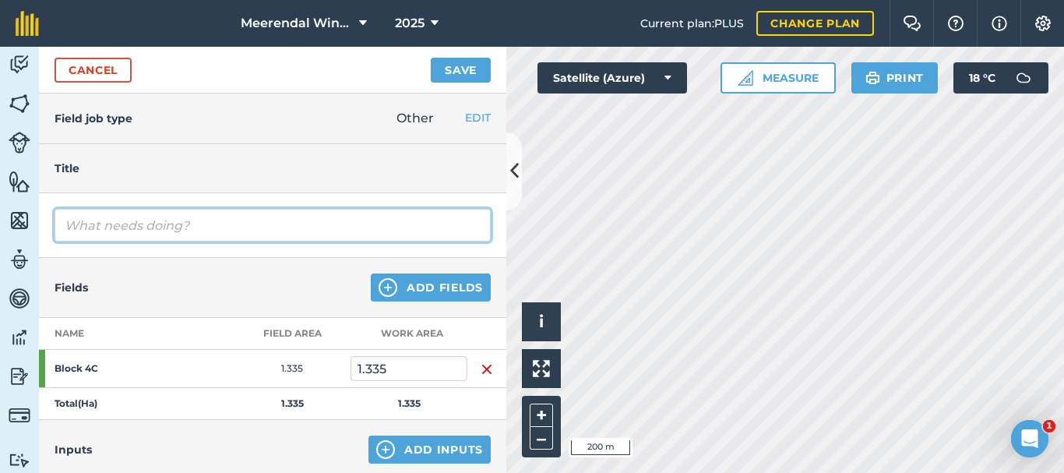
click at [114, 229] on input "text" at bounding box center [273, 225] width 436 height 33
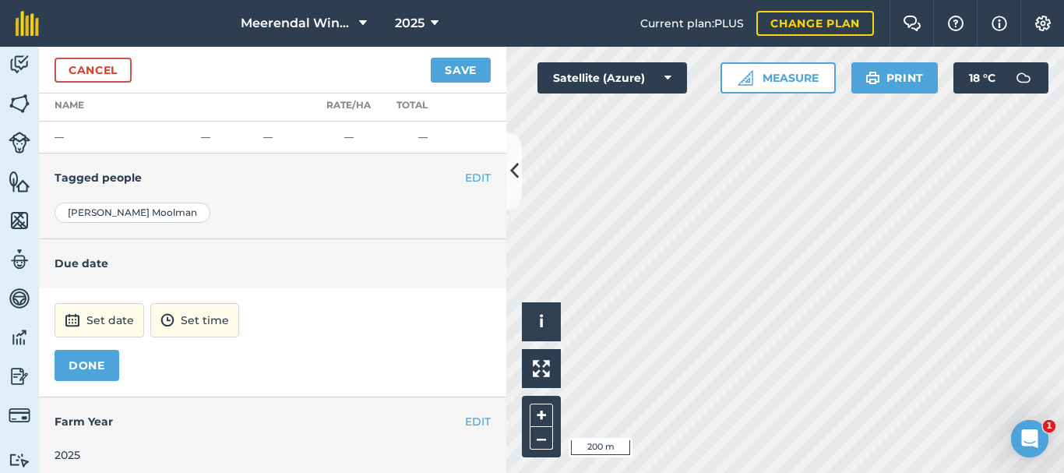
scroll to position [396, 0]
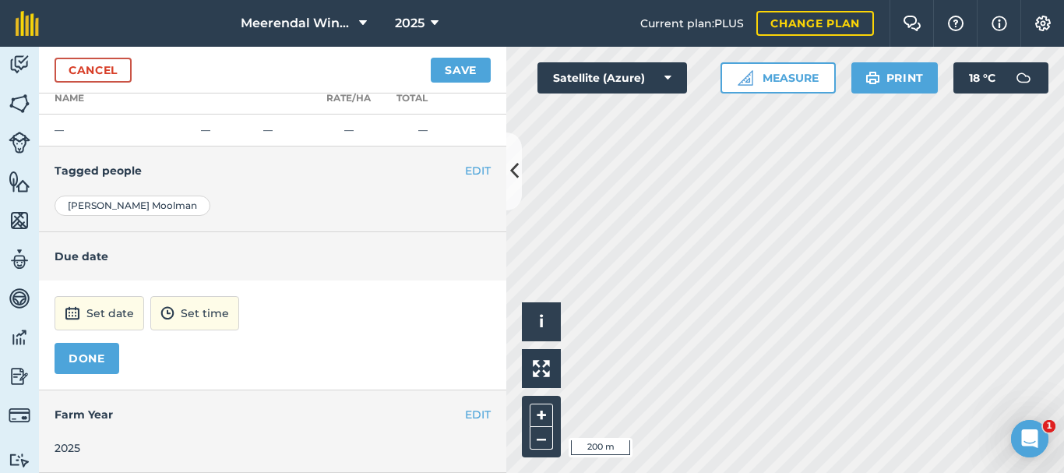
type input "Final Pruning"
click at [102, 308] on button "Set date" at bounding box center [100, 313] width 90 height 34
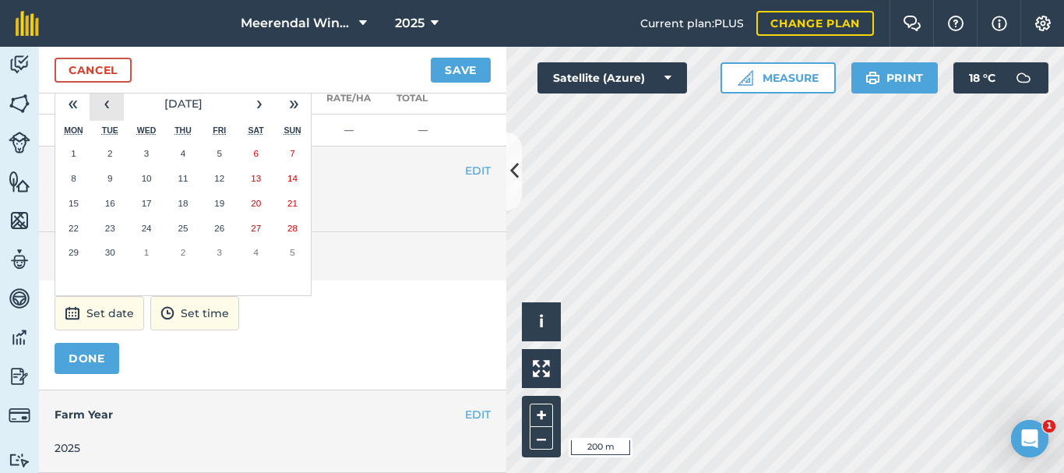
click at [104, 105] on button "‹" at bounding box center [107, 103] width 34 height 34
click at [146, 202] on abbr "13" at bounding box center [147, 203] width 10 height 10
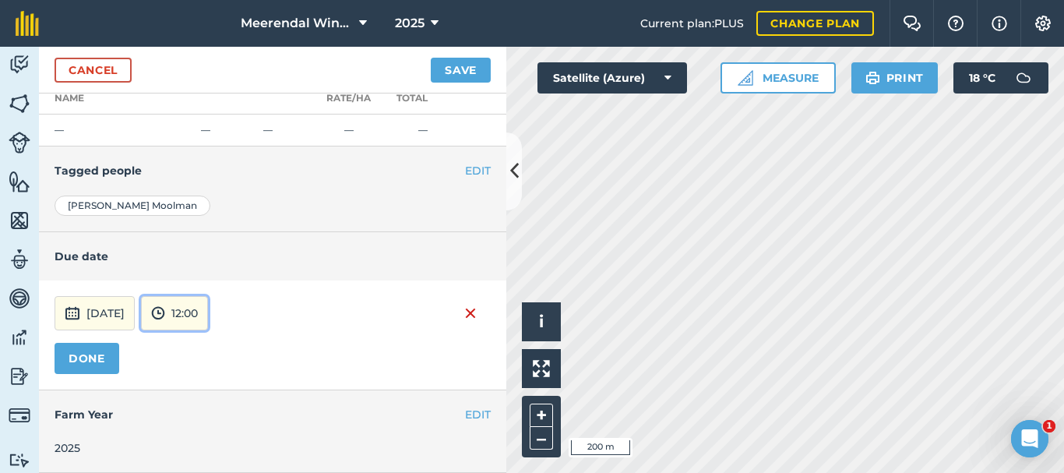
click at [208, 312] on button "12:00" at bounding box center [174, 313] width 67 height 34
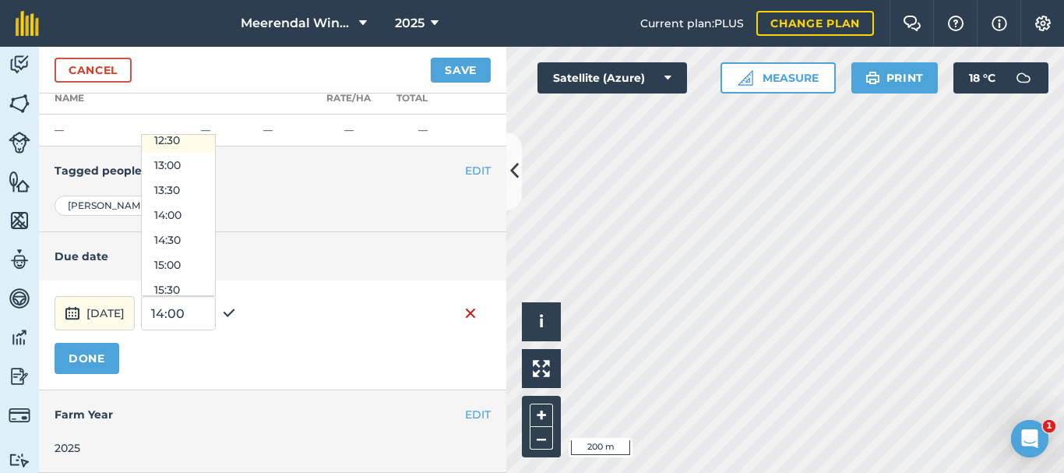
scroll to position [601, 0]
click at [215, 270] on button "14:30" at bounding box center [178, 268] width 73 height 25
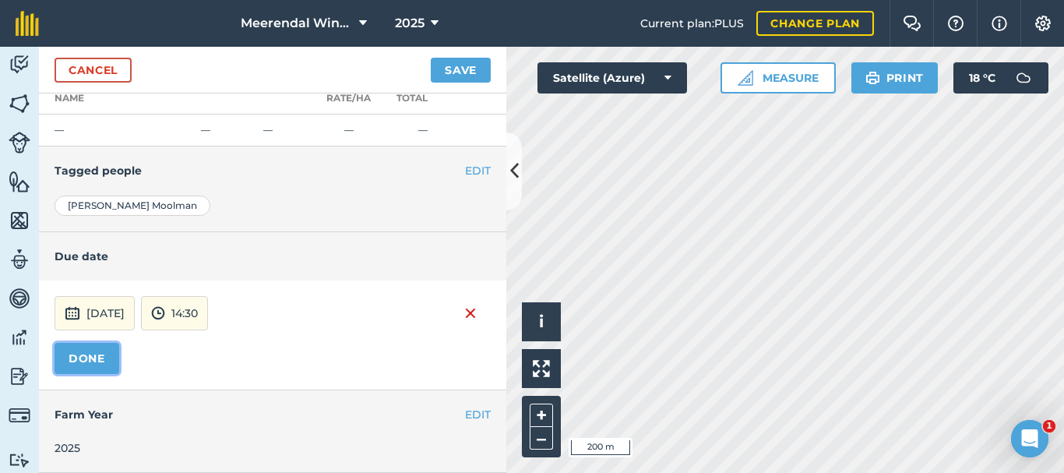
click at [96, 356] on button "DONE" at bounding box center [87, 358] width 65 height 31
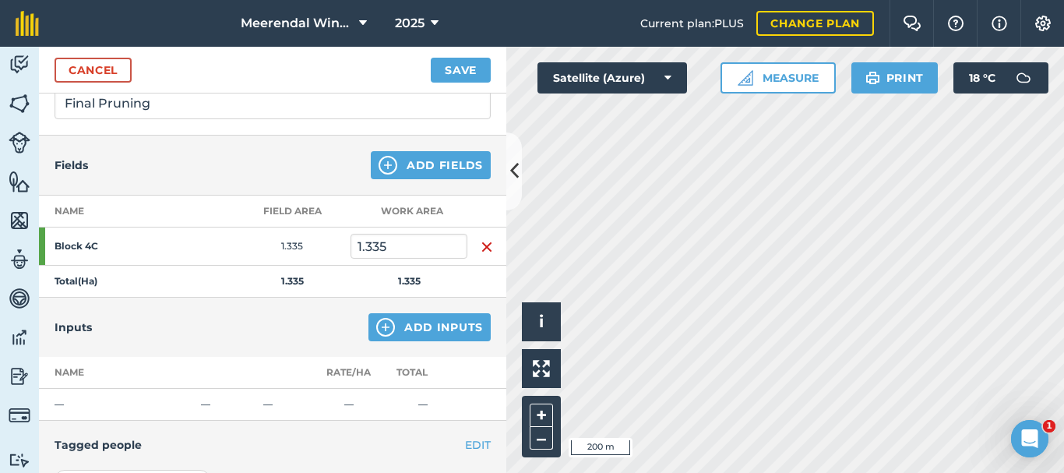
scroll to position [0, 0]
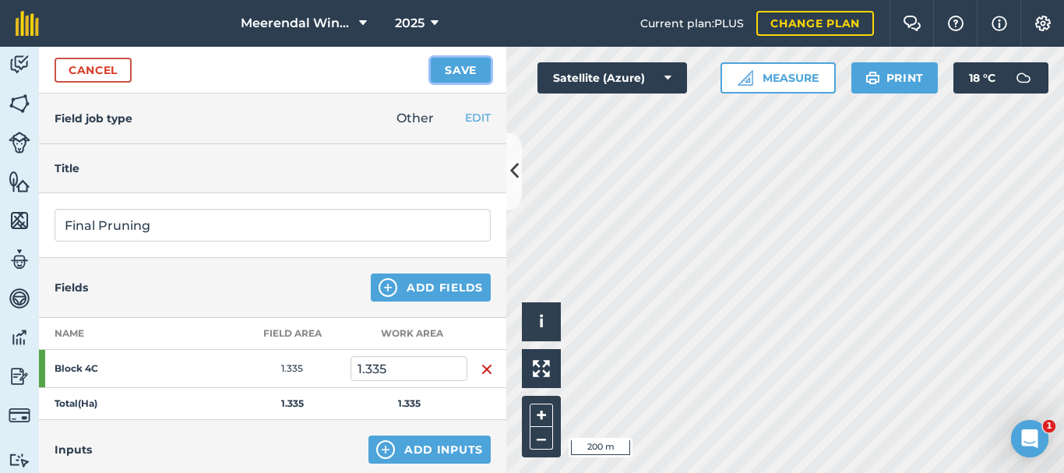
click at [459, 65] on button "Save" at bounding box center [461, 70] width 60 height 25
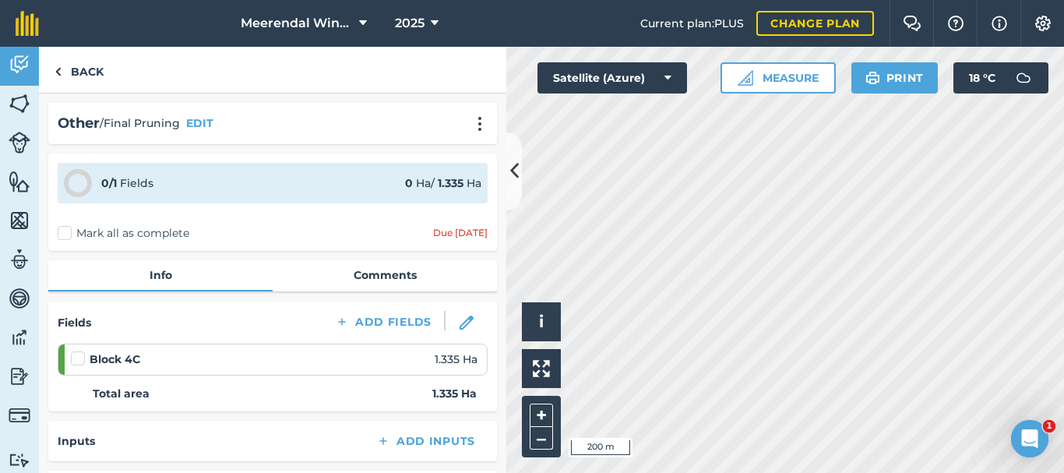
click at [81, 351] on label at bounding box center [80, 351] width 19 height 0
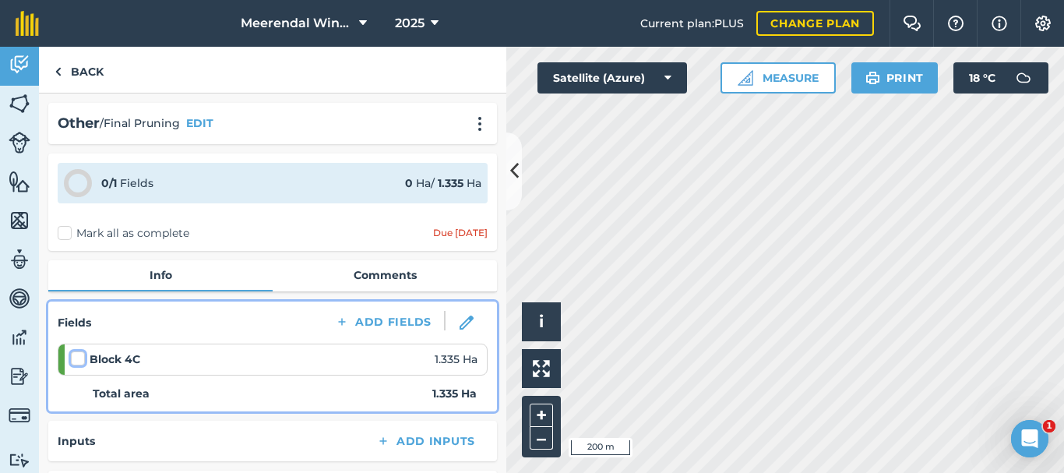
click at [81, 358] on input "checkbox" at bounding box center [76, 356] width 10 height 10
checkbox input "false"
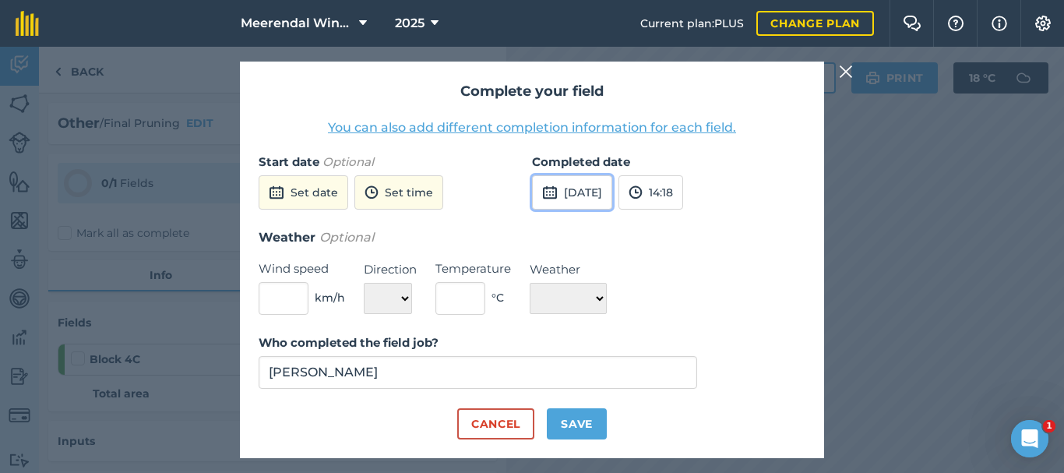
click at [612, 188] on button "[DATE]" at bounding box center [572, 192] width 80 height 34
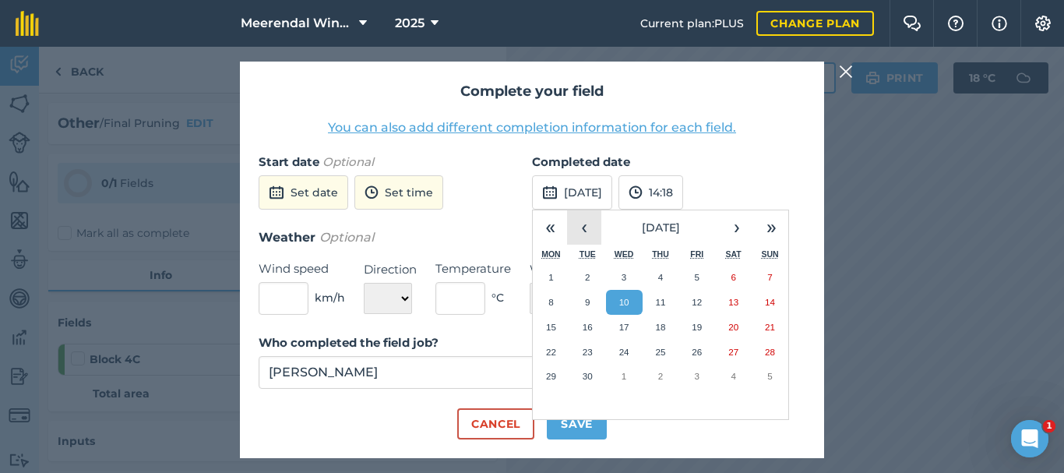
click at [586, 229] on button "‹" at bounding box center [584, 227] width 34 height 34
click at [627, 327] on abbr "13" at bounding box center [624, 327] width 10 height 10
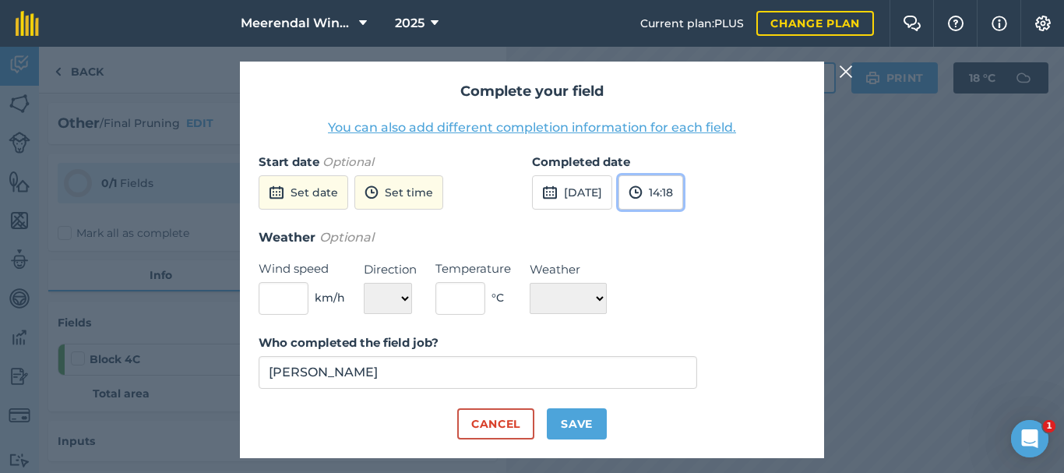
click at [683, 191] on button "14:18" at bounding box center [650, 192] width 65 height 34
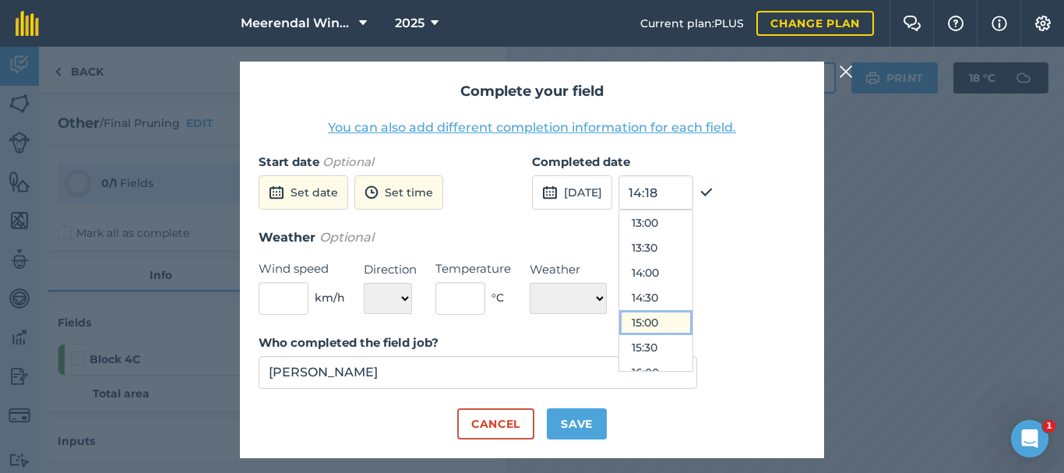
click at [692, 321] on button "15:00" at bounding box center [655, 322] width 73 height 25
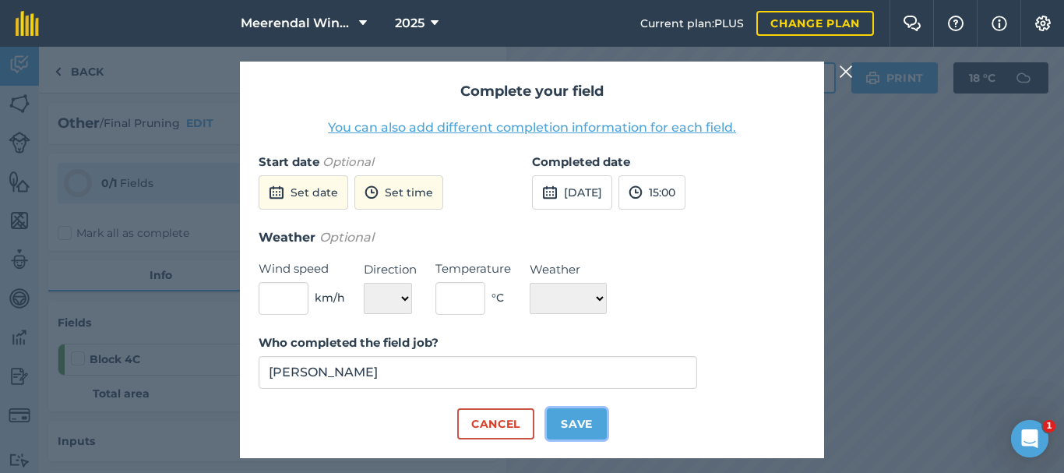
click at [577, 428] on button "Save" at bounding box center [577, 423] width 60 height 31
checkbox input "true"
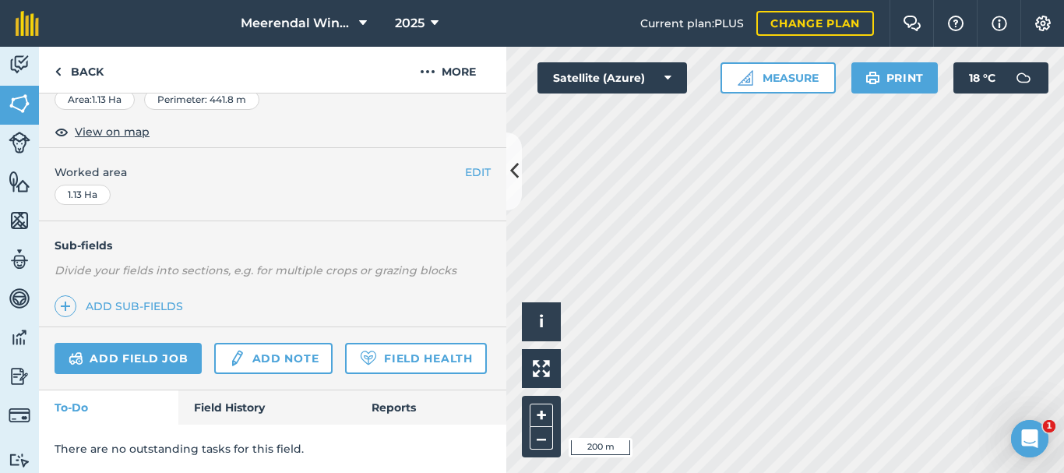
scroll to position [322, 0]
click at [139, 343] on link "Add field job" at bounding box center [128, 358] width 147 height 31
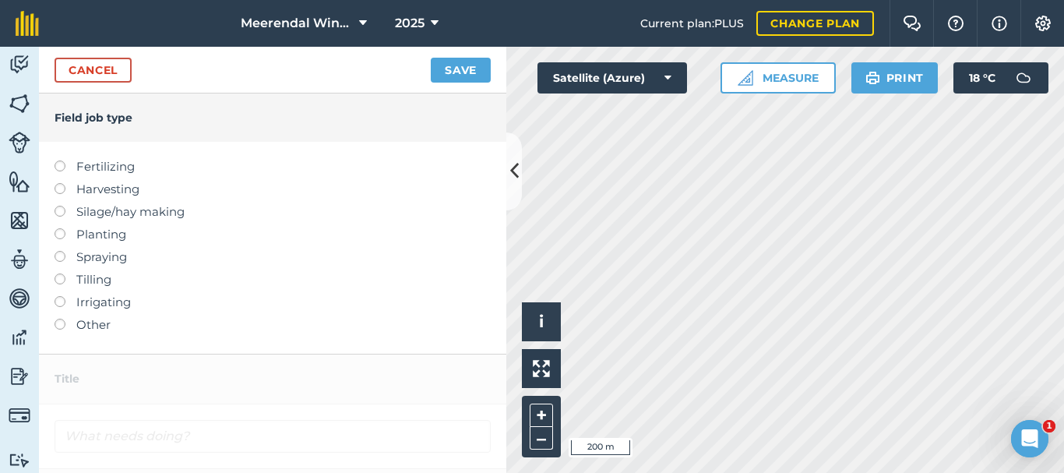
click at [58, 319] on label at bounding box center [66, 319] width 22 height 0
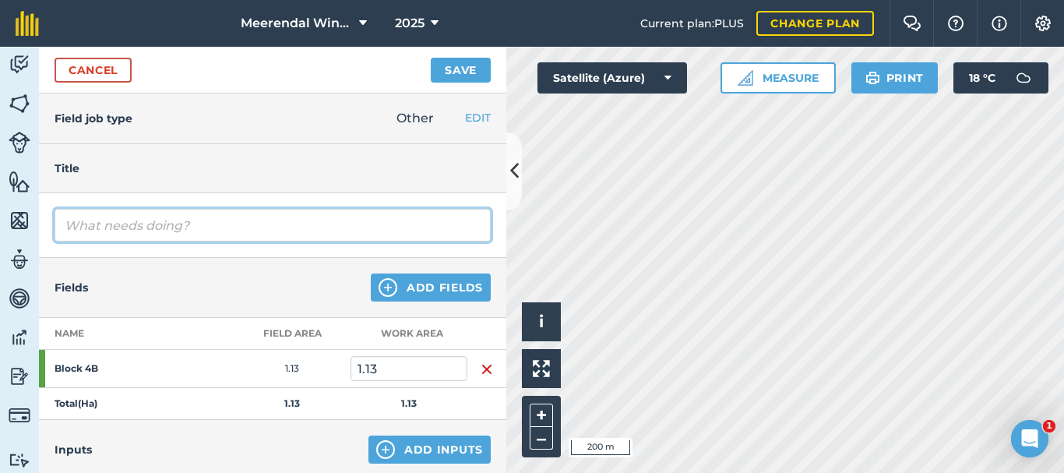
click at [139, 227] on input "text" at bounding box center [273, 225] width 436 height 33
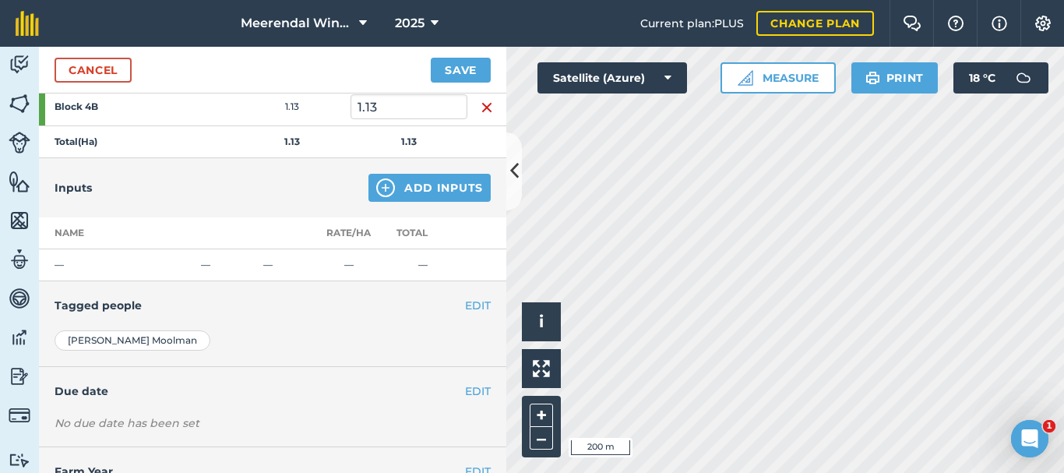
scroll to position [319, 0]
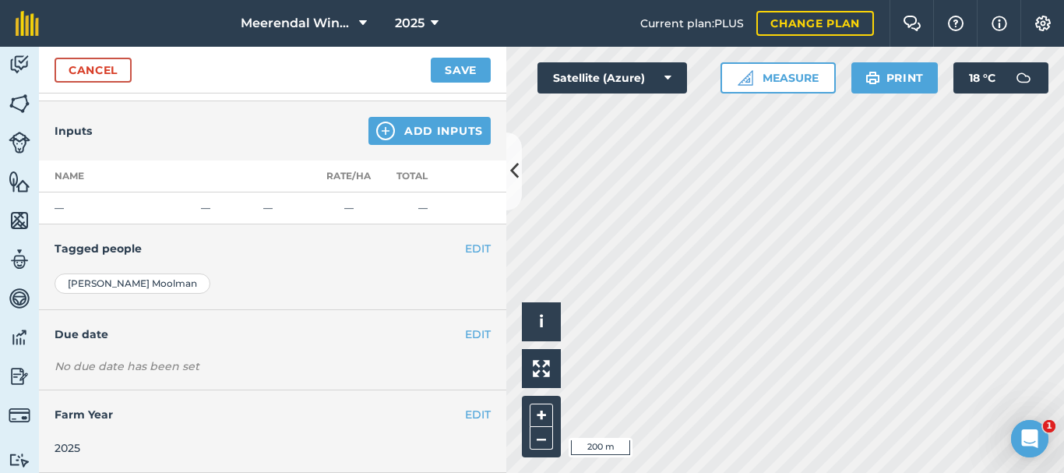
type input "Final Pruning"
click at [465, 332] on button "EDIT" at bounding box center [478, 334] width 26 height 17
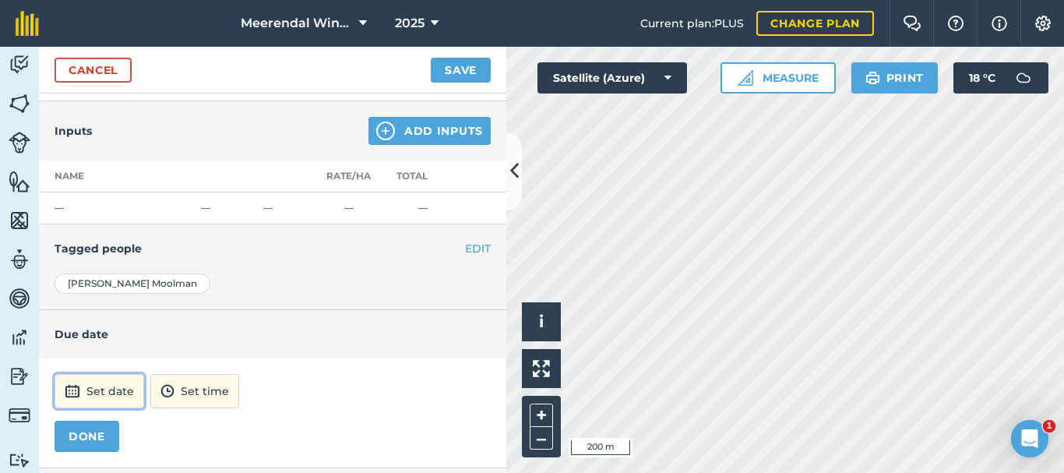
click at [106, 386] on button "Set date" at bounding box center [100, 391] width 90 height 34
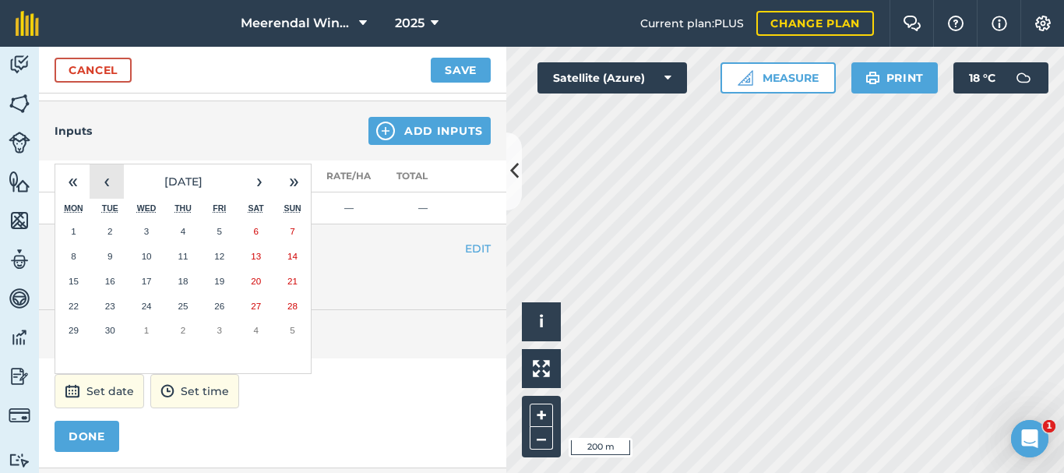
click at [108, 181] on button "‹" at bounding box center [107, 181] width 34 height 34
click at [188, 281] on abbr "14" at bounding box center [183, 281] width 10 height 10
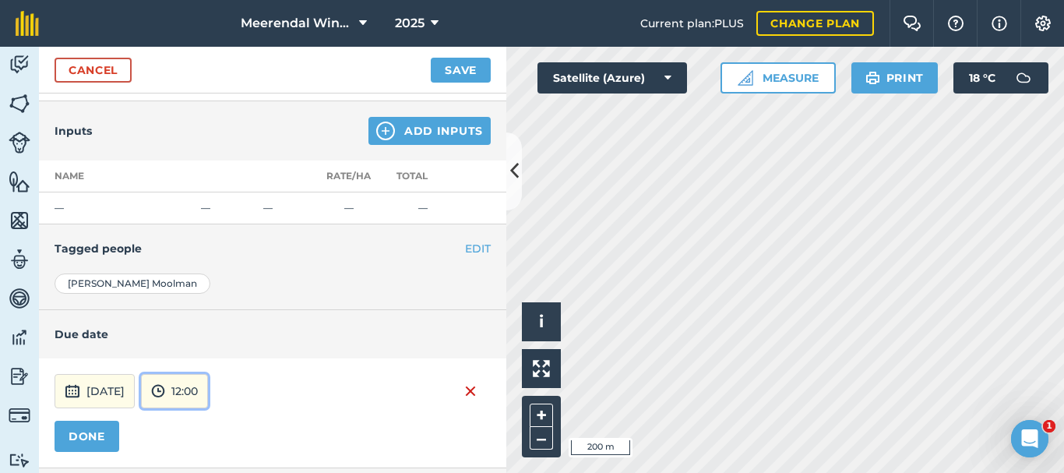
click at [208, 382] on button "12:00" at bounding box center [174, 391] width 67 height 34
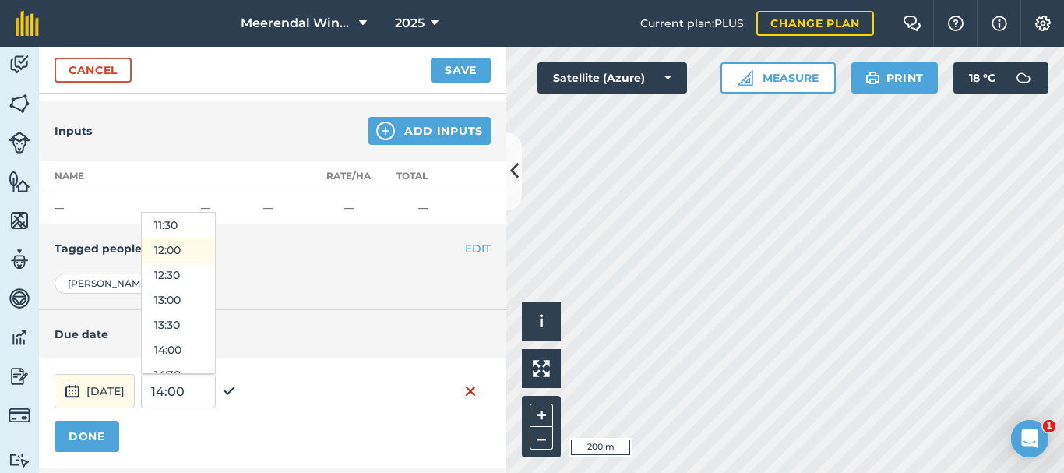
scroll to position [601, 0]
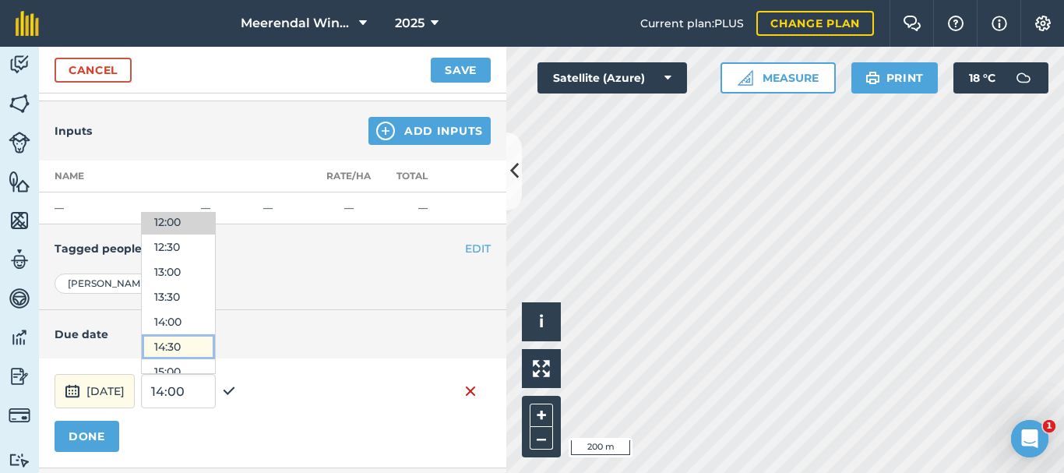
click at [210, 343] on button "14:30" at bounding box center [178, 346] width 73 height 25
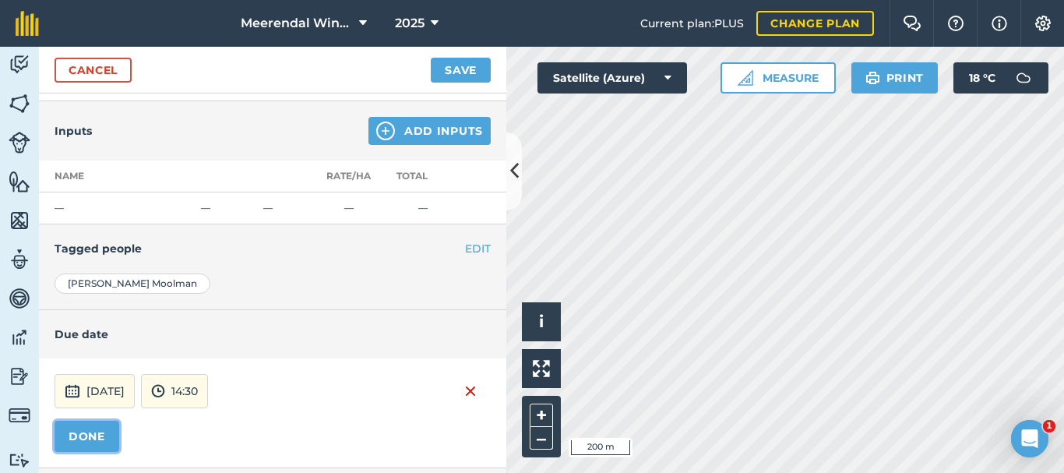
click at [88, 432] on button "DONE" at bounding box center [87, 436] width 65 height 31
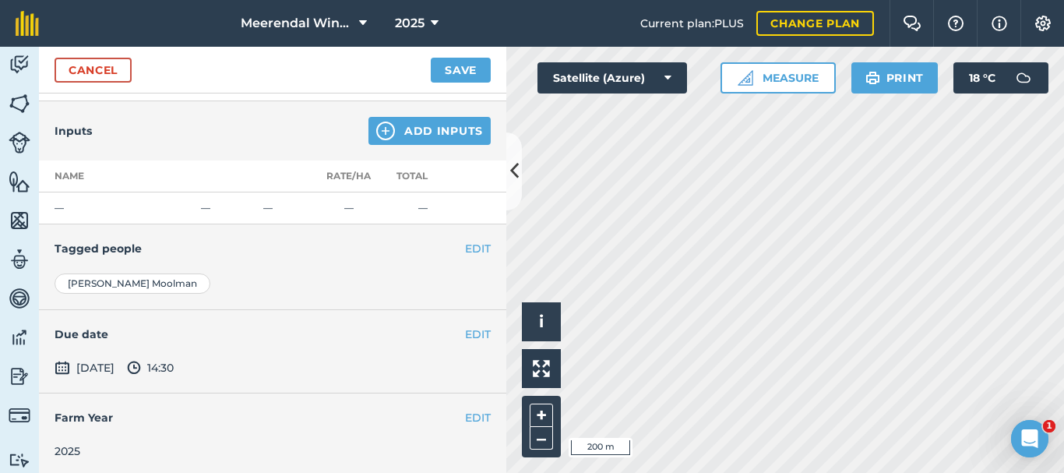
scroll to position [0, 0]
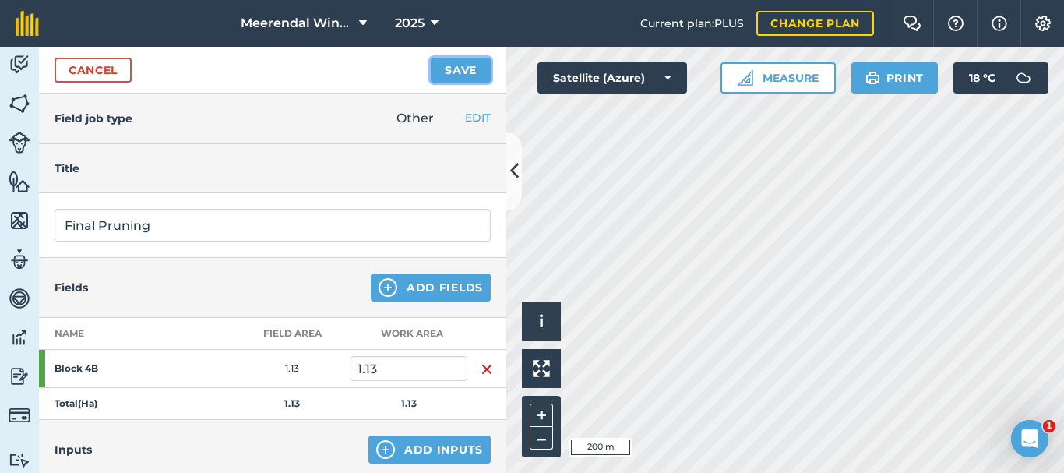
click at [463, 65] on button "Save" at bounding box center [461, 70] width 60 height 25
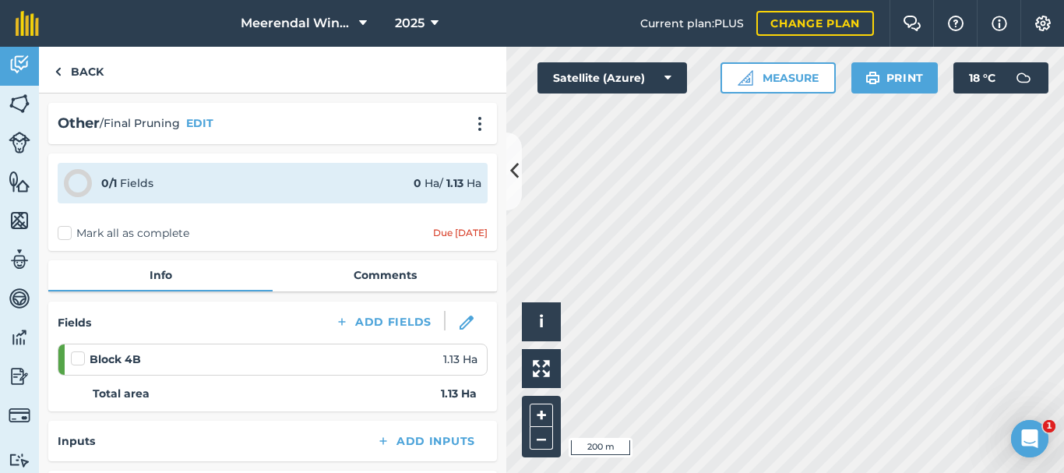
click at [76, 351] on label at bounding box center [80, 351] width 19 height 0
click at [76, 357] on input "checkbox" at bounding box center [76, 356] width 10 height 10
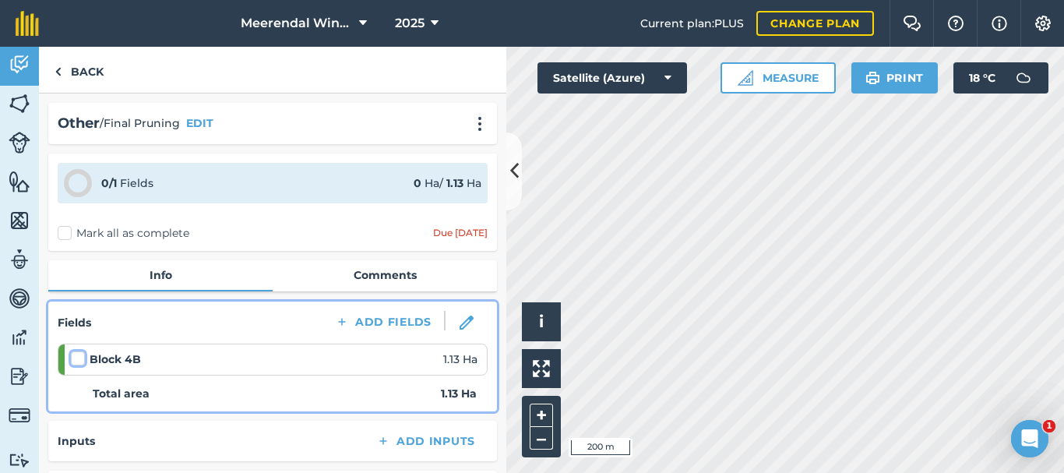
checkbox input "false"
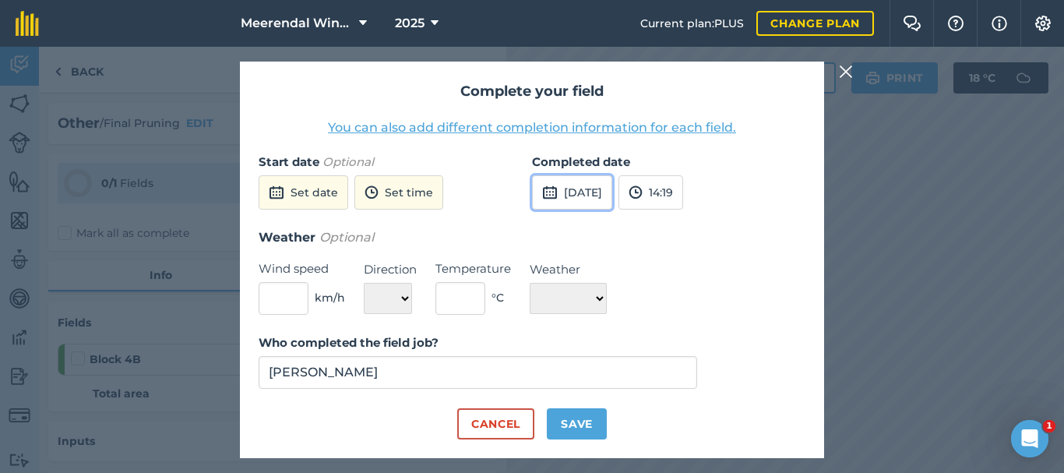
click at [604, 191] on button "[DATE]" at bounding box center [572, 192] width 80 height 34
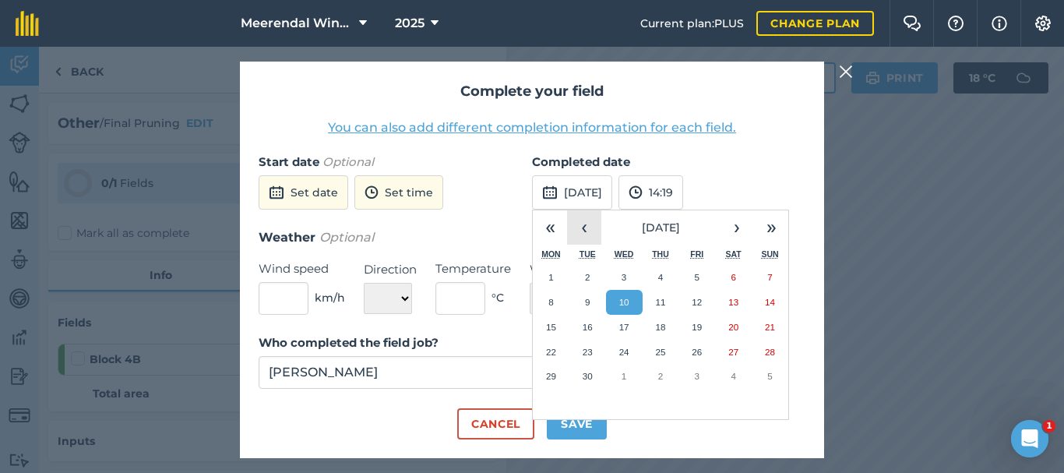
click at [583, 225] on button "‹" at bounding box center [584, 227] width 34 height 34
click at [667, 329] on button "14" at bounding box center [661, 327] width 37 height 25
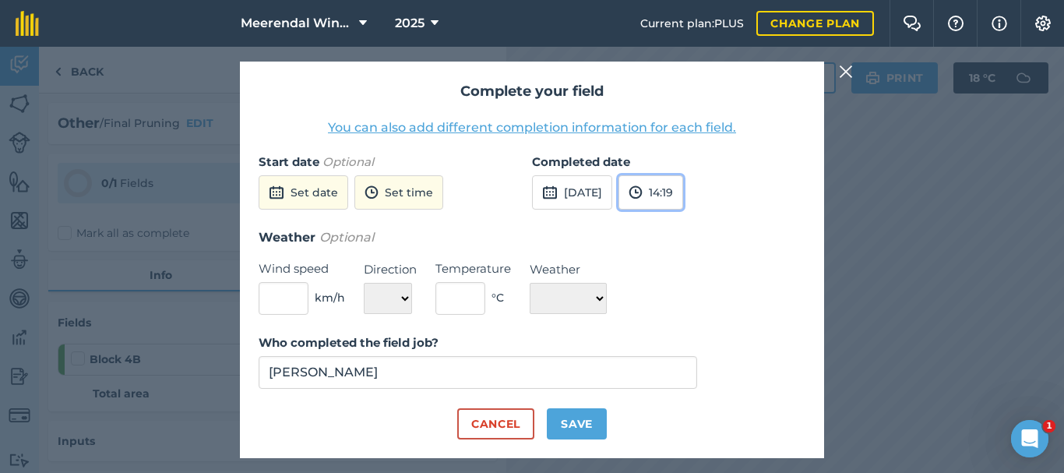
click at [683, 188] on button "14:19" at bounding box center [650, 192] width 65 height 34
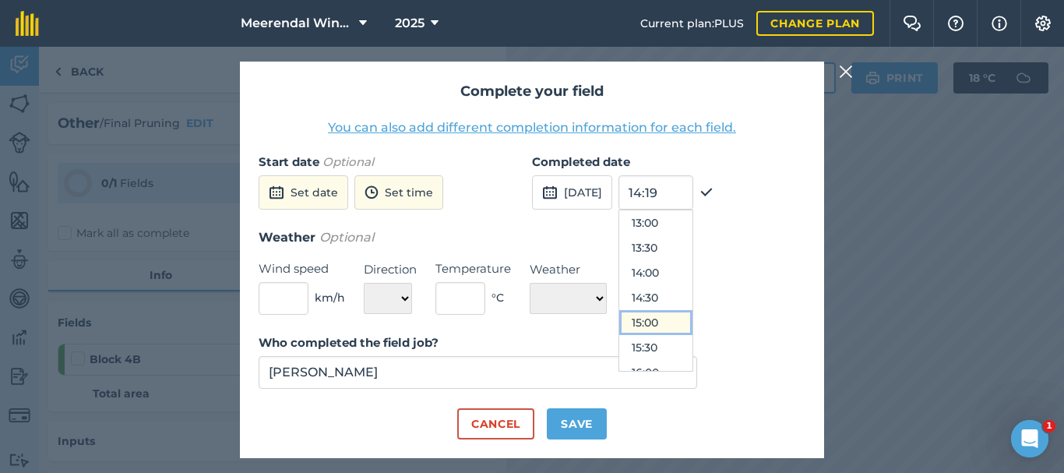
click at [692, 321] on button "15:00" at bounding box center [655, 322] width 73 height 25
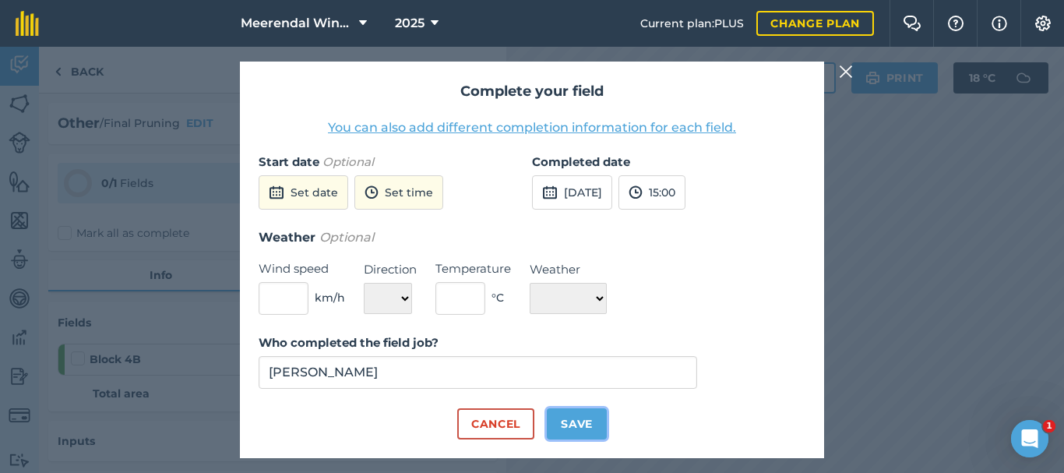
click at [580, 424] on button "Save" at bounding box center [577, 423] width 60 height 31
checkbox input "true"
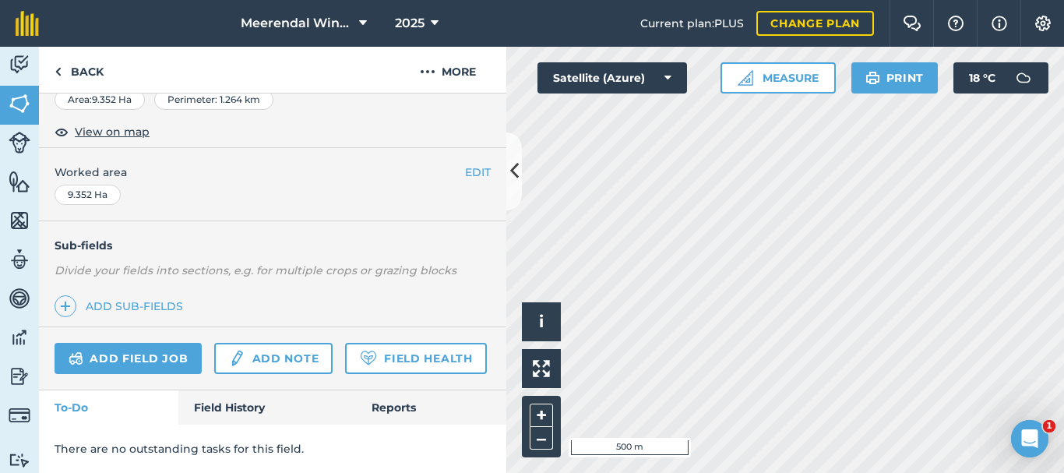
scroll to position [322, 0]
click at [112, 343] on link "Add field job" at bounding box center [128, 358] width 147 height 31
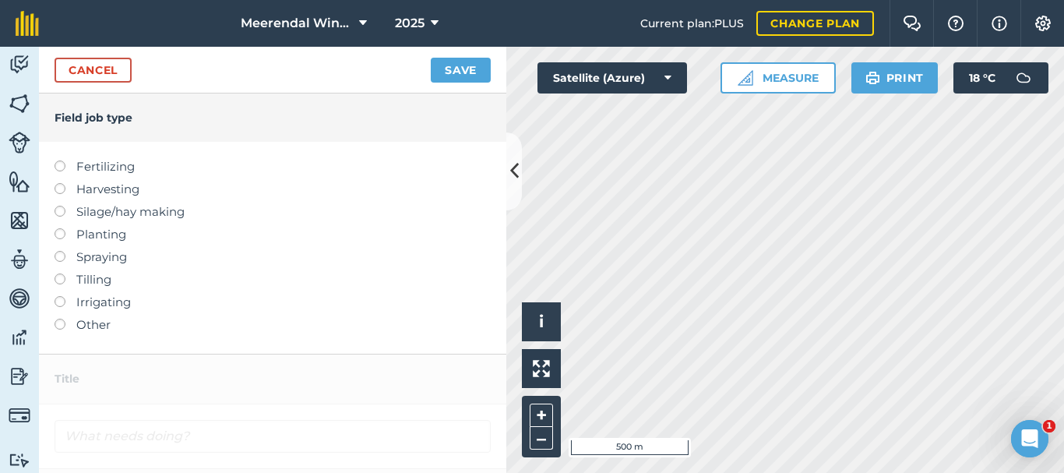
click at [61, 319] on label at bounding box center [66, 319] width 22 height 0
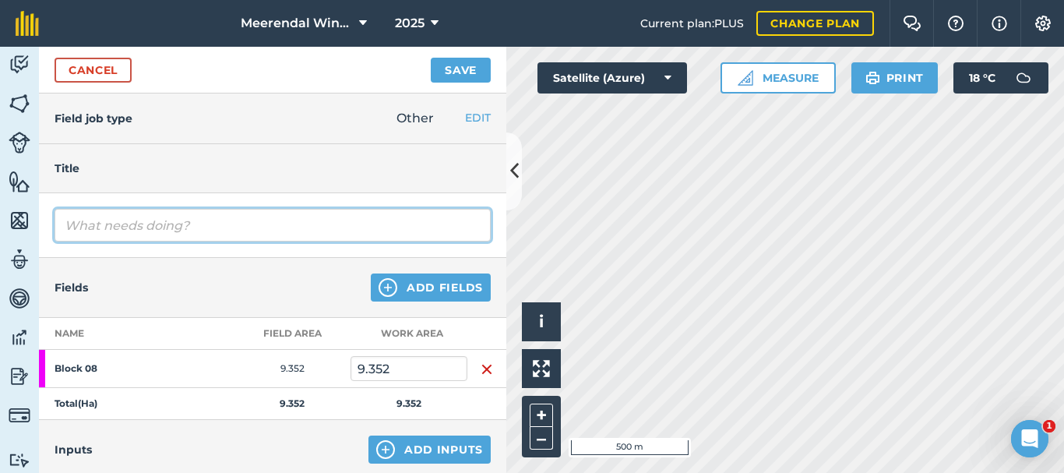
click at [161, 230] on input "text" at bounding box center [273, 225] width 436 height 33
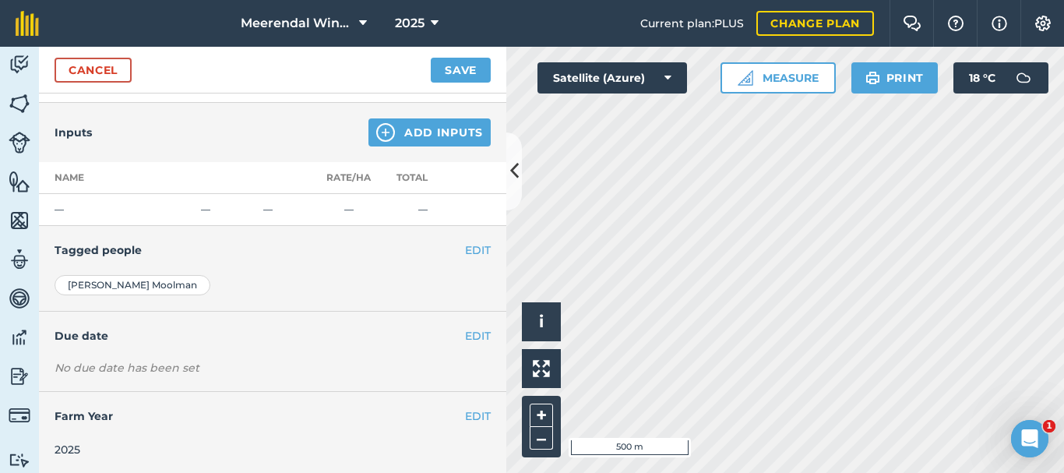
scroll to position [319, 0]
type input "Final Pruning"
click at [465, 330] on button "EDIT" at bounding box center [478, 334] width 26 height 17
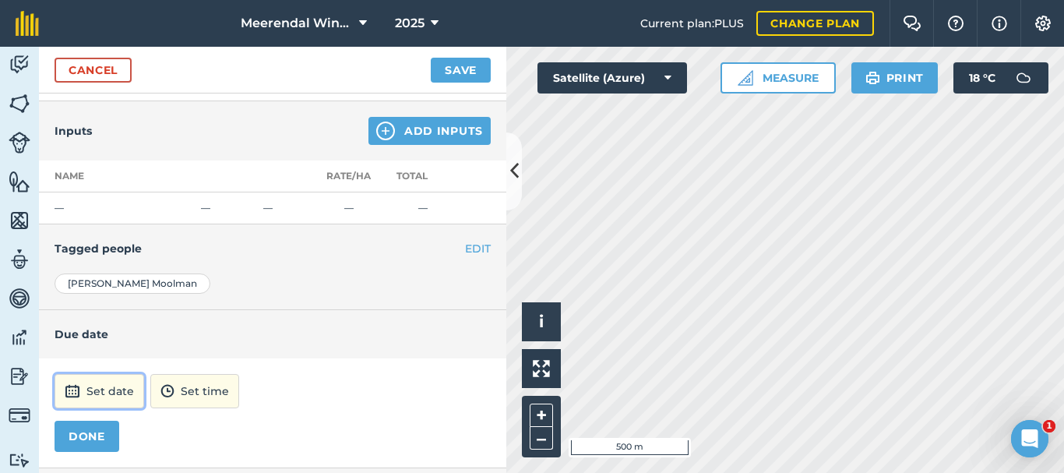
click at [112, 386] on button "Set date" at bounding box center [100, 391] width 90 height 34
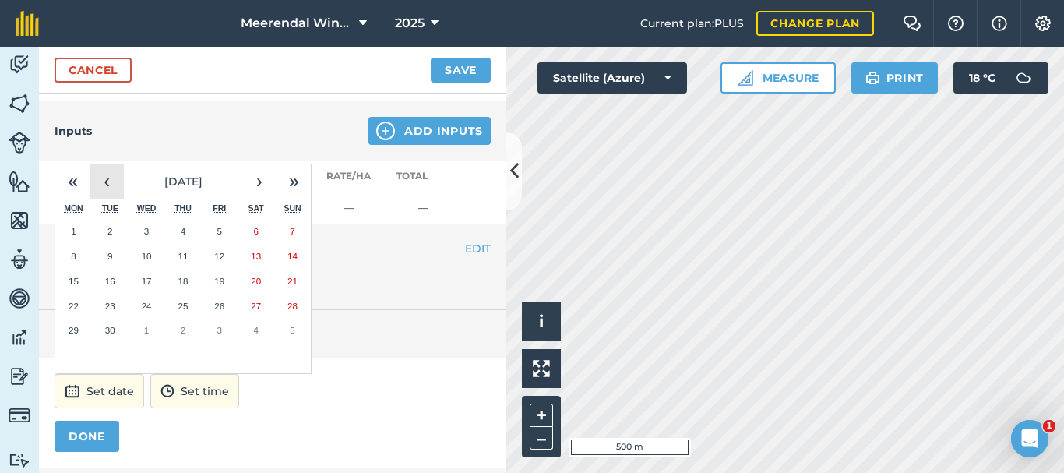
click at [113, 185] on button "‹" at bounding box center [107, 181] width 34 height 34
click at [150, 306] on abbr "20" at bounding box center [147, 306] width 10 height 10
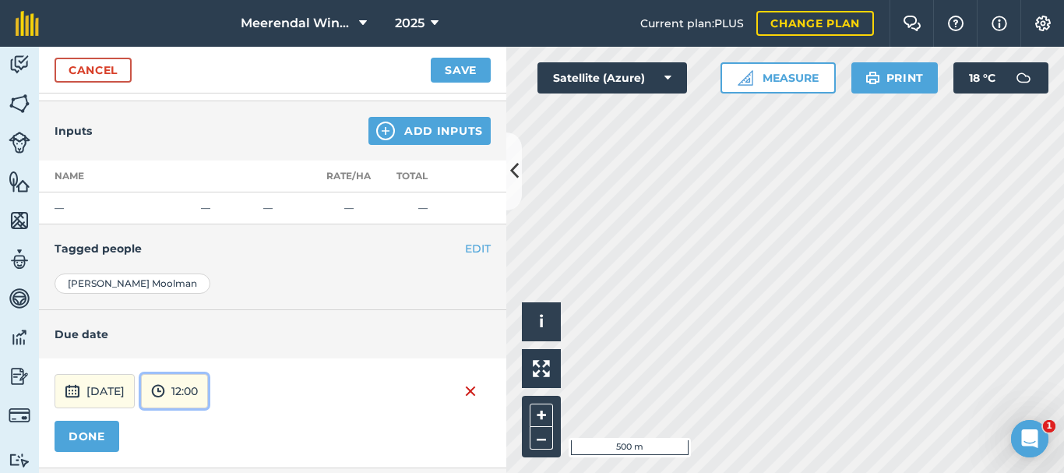
click at [208, 383] on button "12:00" at bounding box center [174, 391] width 67 height 34
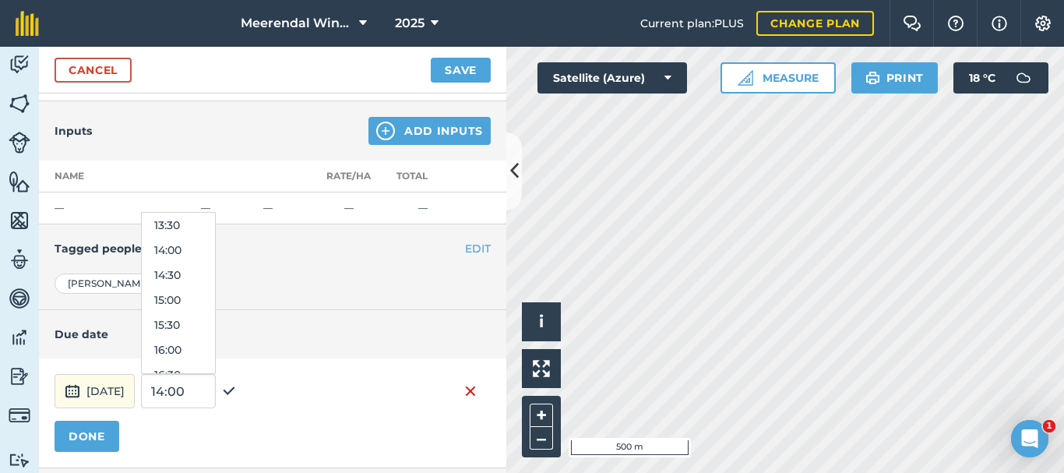
scroll to position [679, 0]
click at [213, 339] on button "16:00" at bounding box center [178, 343] width 73 height 25
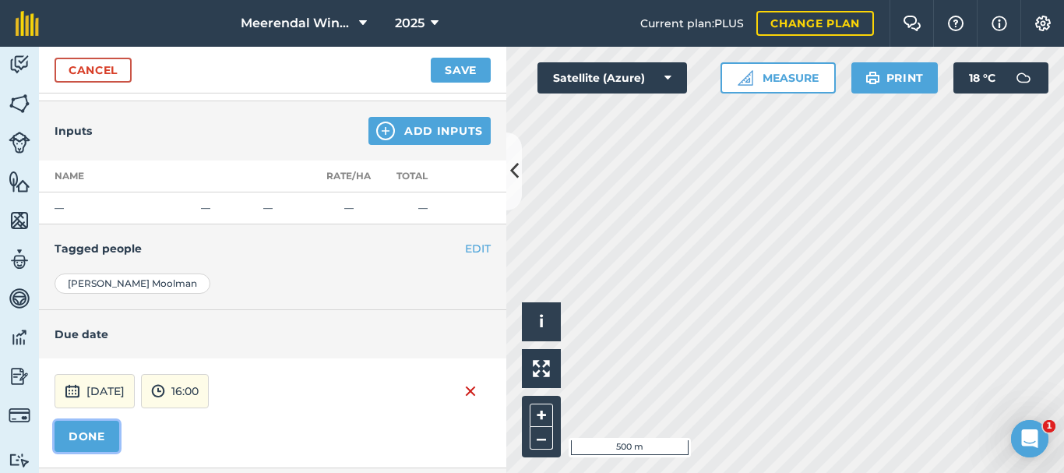
click at [101, 437] on button "DONE" at bounding box center [87, 436] width 65 height 31
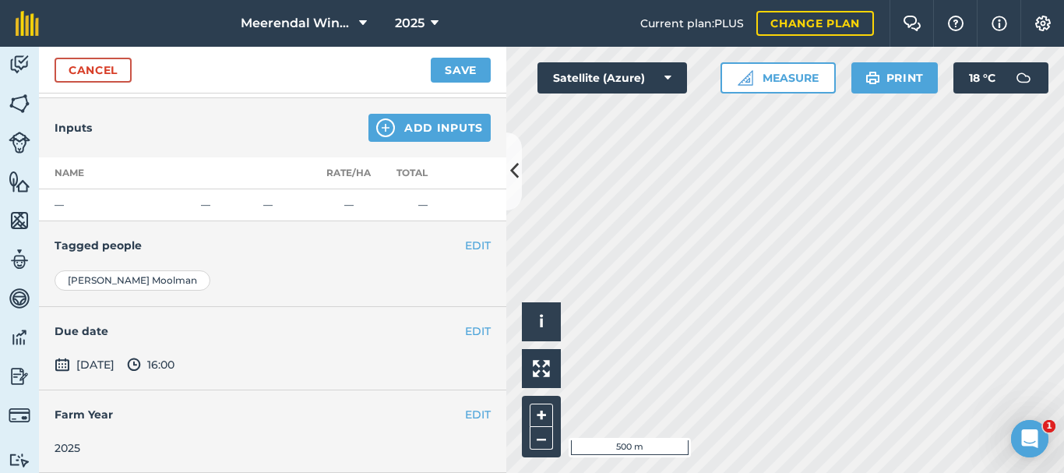
scroll to position [0, 0]
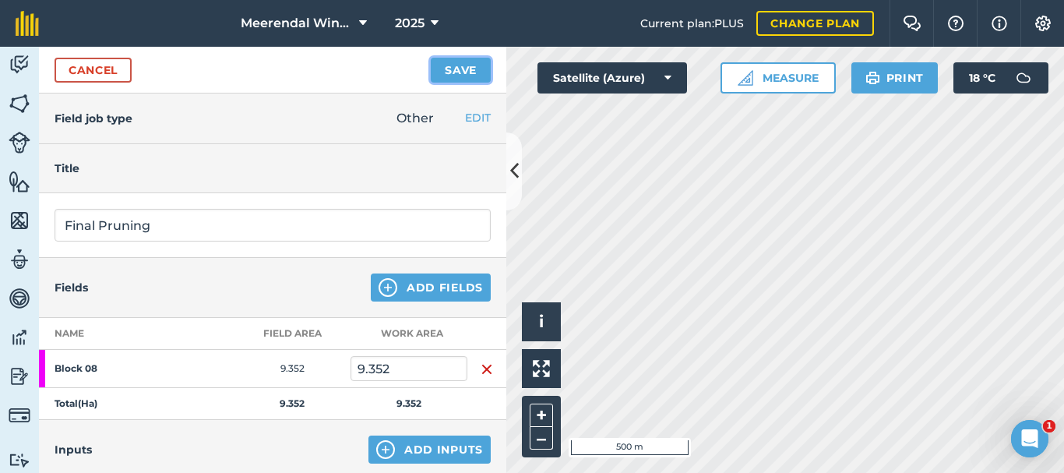
click at [460, 63] on button "Save" at bounding box center [461, 70] width 60 height 25
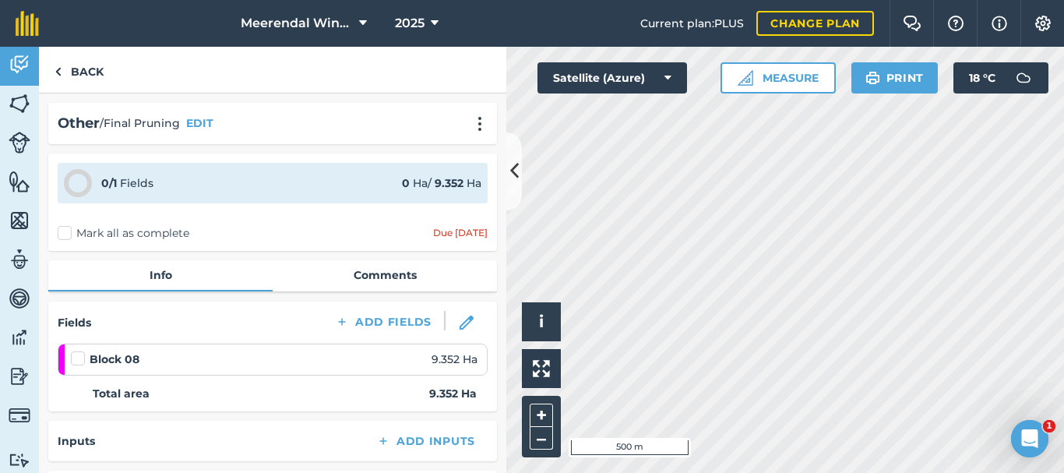
click at [79, 351] on label at bounding box center [80, 351] width 19 height 0
click at [79, 360] on input "checkbox" at bounding box center [76, 356] width 10 height 10
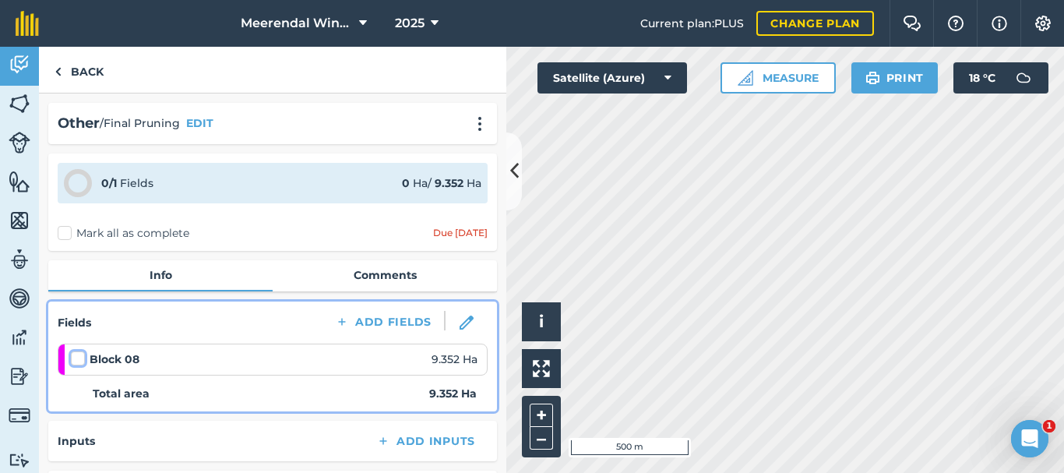
checkbox input "false"
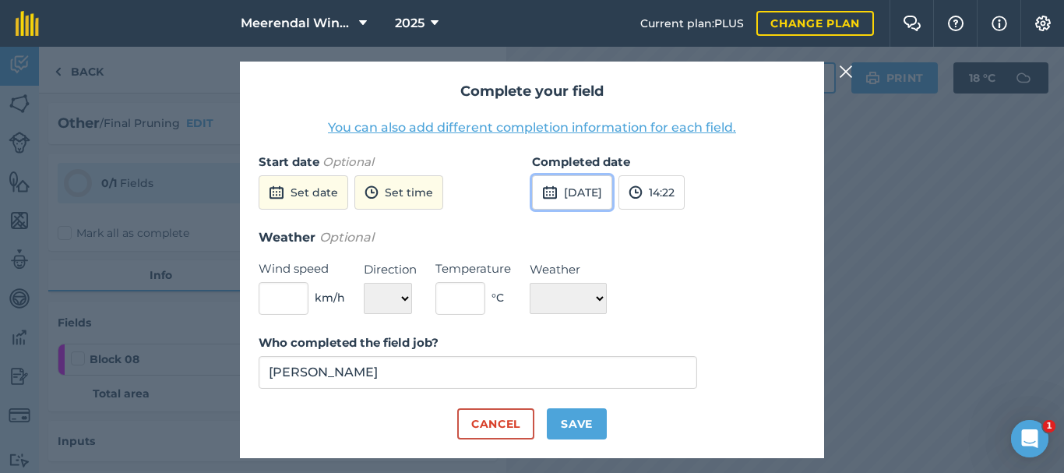
click at [605, 187] on button "[DATE]" at bounding box center [572, 192] width 80 height 34
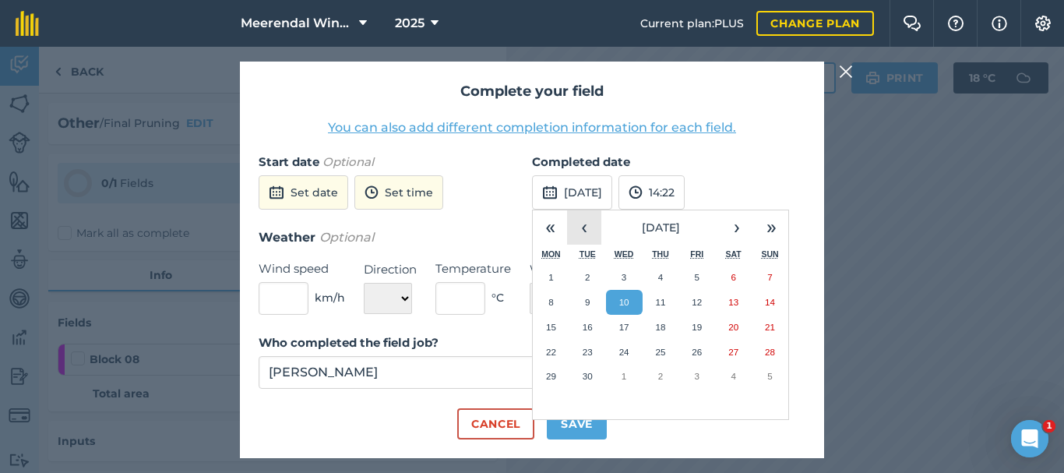
click at [588, 227] on button "‹" at bounding box center [584, 227] width 34 height 34
click at [623, 349] on abbr "20" at bounding box center [624, 352] width 10 height 10
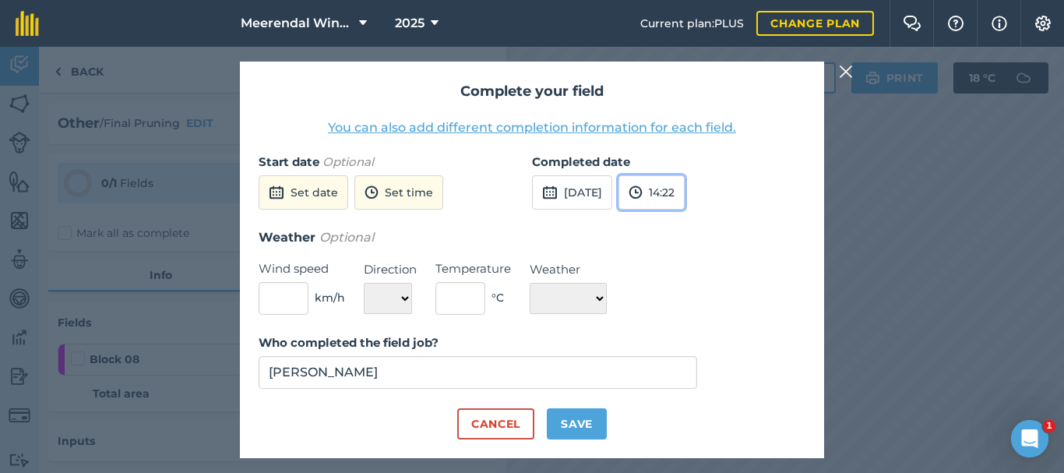
click at [685, 193] on button "14:22" at bounding box center [651, 192] width 66 height 34
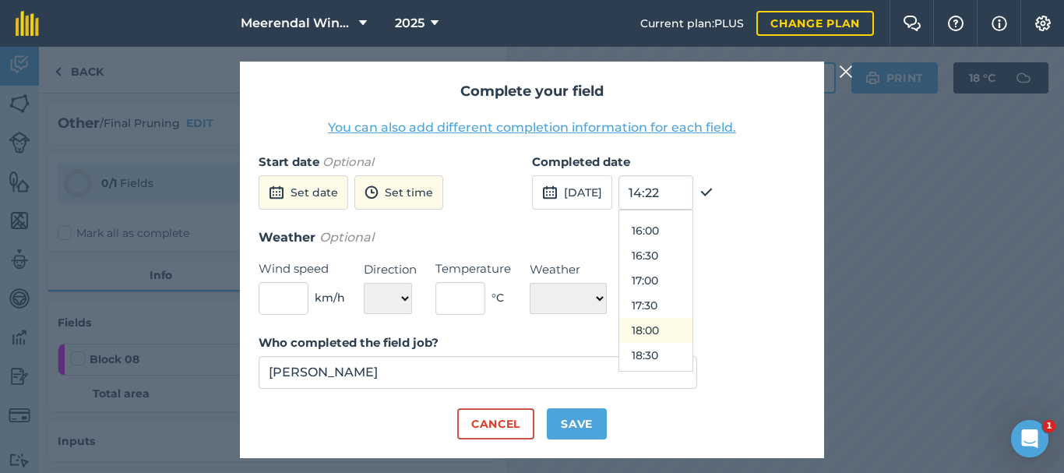
scroll to position [804, 0]
click at [682, 215] on button "16:00" at bounding box center [655, 216] width 73 height 25
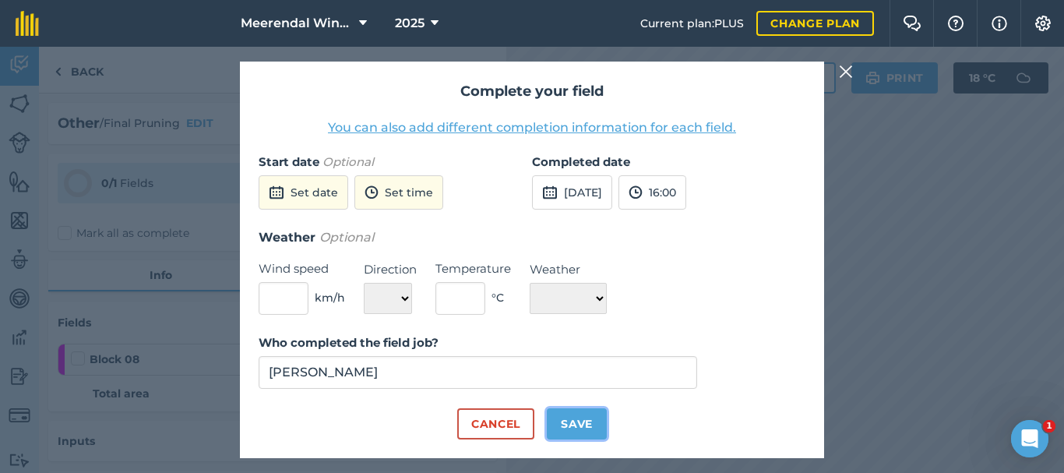
click at [580, 421] on button "Save" at bounding box center [577, 423] width 60 height 31
checkbox input "true"
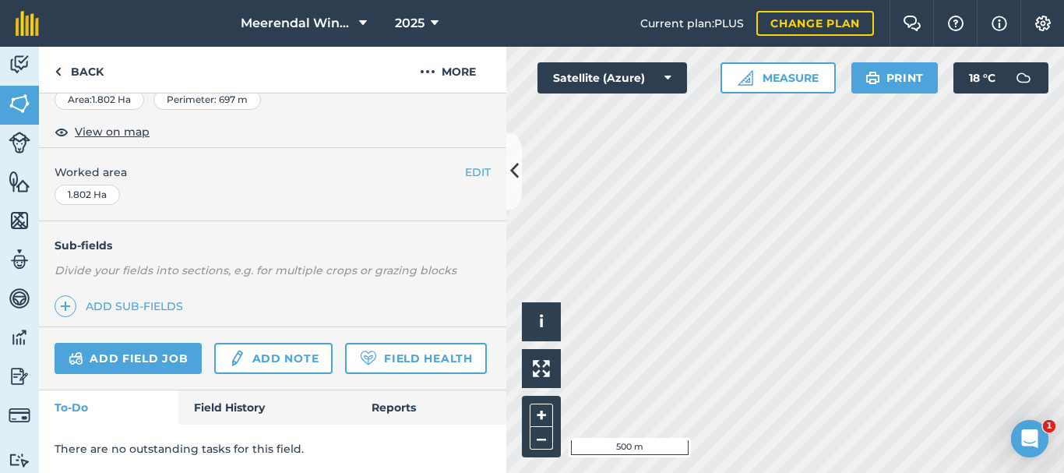
scroll to position [322, 0]
click at [120, 343] on link "Add field job" at bounding box center [128, 358] width 147 height 31
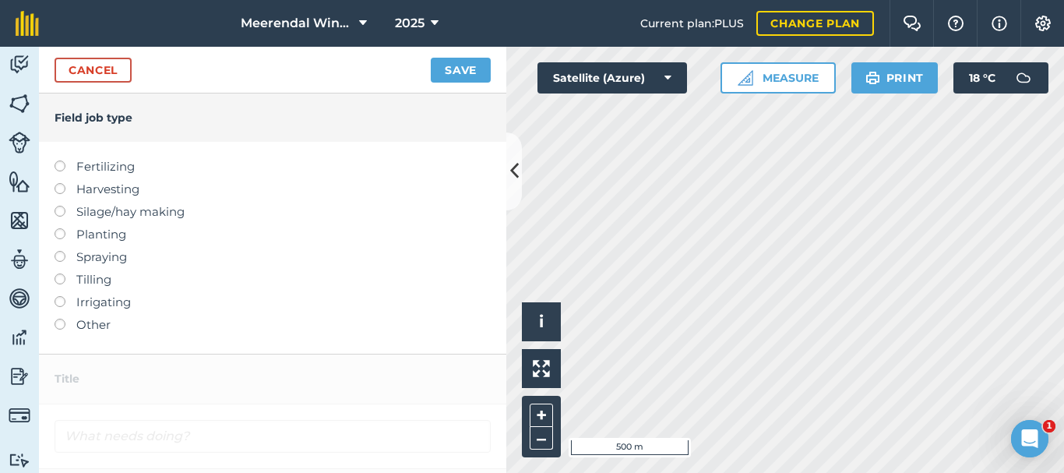
click at [59, 319] on label at bounding box center [66, 319] width 22 height 0
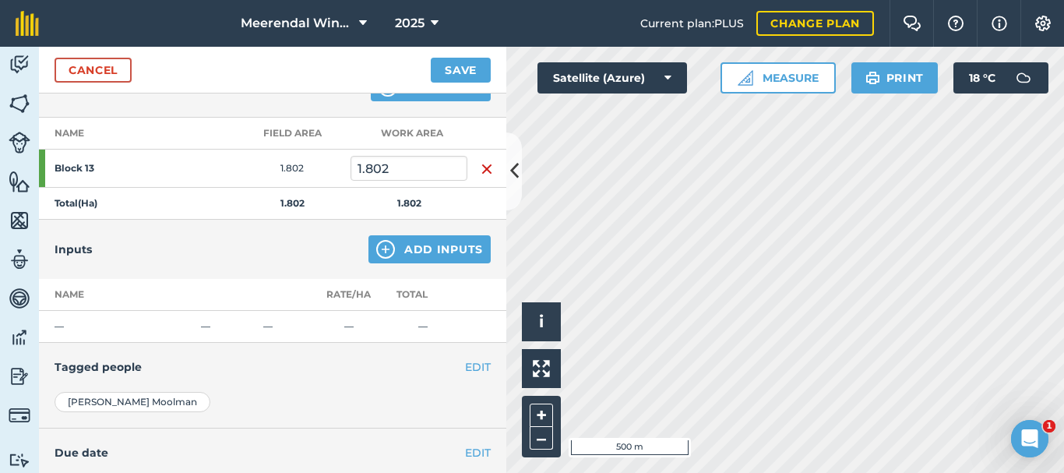
scroll to position [319, 0]
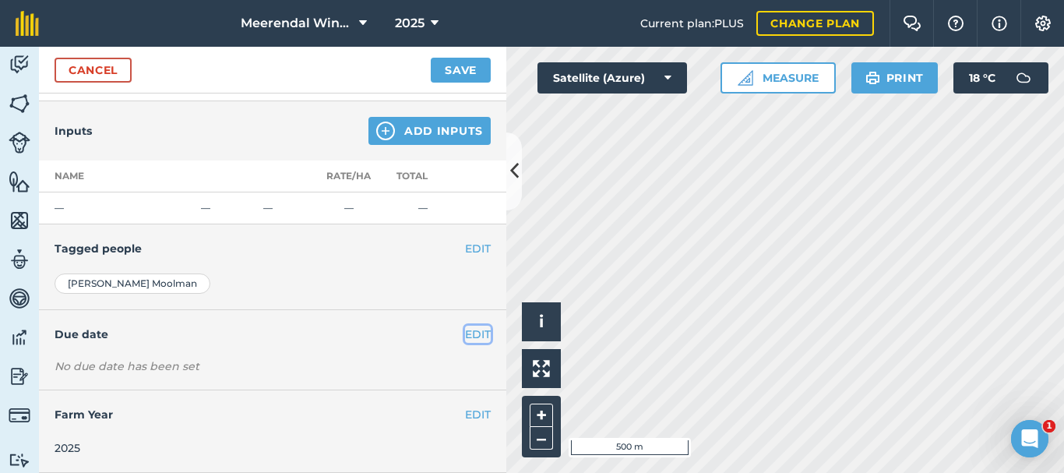
click at [466, 332] on button "EDIT" at bounding box center [478, 334] width 26 height 17
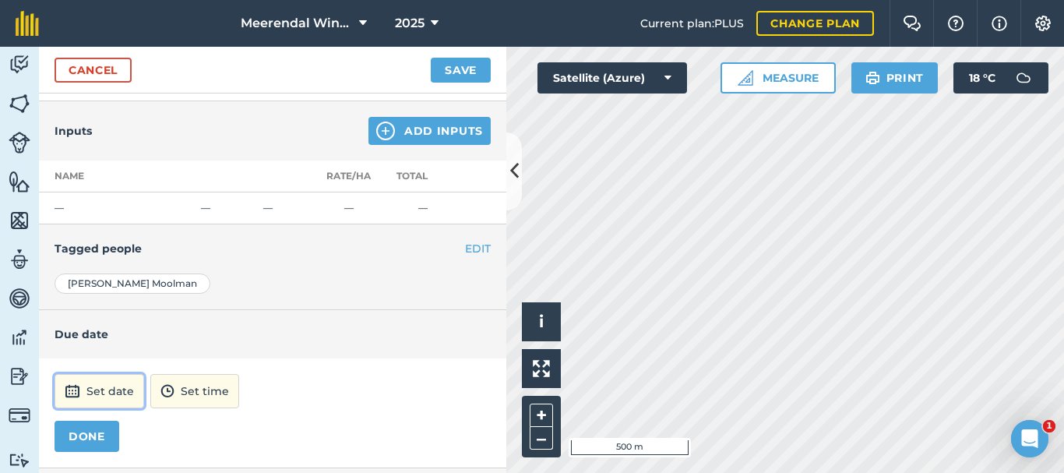
click at [106, 389] on button "Set date" at bounding box center [100, 391] width 90 height 34
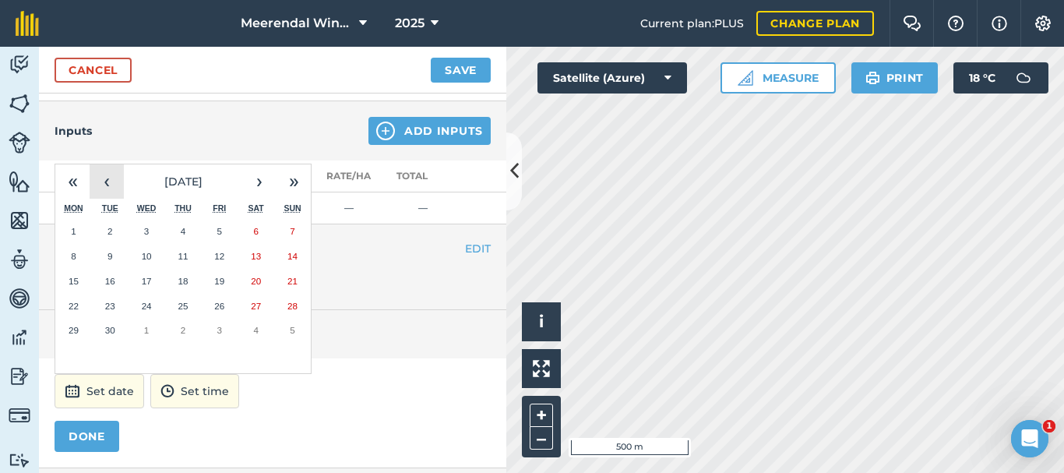
click at [108, 180] on button "‹" at bounding box center [107, 181] width 34 height 34
click at [185, 305] on abbr "21" at bounding box center [183, 306] width 10 height 10
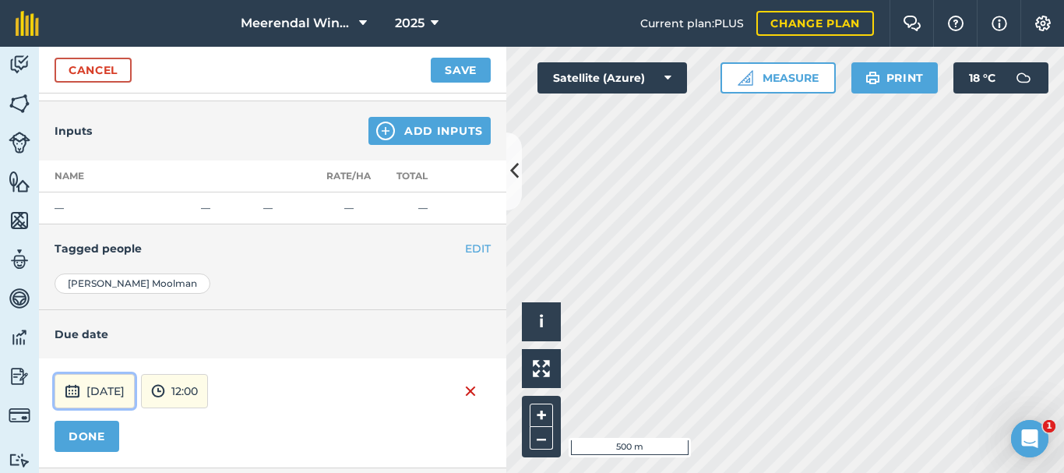
click at [129, 391] on button "[DATE]" at bounding box center [95, 391] width 80 height 34
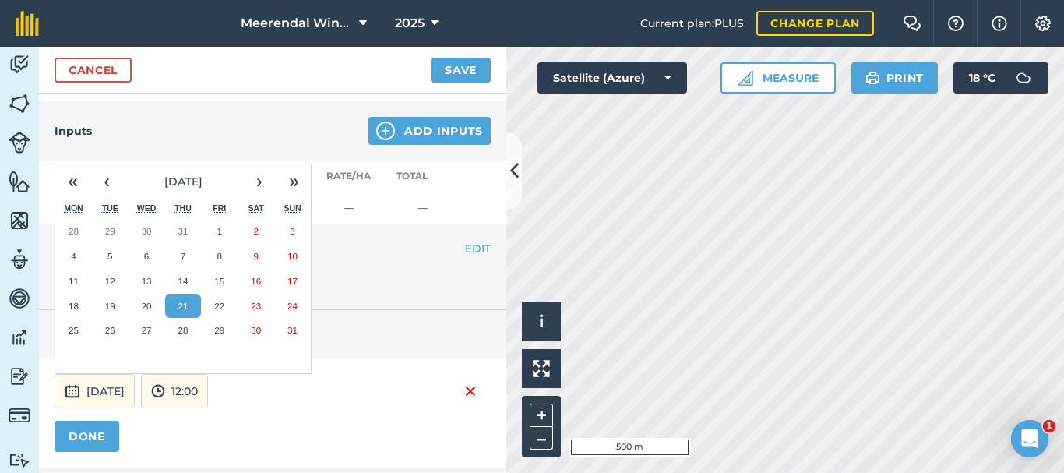
click at [181, 304] on abbr "21" at bounding box center [183, 306] width 10 height 10
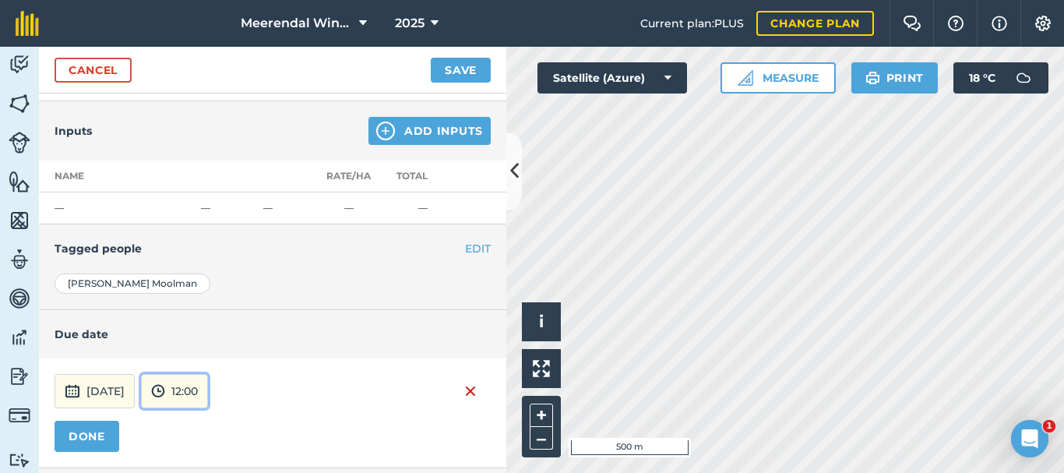
click at [208, 387] on button "12:00" at bounding box center [174, 391] width 67 height 34
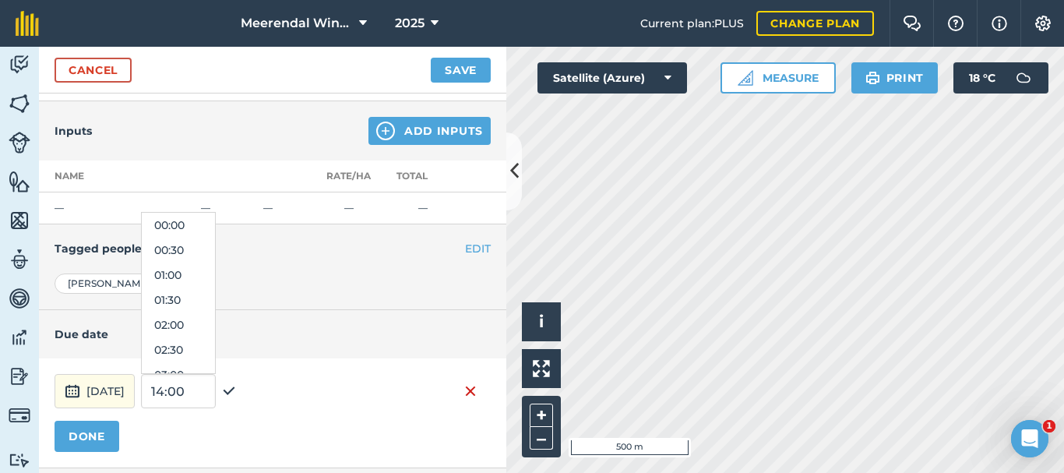
scroll to position [523, 0]
click at [208, 324] on button "12:30" at bounding box center [178, 324] width 73 height 25
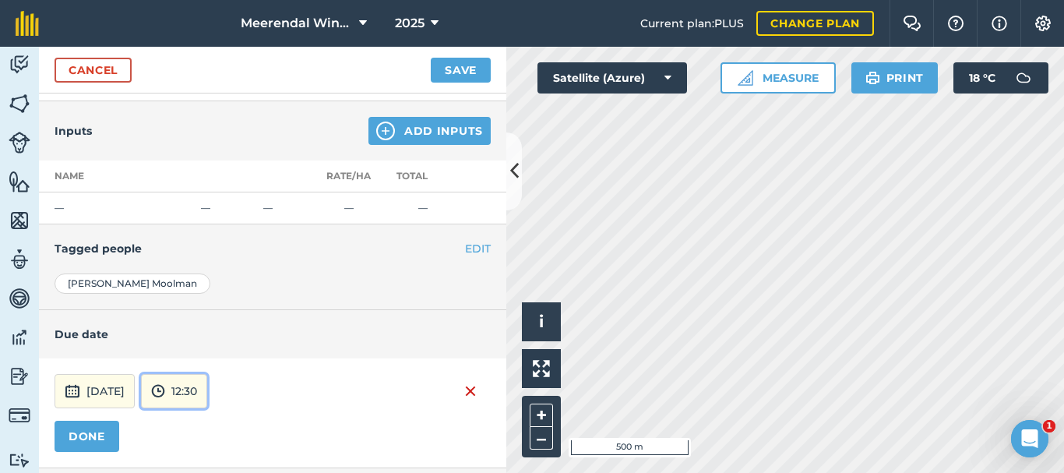
click at [207, 389] on button "12:30" at bounding box center [174, 391] width 66 height 34
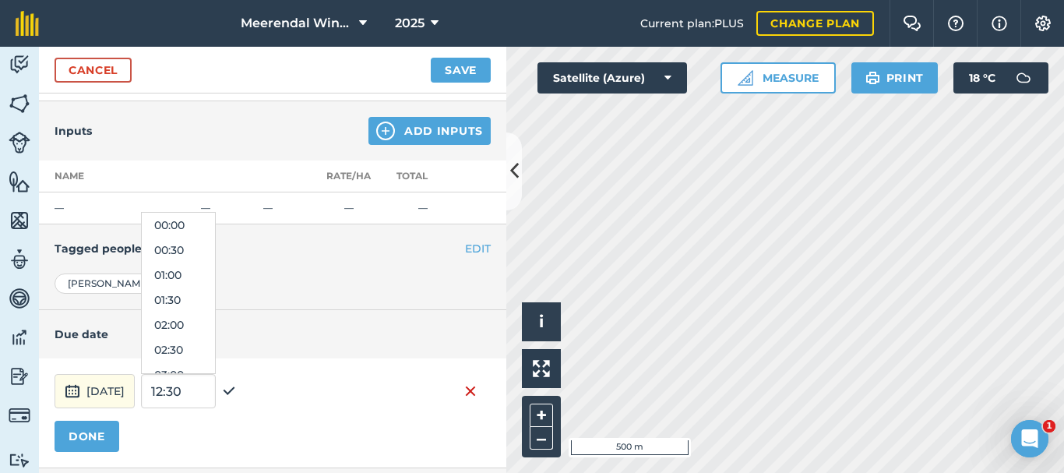
scroll to position [548, 0]
click at [213, 274] on button "12:00" at bounding box center [178, 274] width 73 height 25
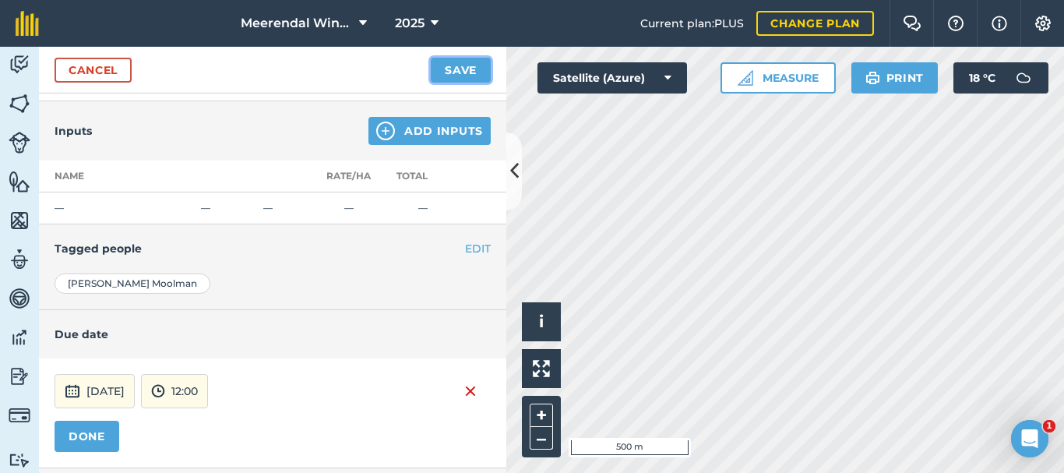
click at [470, 68] on button "Save" at bounding box center [461, 70] width 60 height 25
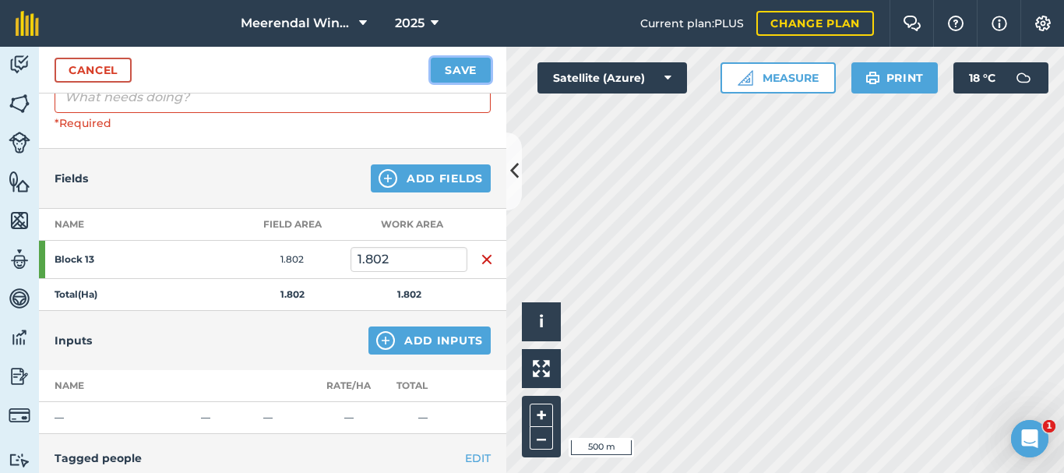
scroll to position [0, 0]
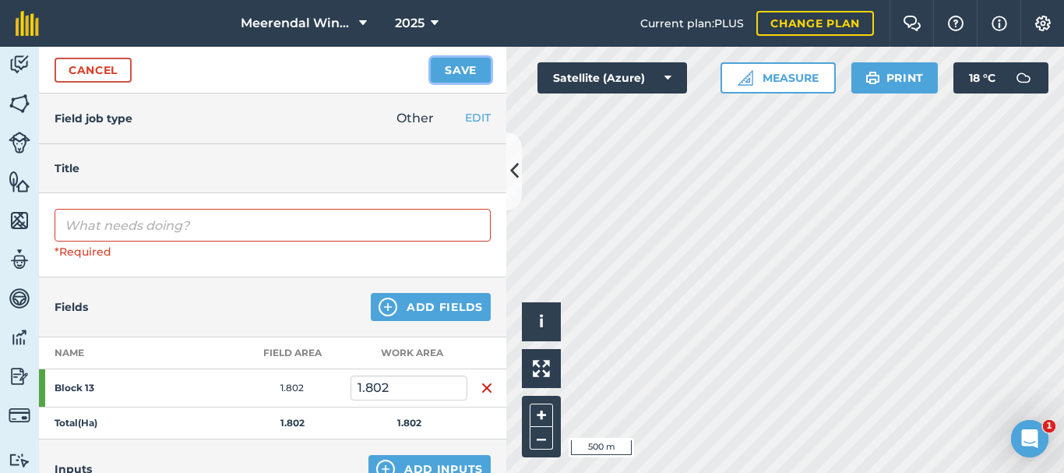
click at [463, 64] on button "Save" at bounding box center [461, 70] width 60 height 25
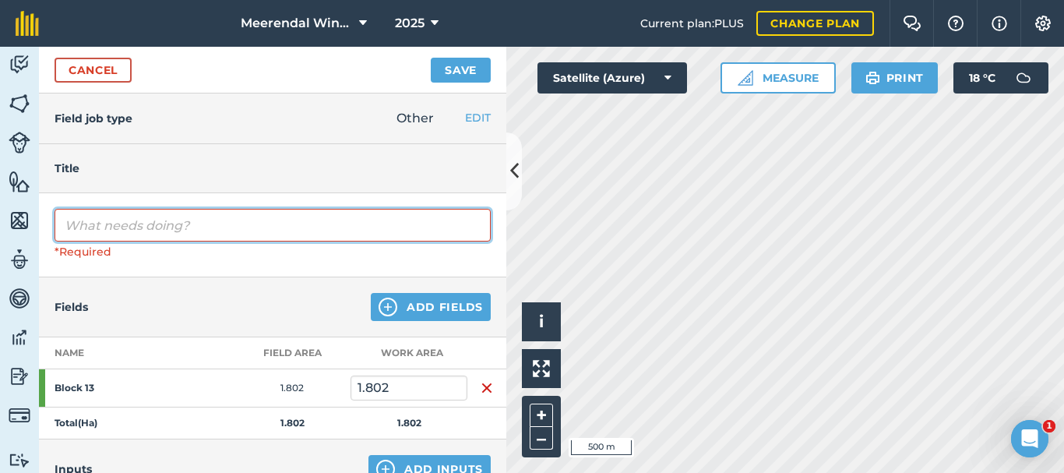
click at [150, 225] on input "text" at bounding box center [273, 225] width 436 height 33
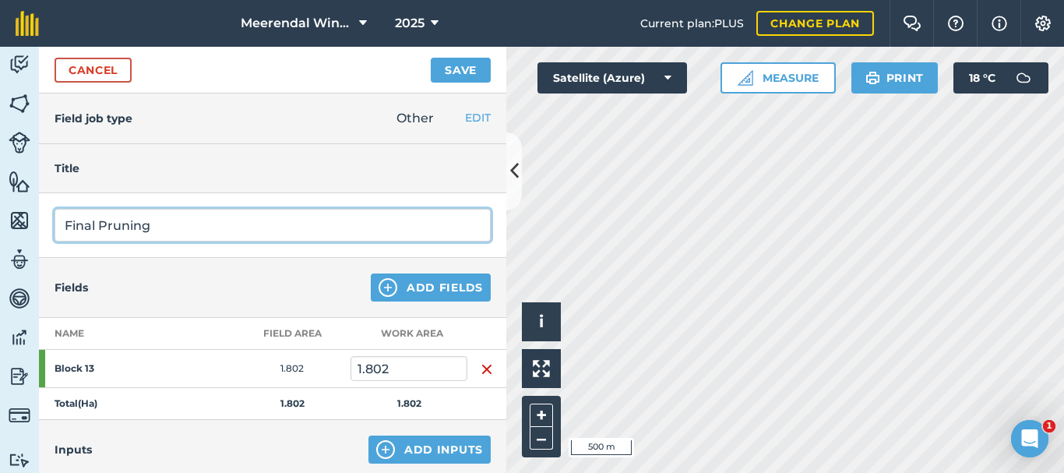
type input "Final Pruning"
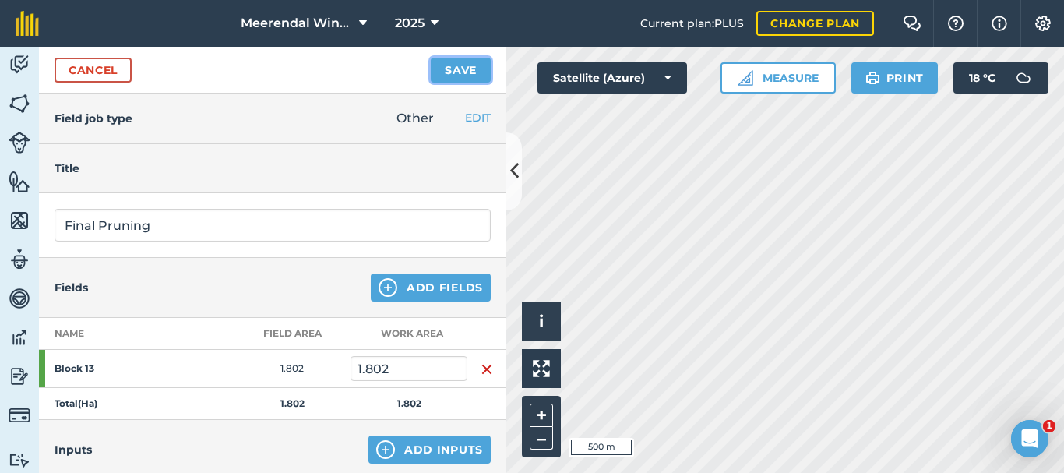
click at [466, 68] on button "Save" at bounding box center [461, 70] width 60 height 25
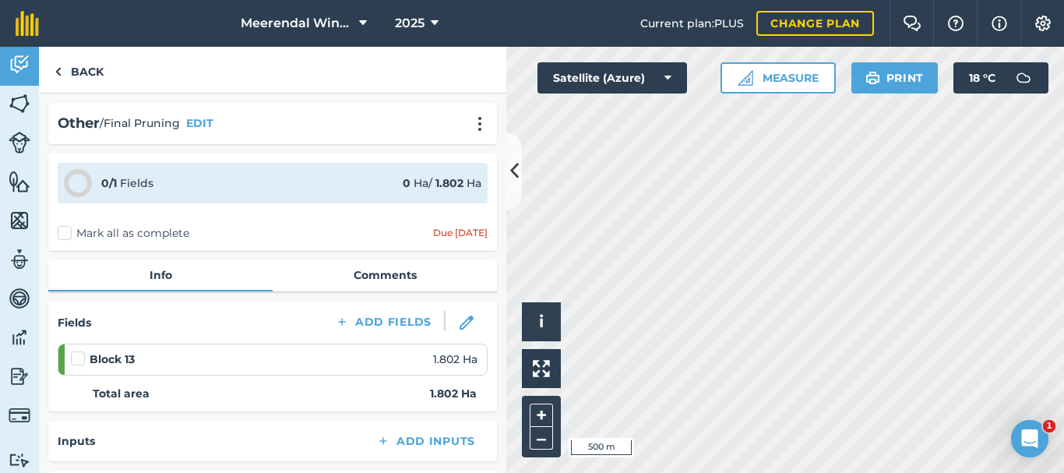
click at [79, 351] on label at bounding box center [80, 351] width 19 height 0
click at [79, 355] on input "checkbox" at bounding box center [76, 356] width 10 height 10
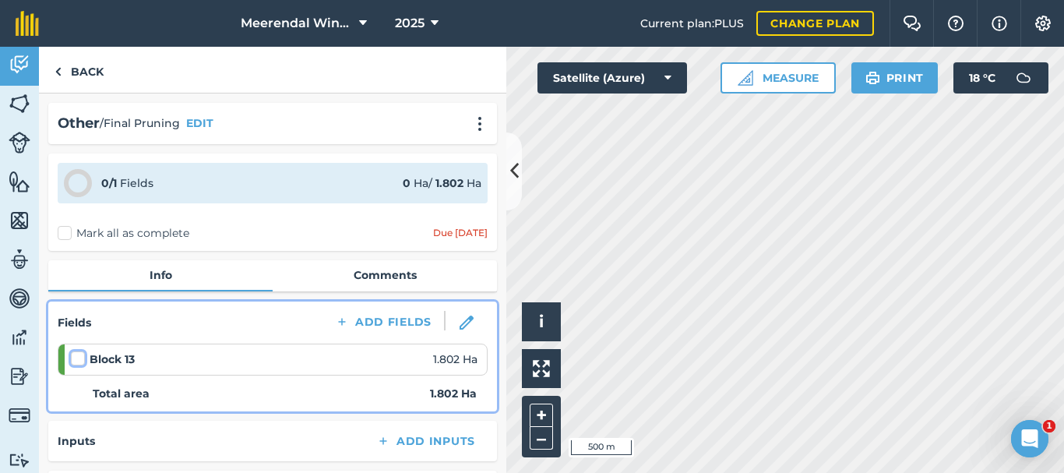
checkbox input "false"
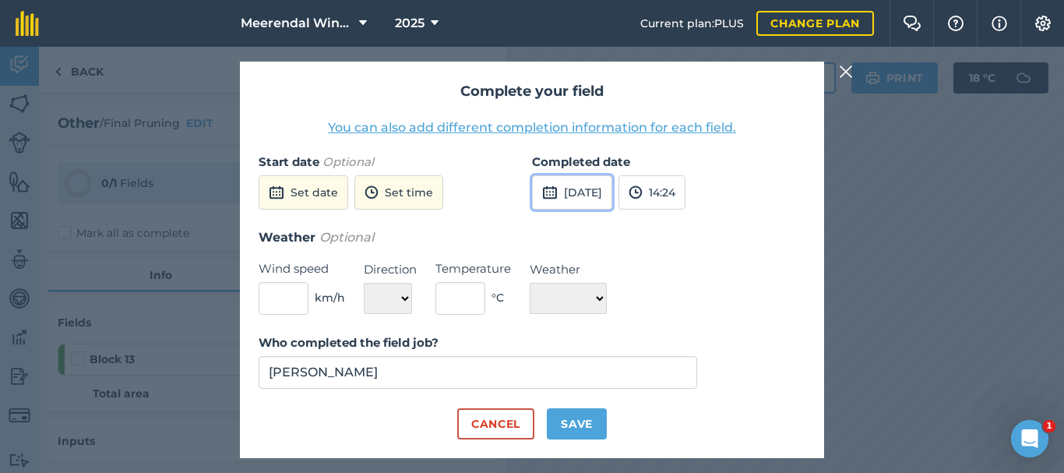
click at [601, 191] on button "[DATE]" at bounding box center [572, 192] width 80 height 34
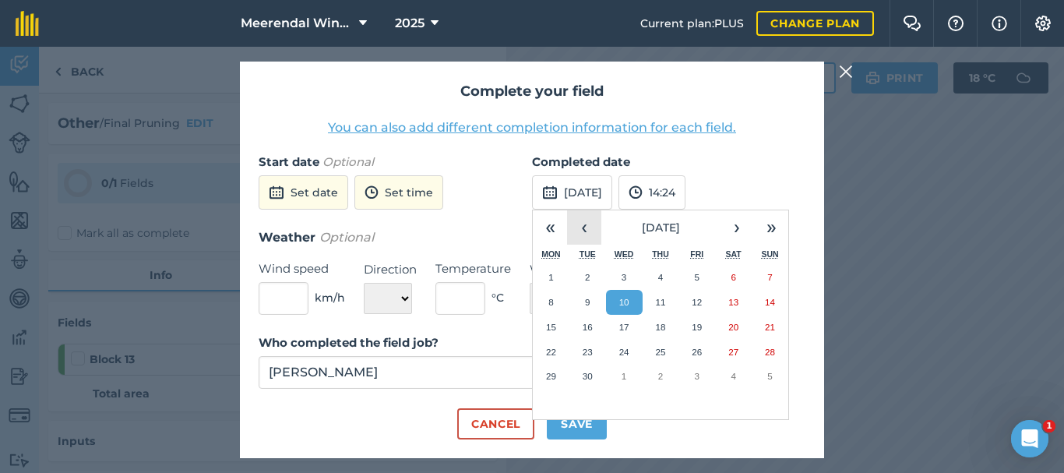
click at [586, 224] on button "‹" at bounding box center [584, 227] width 34 height 34
click at [660, 351] on abbr "21" at bounding box center [660, 352] width 10 height 10
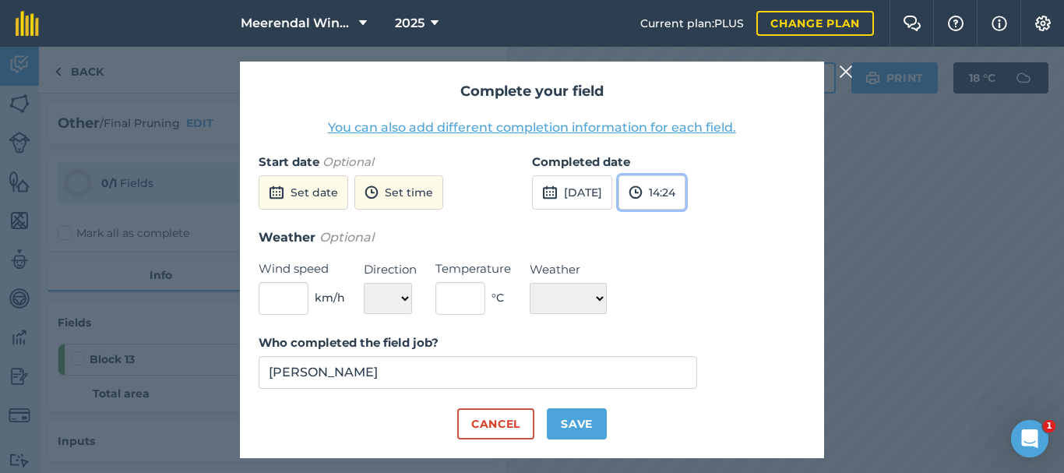
click at [685, 192] on button "14:24" at bounding box center [651, 192] width 67 height 34
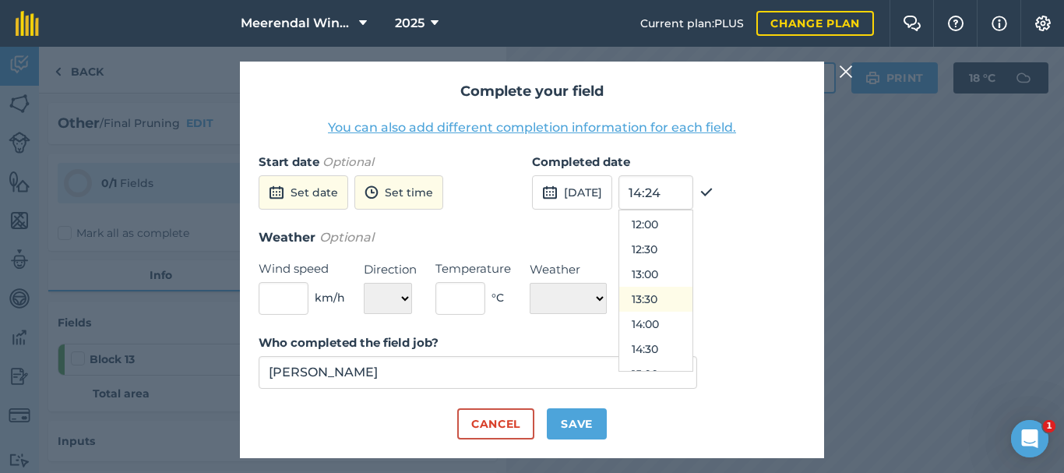
scroll to position [570, 0]
click at [692, 276] on button "12:30" at bounding box center [655, 275] width 73 height 25
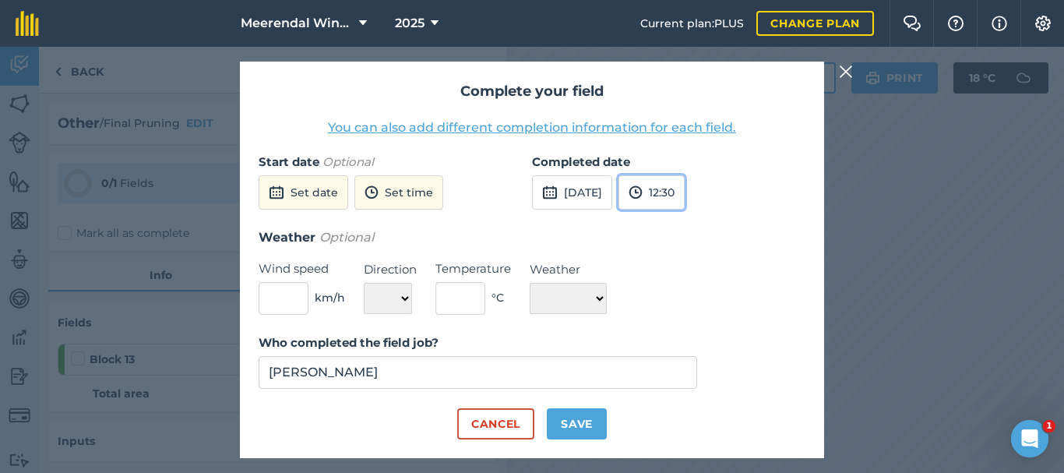
click at [685, 192] on button "12:30" at bounding box center [651, 192] width 66 height 34
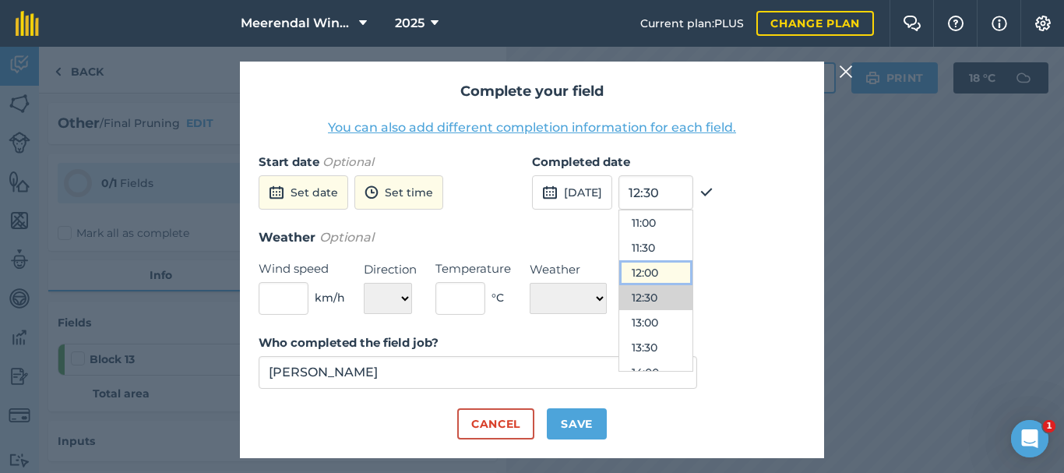
click at [682, 271] on button "12:00" at bounding box center [655, 272] width 73 height 25
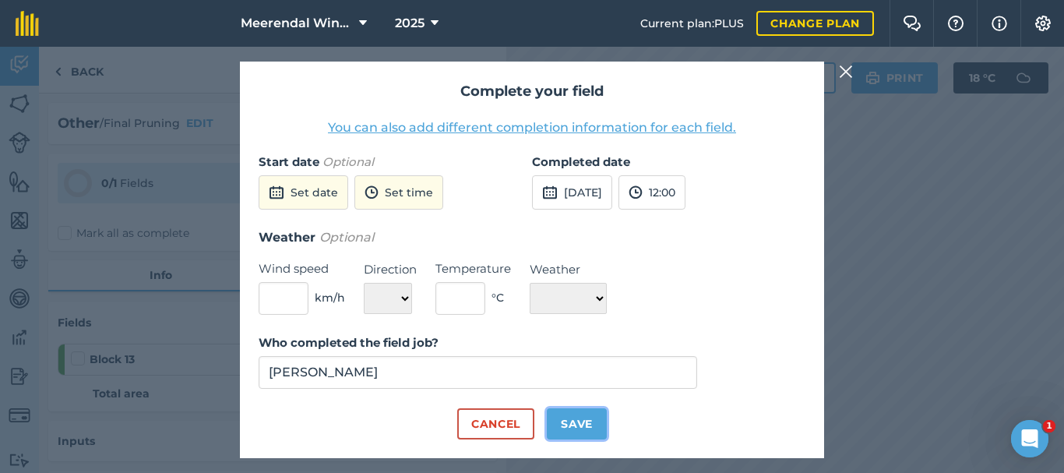
click at [583, 421] on button "Save" at bounding box center [577, 423] width 60 height 31
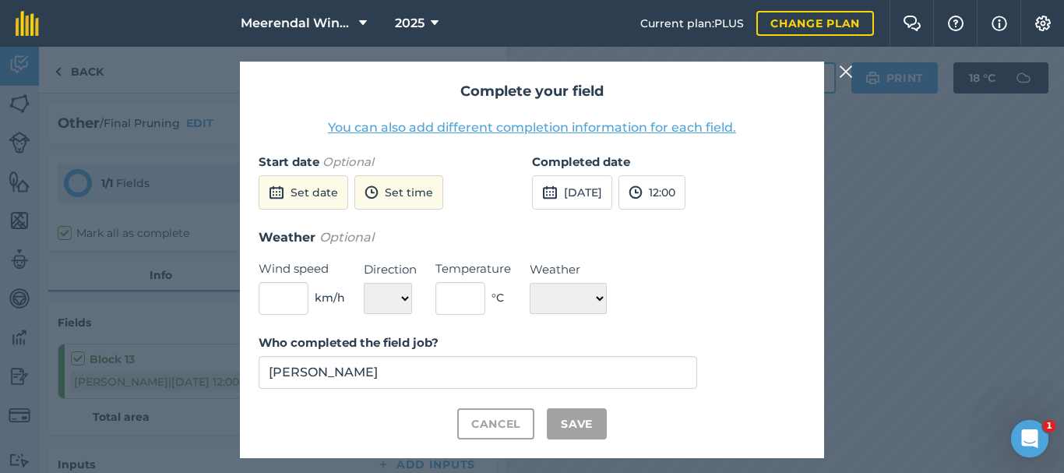
checkbox input "true"
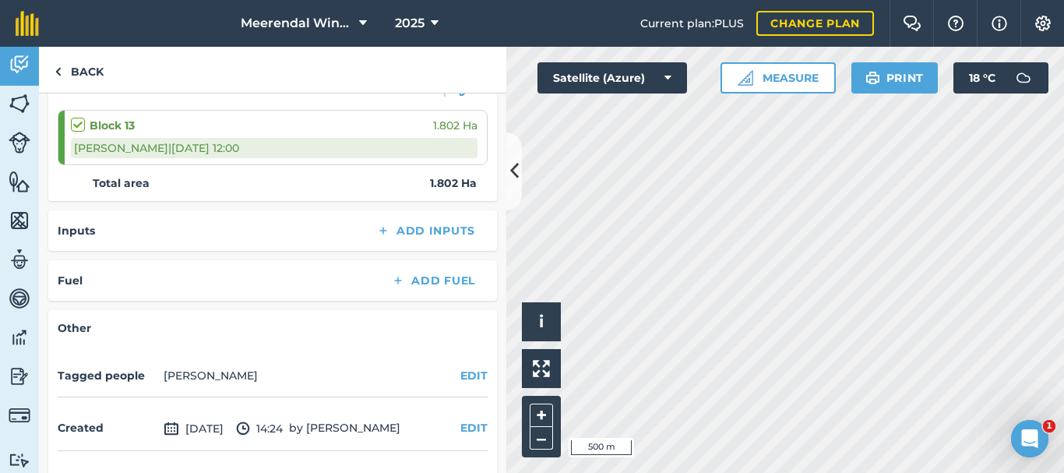
scroll to position [283, 0]
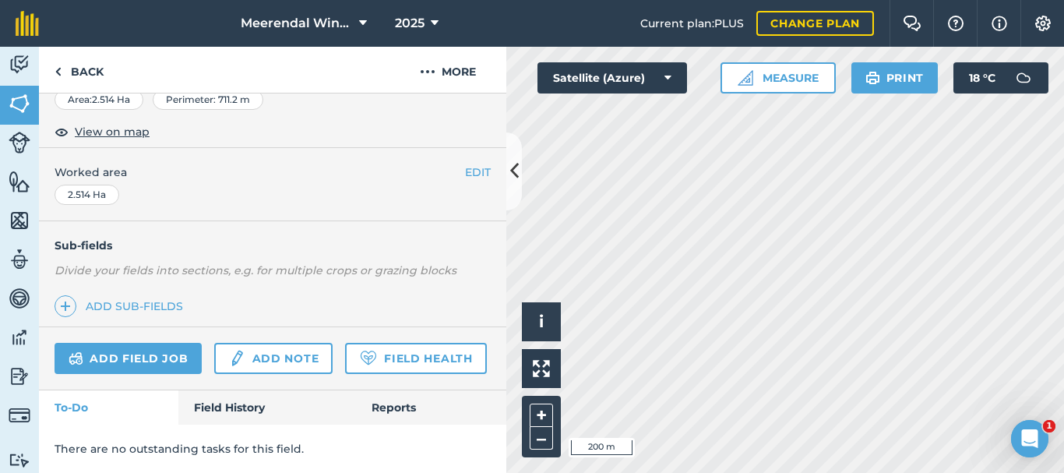
scroll to position [322, 0]
click at [152, 343] on link "Add field job" at bounding box center [128, 358] width 147 height 31
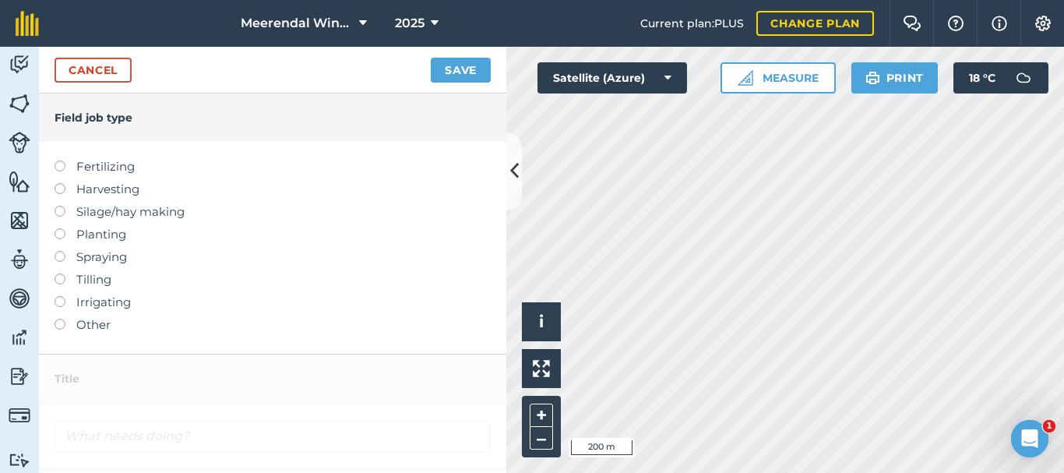
click at [62, 319] on label at bounding box center [66, 319] width 22 height 0
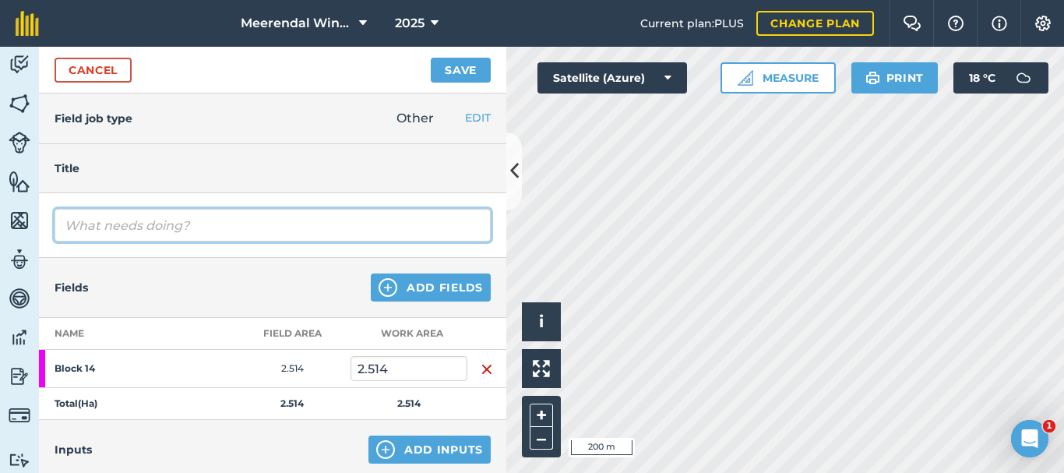
click at [167, 220] on input "text" at bounding box center [273, 225] width 436 height 33
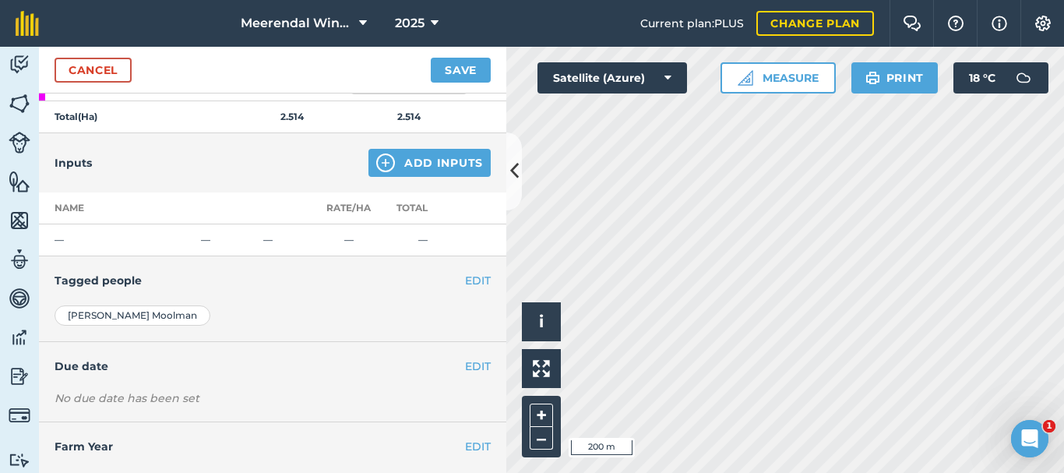
scroll to position [319, 0]
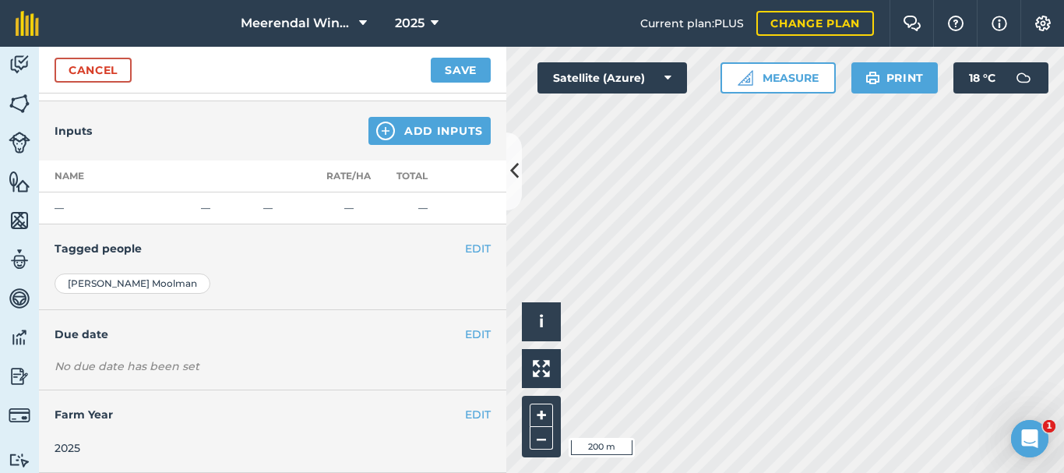
type input "Final Pruning"
click at [467, 337] on button "EDIT" at bounding box center [478, 334] width 26 height 17
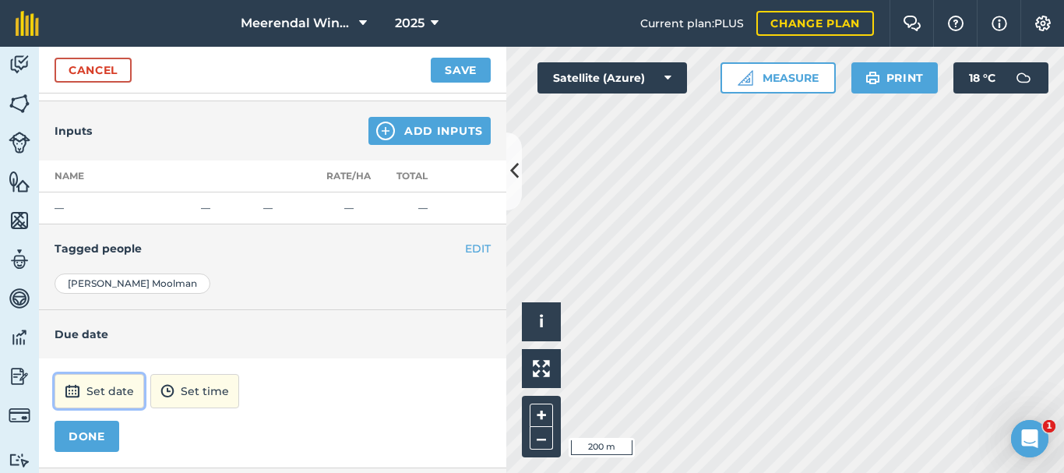
click at [105, 397] on button "Set date" at bounding box center [100, 391] width 90 height 34
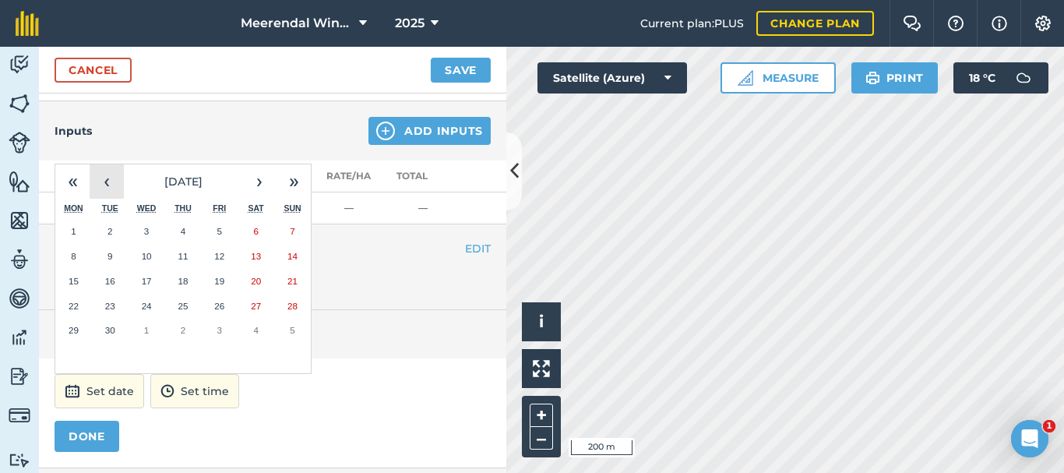
click at [107, 182] on button "‹" at bounding box center [107, 181] width 34 height 34
click at [184, 305] on abbr "21" at bounding box center [183, 306] width 10 height 10
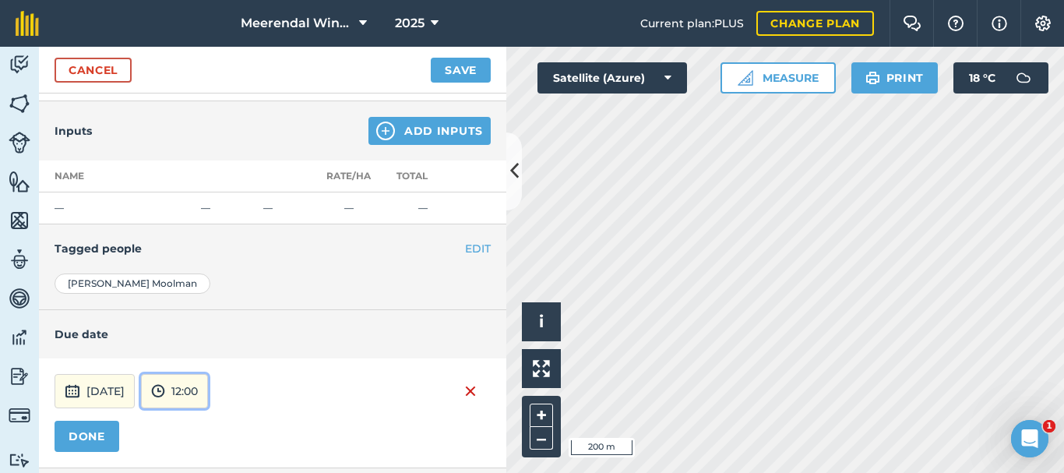
click at [208, 383] on button "12:00" at bounding box center [174, 391] width 67 height 34
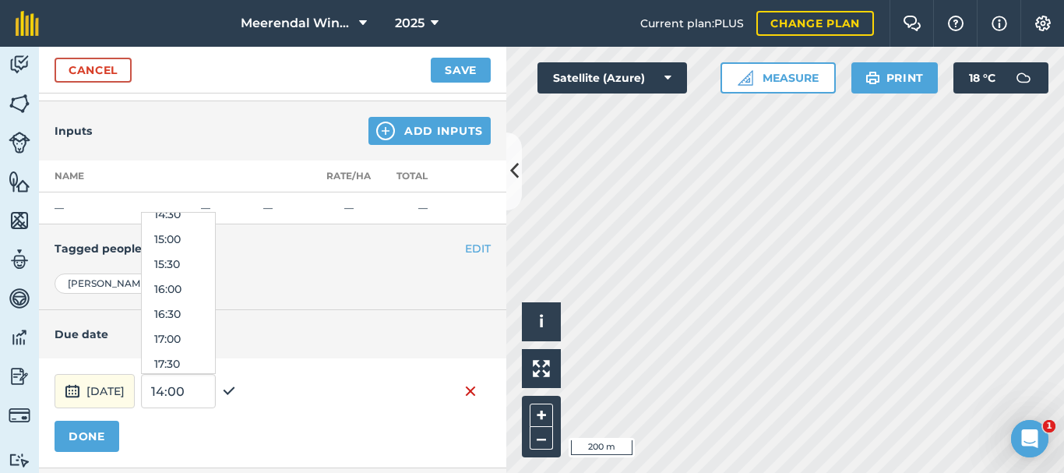
scroll to position [757, 0]
click at [212, 287] on button "16:30" at bounding box center [178, 290] width 73 height 25
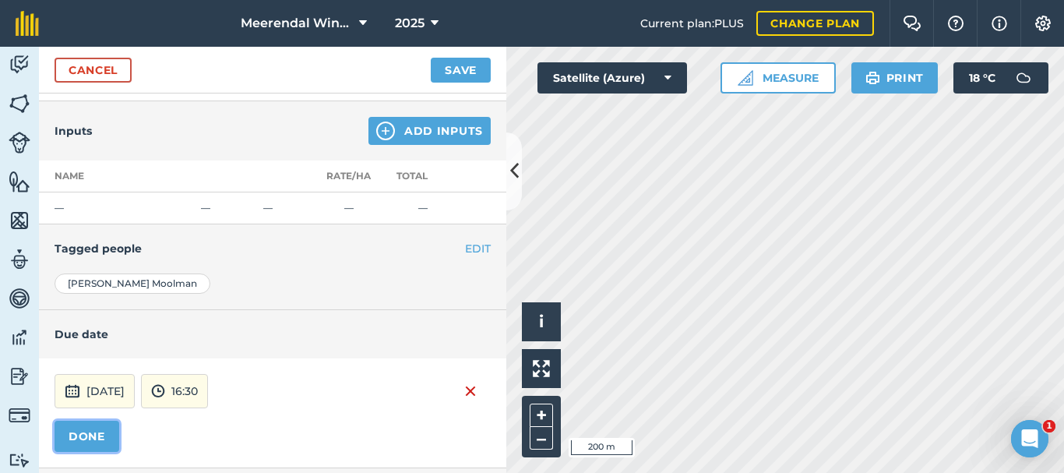
click at [83, 439] on button "DONE" at bounding box center [87, 436] width 65 height 31
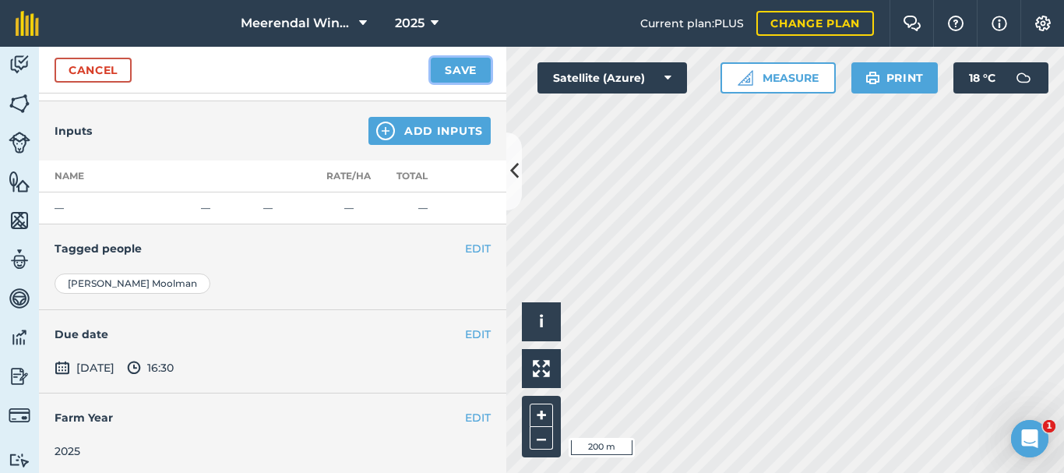
click at [470, 64] on button "Save" at bounding box center [461, 70] width 60 height 25
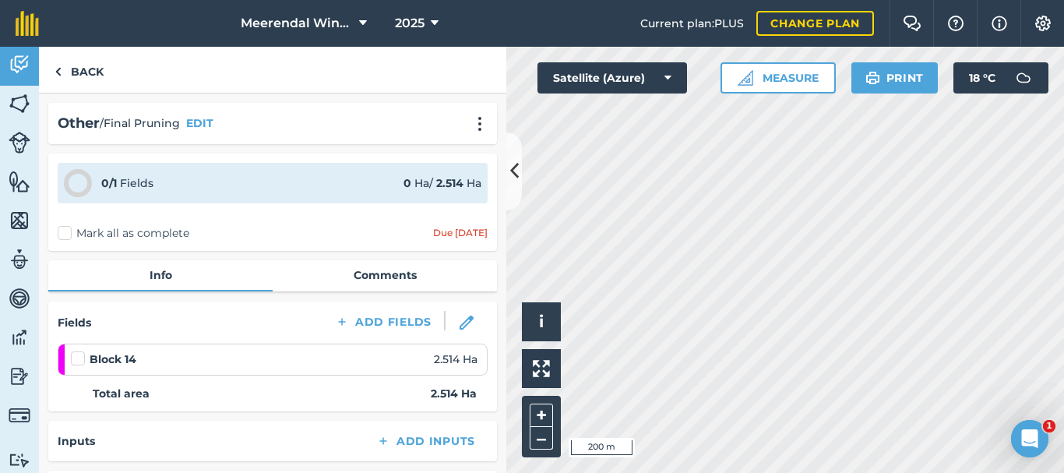
click at [79, 351] on label at bounding box center [80, 351] width 19 height 0
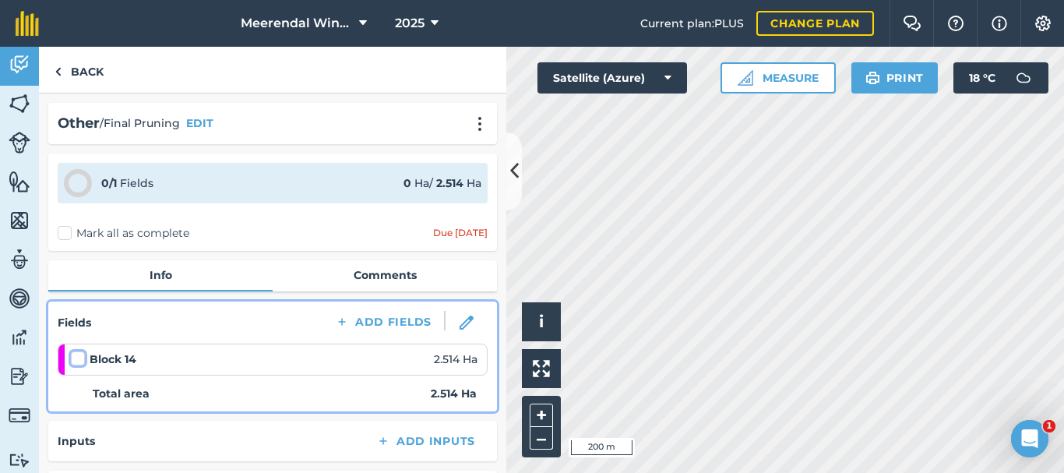
click at [79, 357] on input "checkbox" at bounding box center [76, 356] width 10 height 10
checkbox input "false"
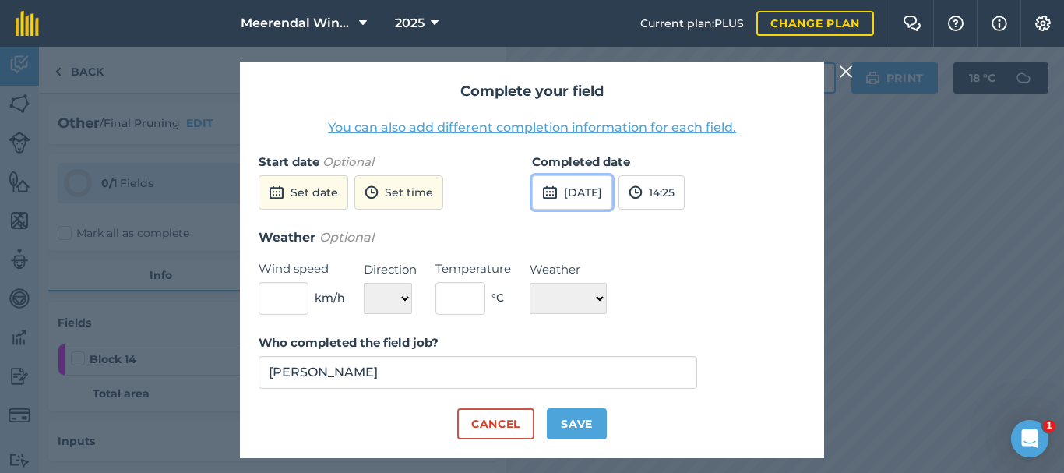
click at [608, 186] on button "[DATE]" at bounding box center [572, 192] width 80 height 34
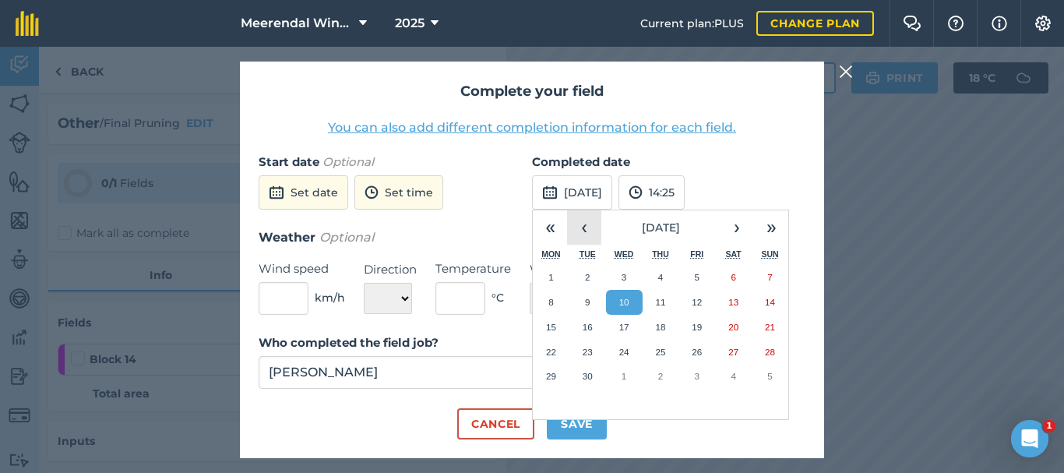
click at [583, 225] on button "‹" at bounding box center [584, 227] width 34 height 34
click at [658, 350] on abbr "21" at bounding box center [660, 352] width 10 height 10
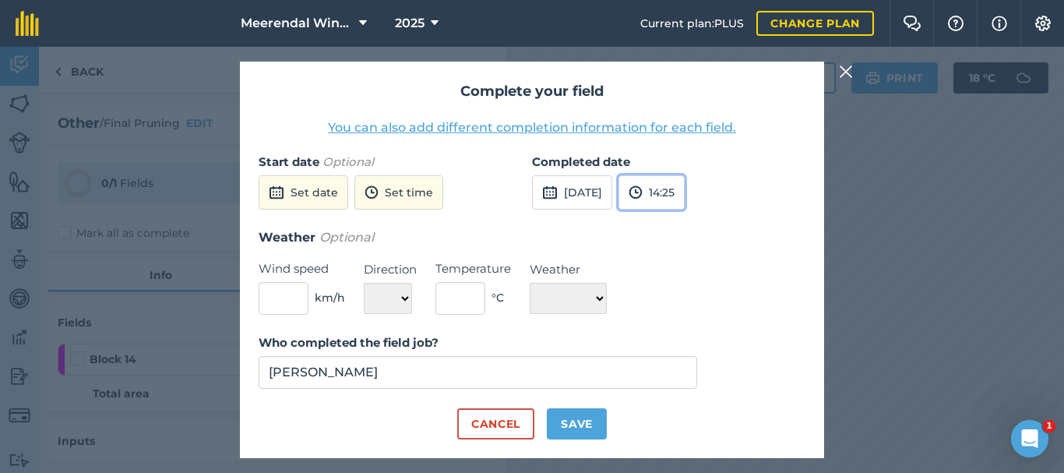
click at [685, 193] on button "14:25" at bounding box center [651, 192] width 66 height 34
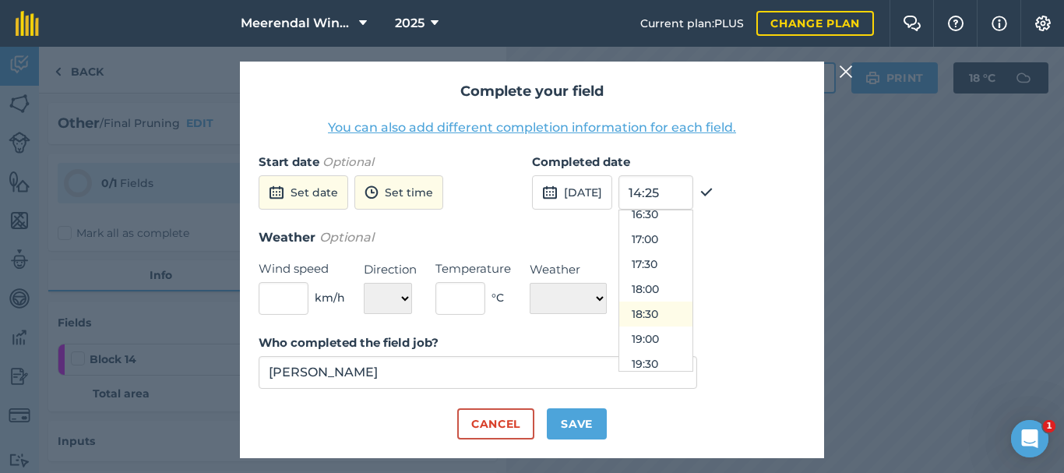
scroll to position [804, 0]
click at [687, 235] on button "16:30" at bounding box center [655, 241] width 73 height 25
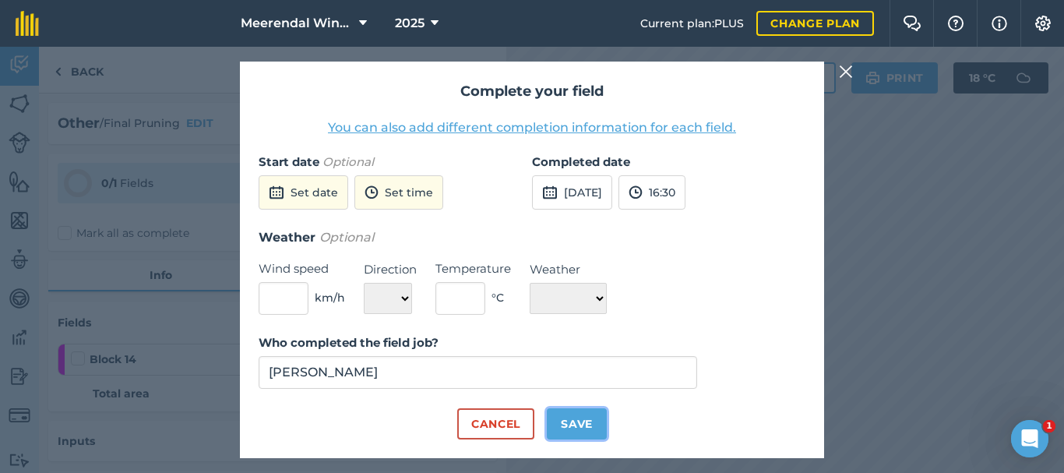
click at [580, 421] on button "Save" at bounding box center [577, 423] width 60 height 31
checkbox input "true"
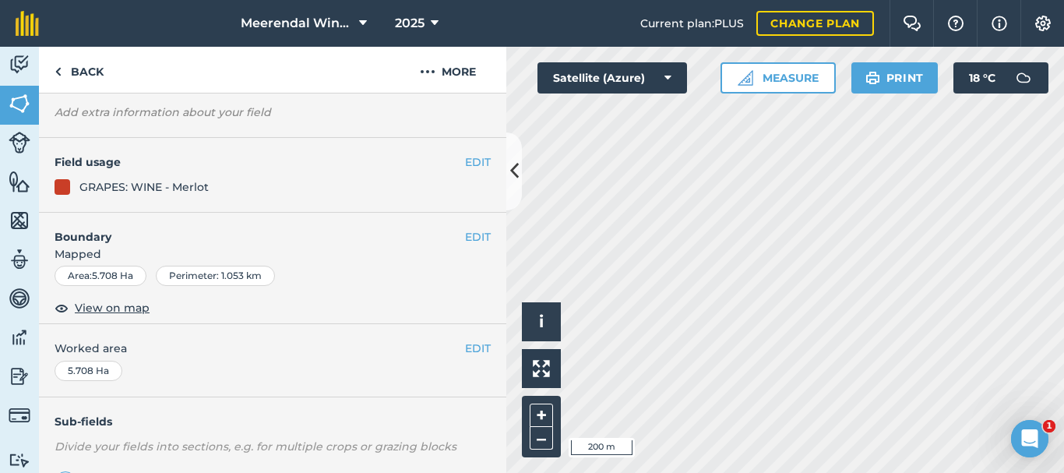
scroll to position [322, 0]
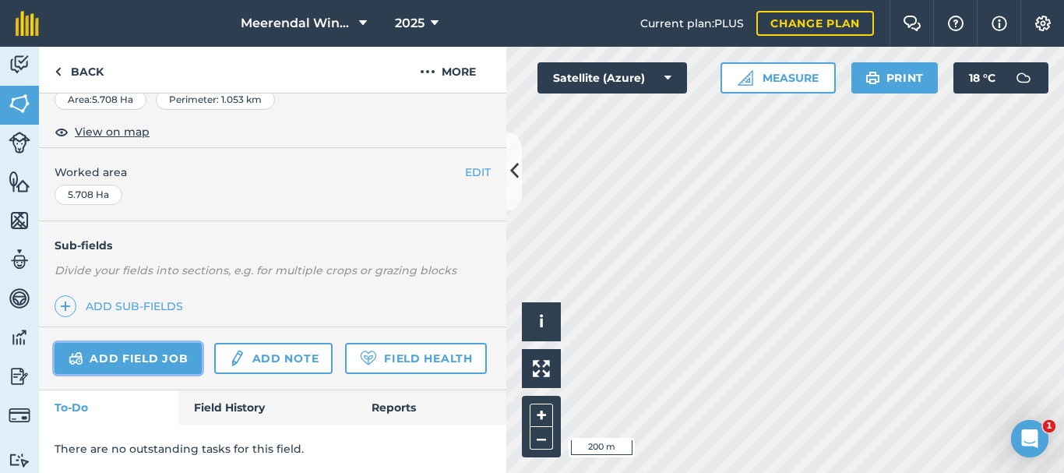
click at [141, 343] on link "Add field job" at bounding box center [128, 358] width 147 height 31
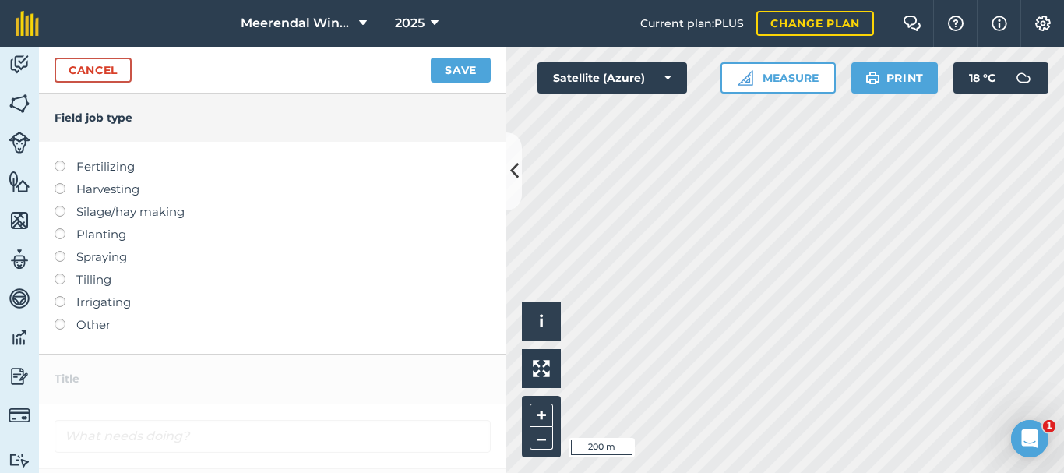
click at [59, 319] on label at bounding box center [66, 319] width 22 height 0
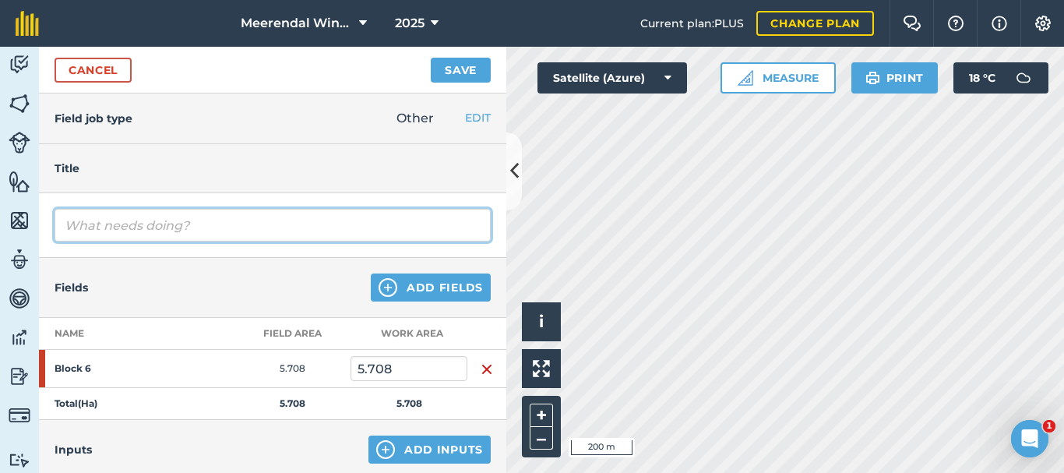
click at [101, 220] on input "text" at bounding box center [273, 225] width 436 height 33
click at [106, 225] on input "Final pruning" at bounding box center [273, 225] width 436 height 33
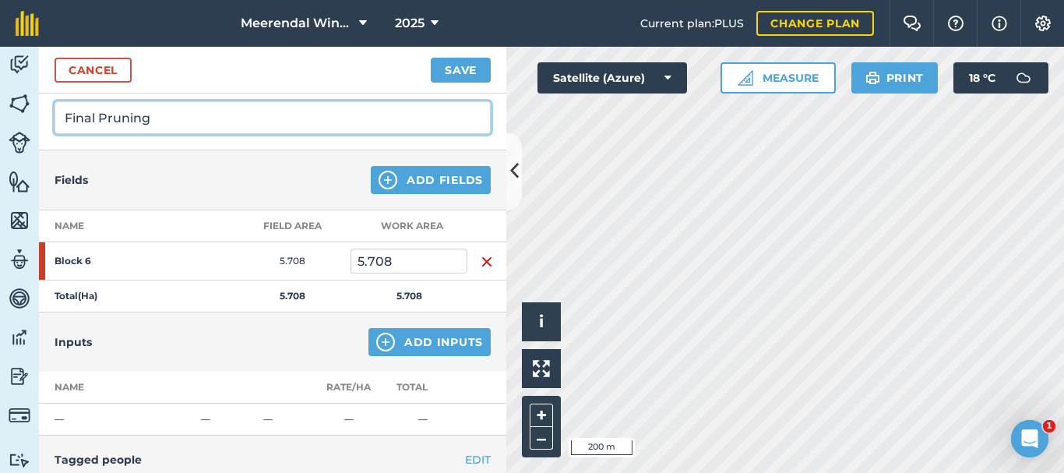
scroll to position [319, 0]
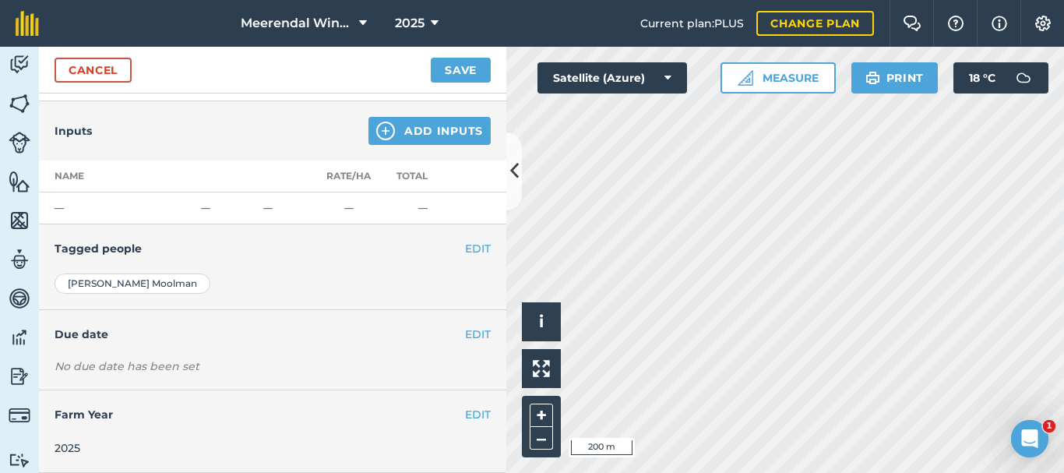
type input "Final Pruning"
click at [465, 333] on button "EDIT" at bounding box center [478, 334] width 26 height 17
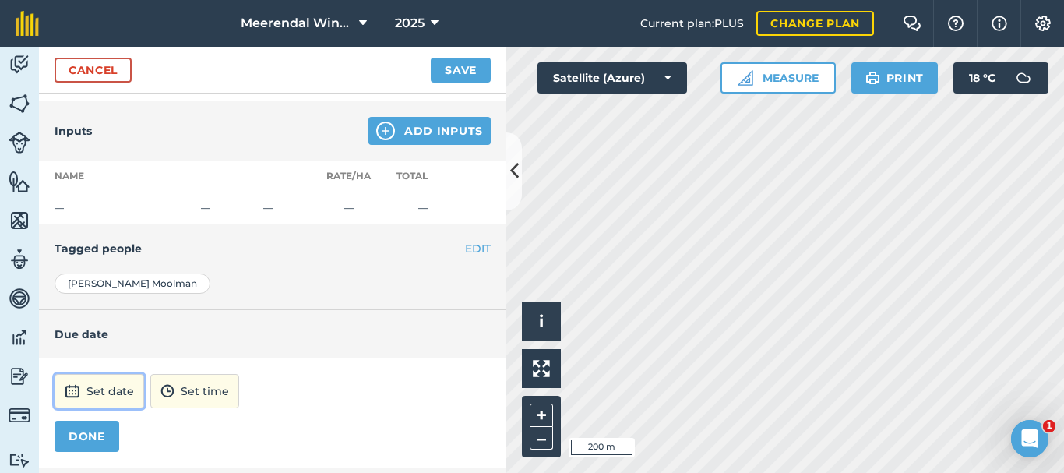
click at [107, 387] on button "Set date" at bounding box center [100, 391] width 90 height 34
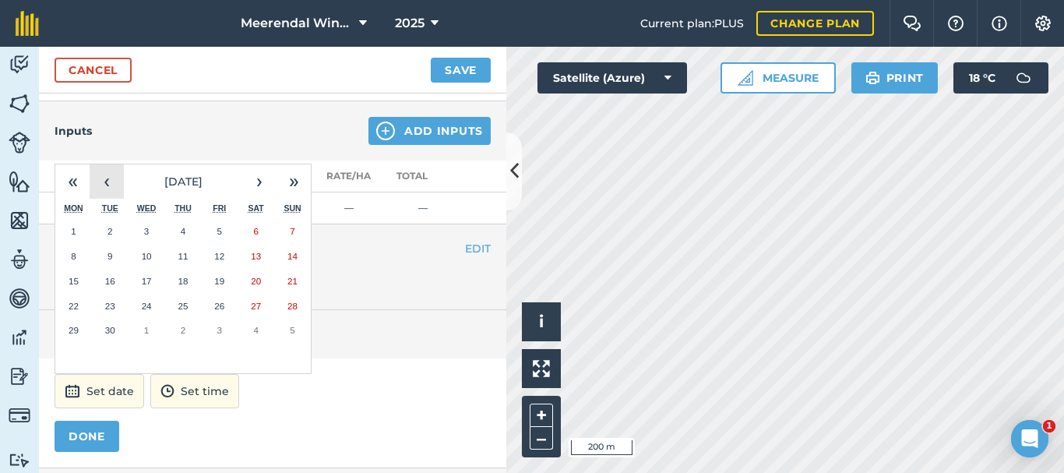
click at [111, 181] on button "‹" at bounding box center [107, 181] width 34 height 34
click at [73, 329] on abbr "25" at bounding box center [74, 330] width 10 height 10
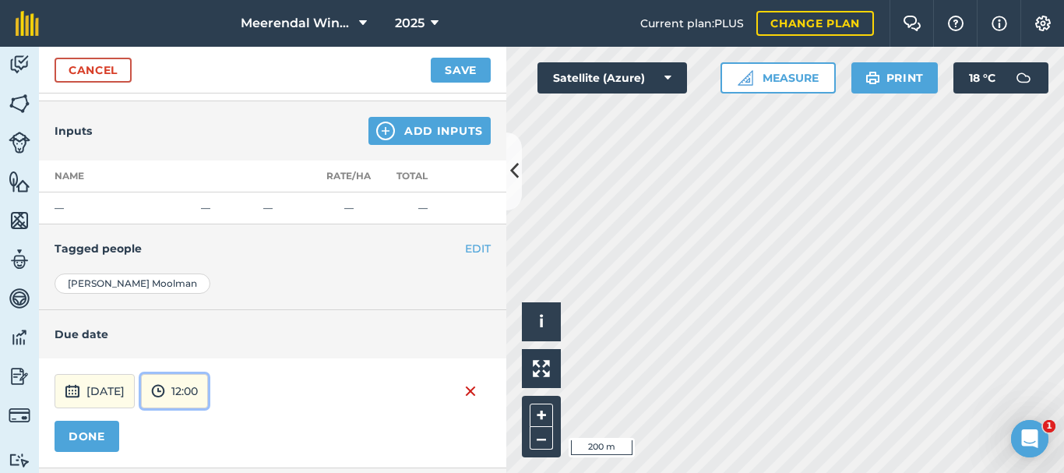
click at [208, 391] on button "12:00" at bounding box center [174, 391] width 67 height 34
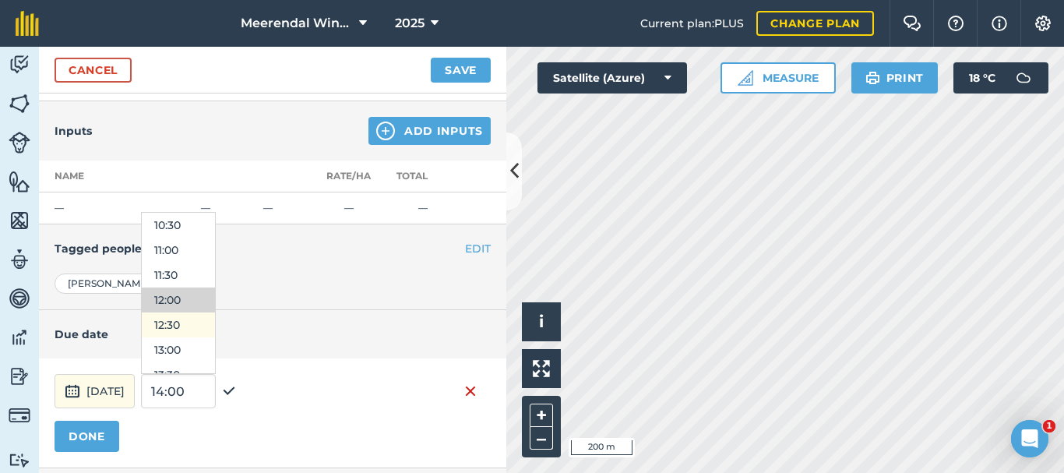
scroll to position [601, 0]
click at [215, 295] on button "13:30" at bounding box center [178, 296] width 73 height 25
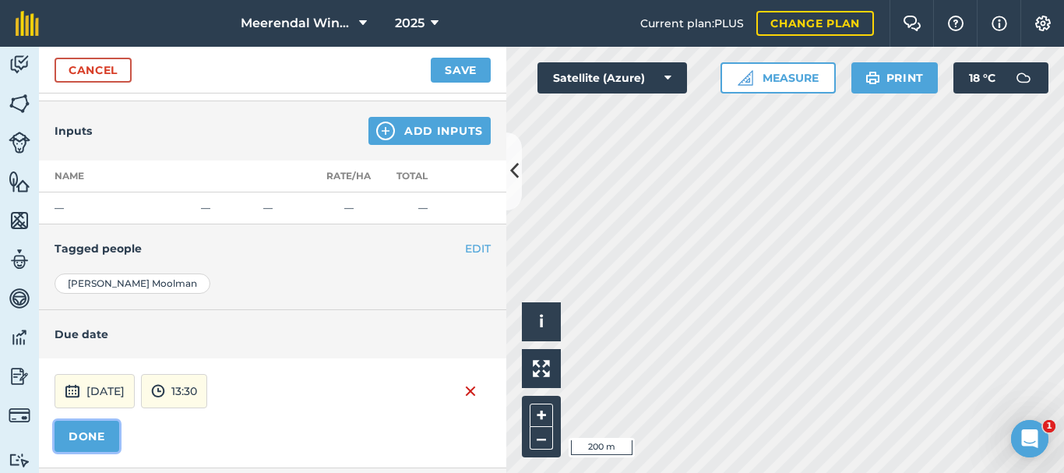
click at [98, 435] on button "DONE" at bounding box center [87, 436] width 65 height 31
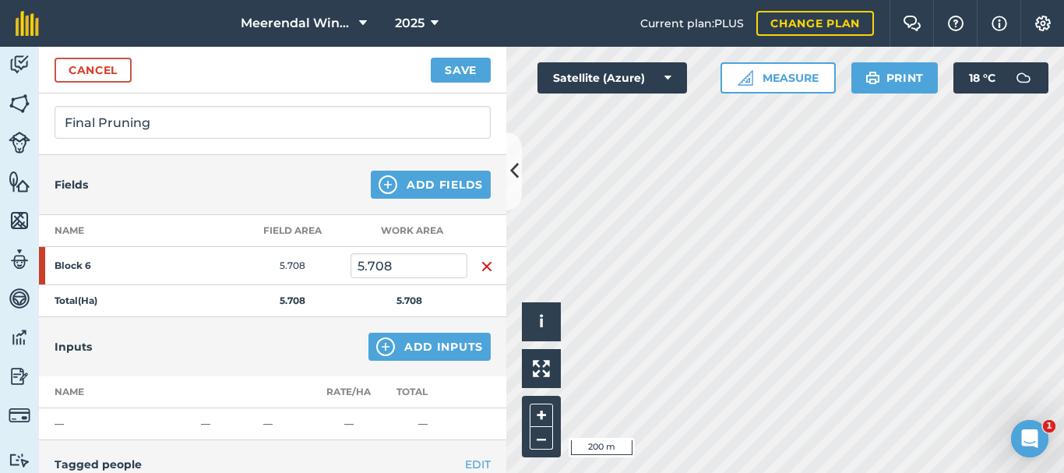
scroll to position [0, 0]
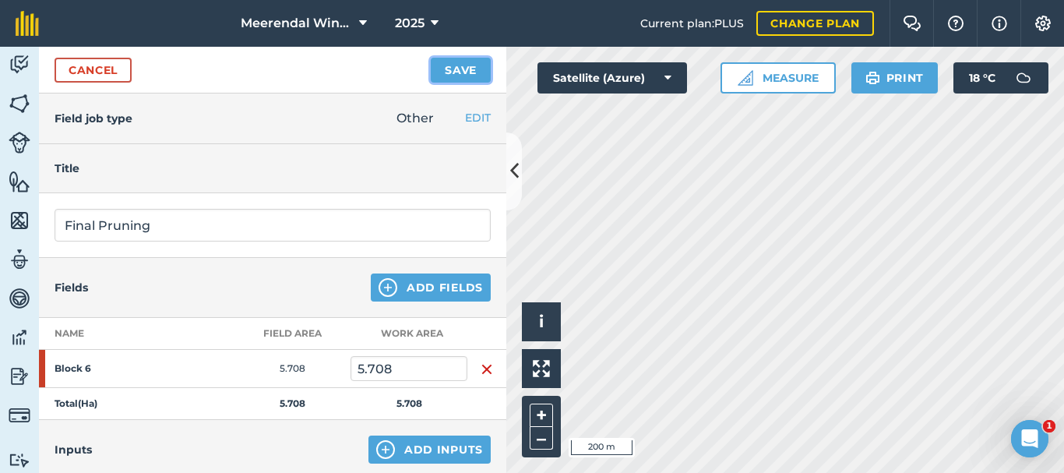
click at [457, 70] on button "Save" at bounding box center [461, 70] width 60 height 25
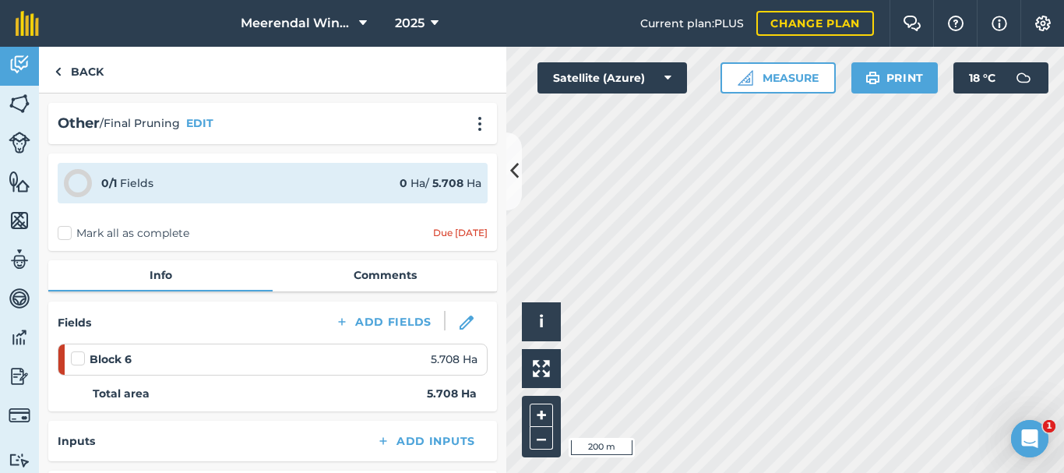
click at [79, 351] on label at bounding box center [80, 351] width 19 height 0
click at [79, 359] on input "checkbox" at bounding box center [76, 356] width 10 height 10
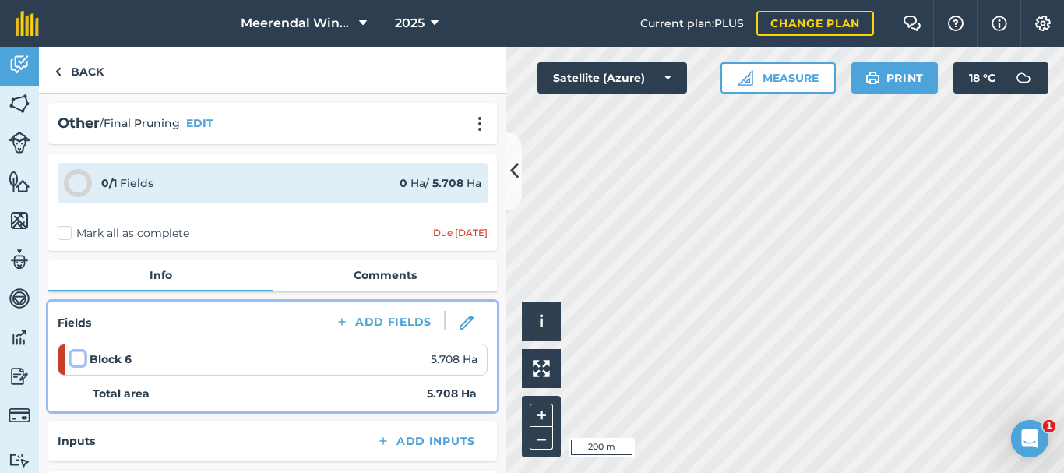
checkbox input "false"
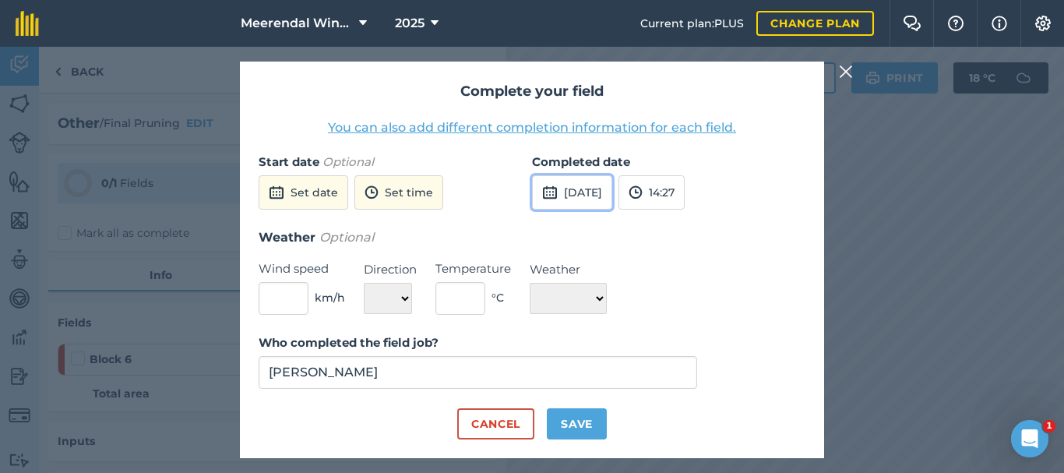
click at [612, 188] on button "[DATE]" at bounding box center [572, 192] width 80 height 34
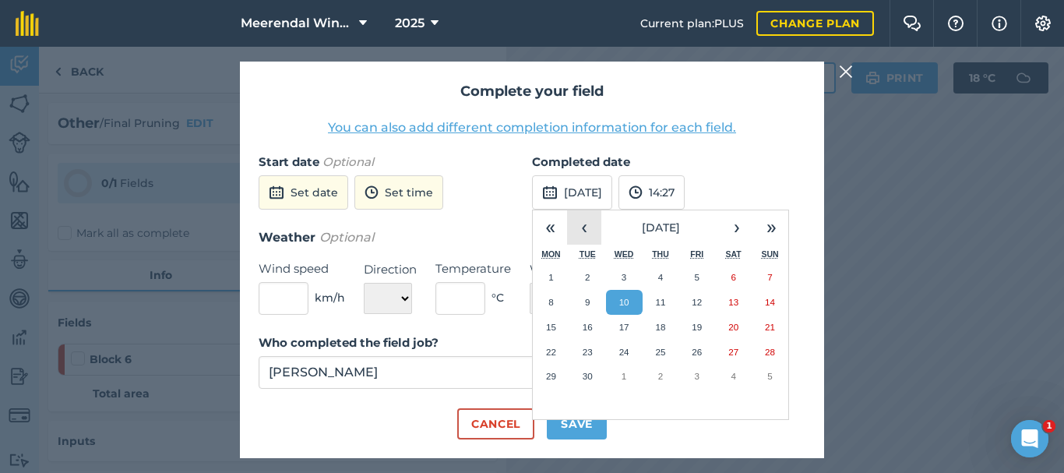
click at [587, 226] on button "‹" at bounding box center [584, 227] width 34 height 34
click at [548, 374] on abbr "25" at bounding box center [551, 376] width 10 height 10
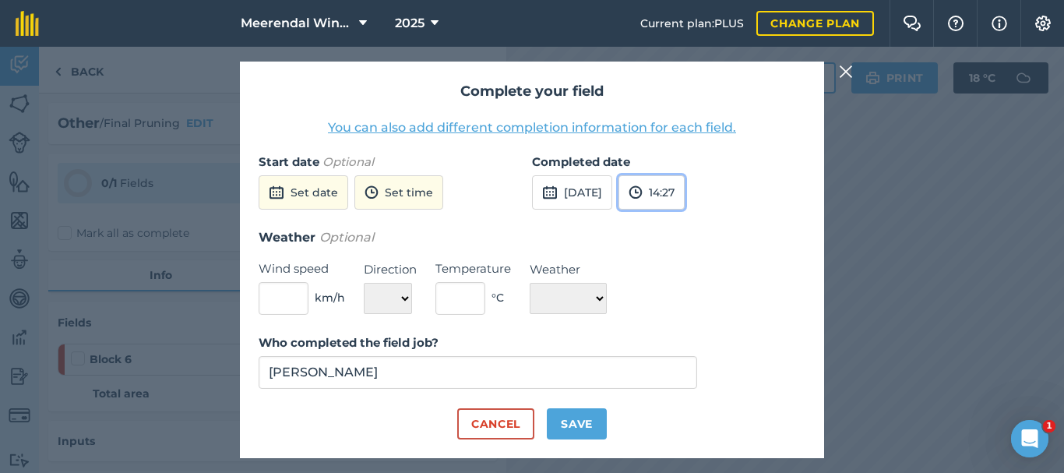
click at [685, 189] on button "14:27" at bounding box center [651, 192] width 66 height 34
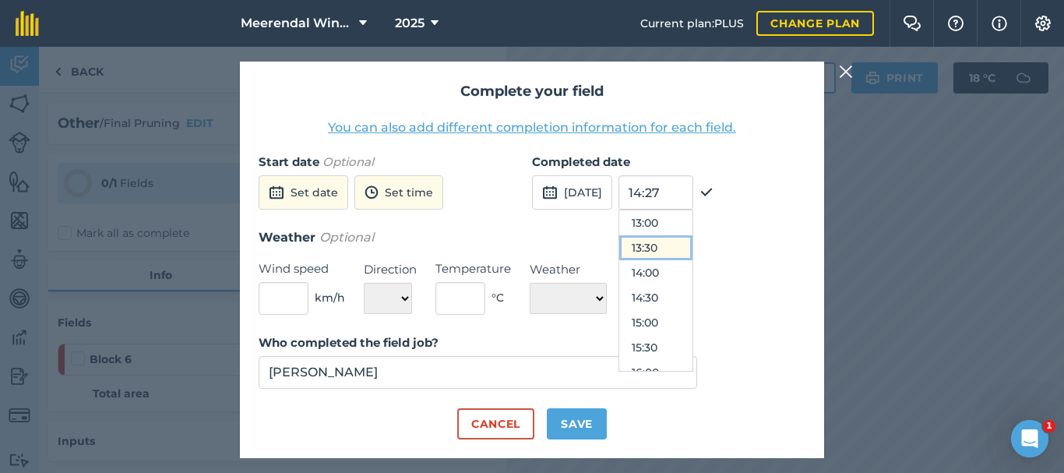
click at [692, 244] on button "13:30" at bounding box center [655, 247] width 73 height 25
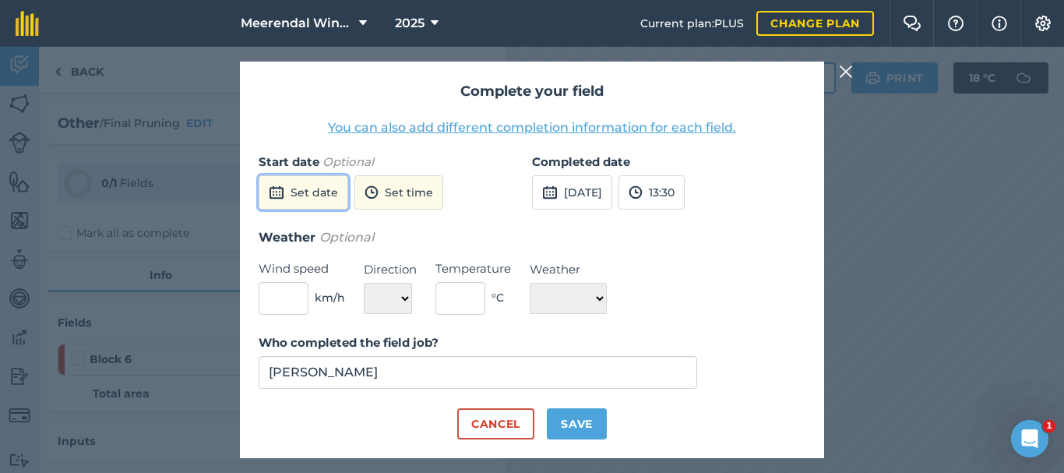
click at [312, 187] on button "Set date" at bounding box center [304, 192] width 90 height 34
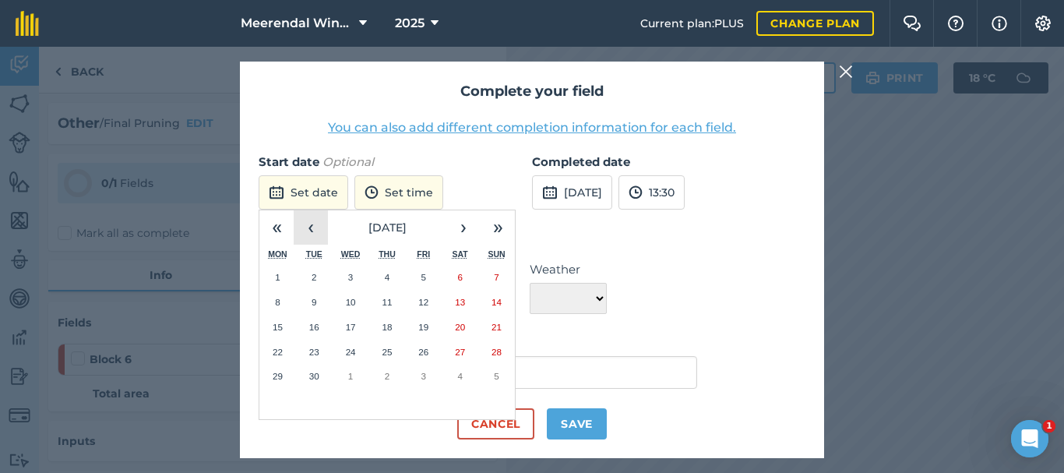
click at [312, 220] on button "‹" at bounding box center [311, 227] width 34 height 34
click at [465, 348] on abbr "23" at bounding box center [460, 352] width 10 height 10
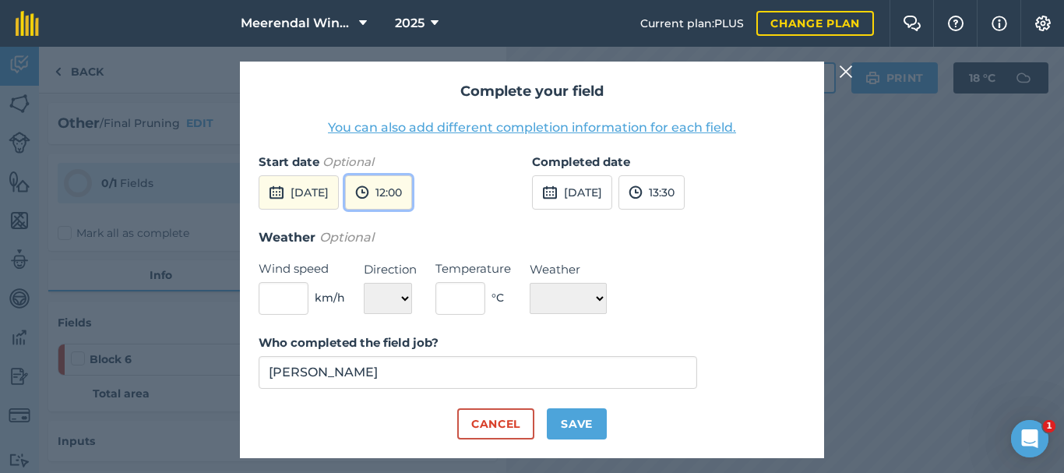
click at [412, 188] on button "12:00" at bounding box center [378, 192] width 67 height 34
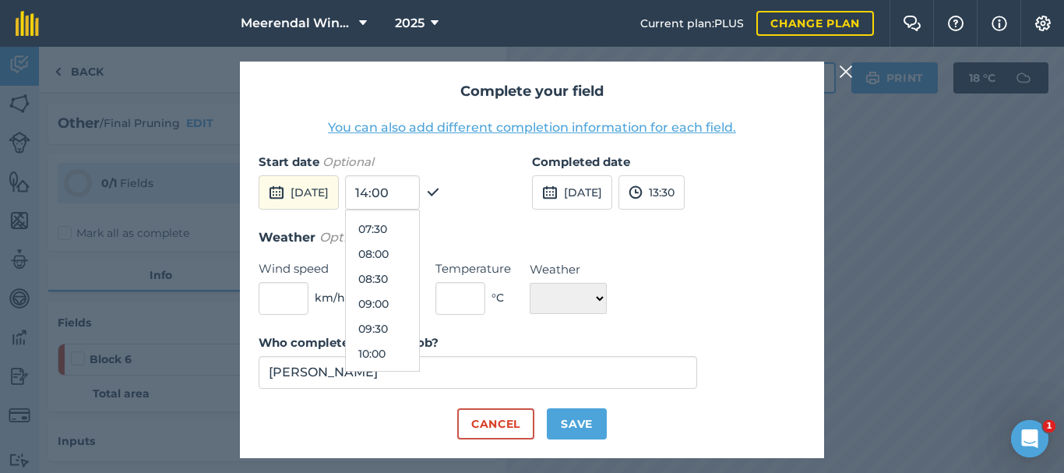
scroll to position [290, 0]
click at [419, 279] on button "07:00" at bounding box center [382, 282] width 73 height 25
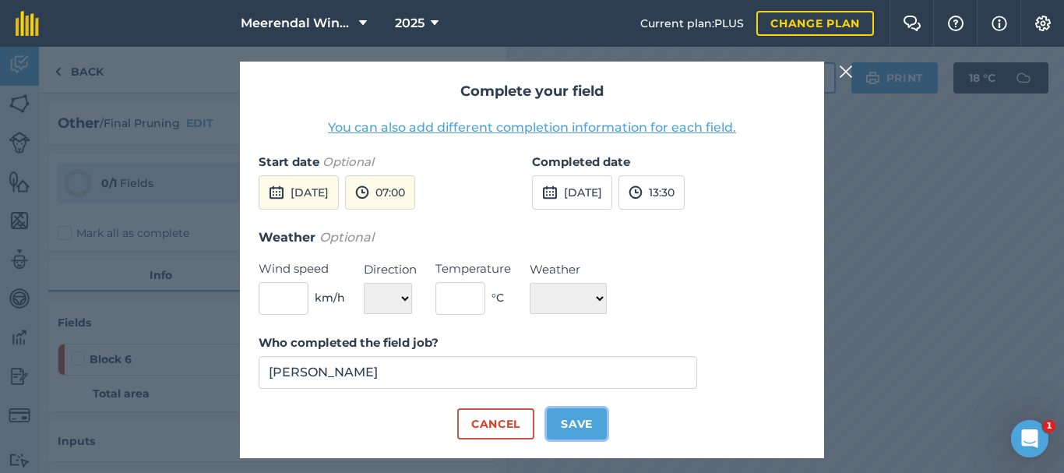
click at [565, 419] on button "Save" at bounding box center [577, 423] width 60 height 31
checkbox input "true"
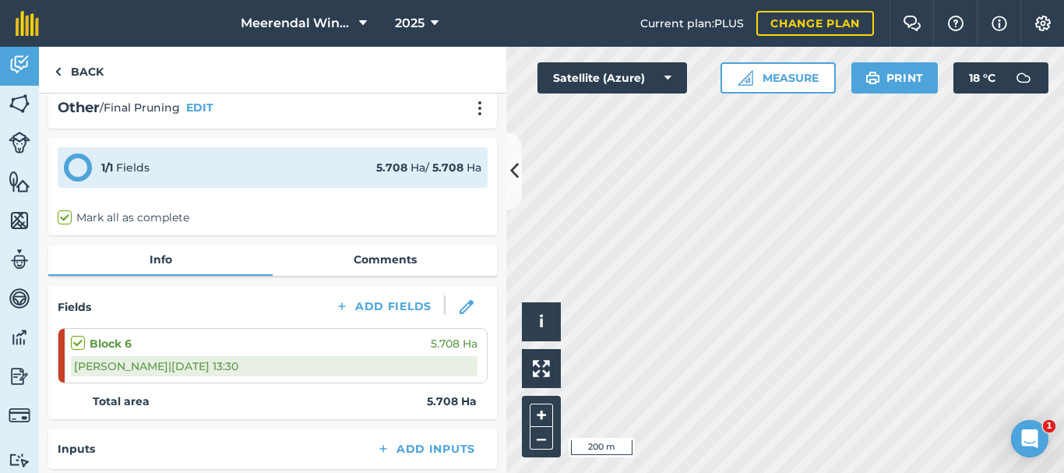
scroll to position [0, 0]
